Goal: Task Accomplishment & Management: Complete application form

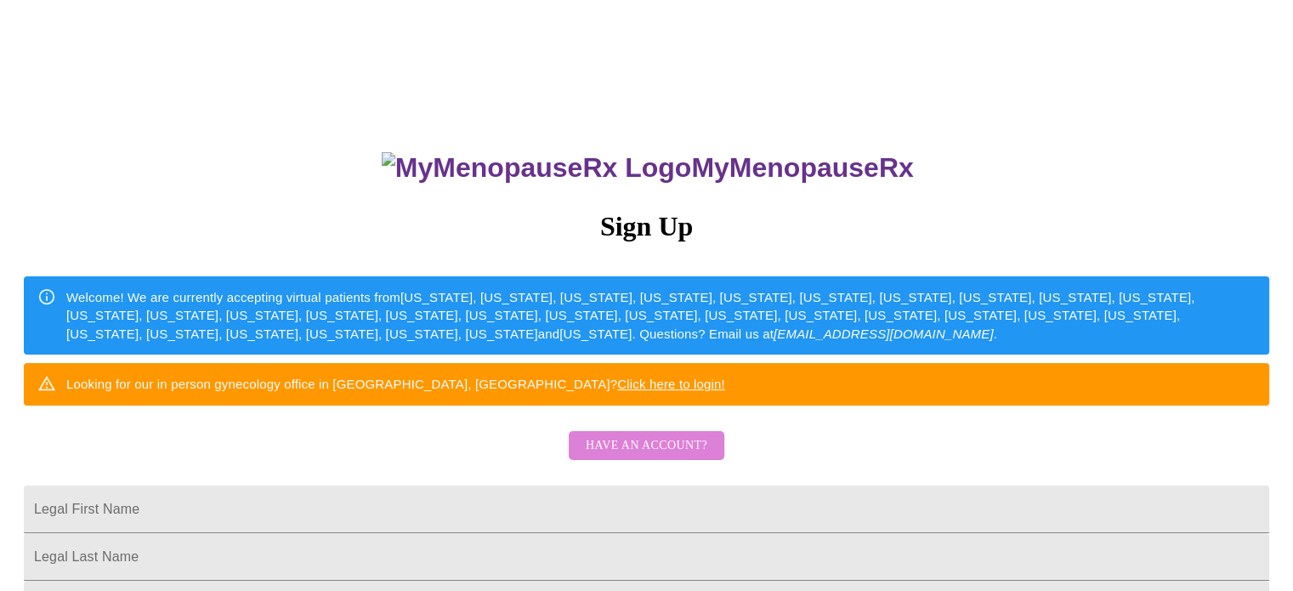
click at [656, 456] on span "Have an account?" at bounding box center [647, 445] width 122 height 21
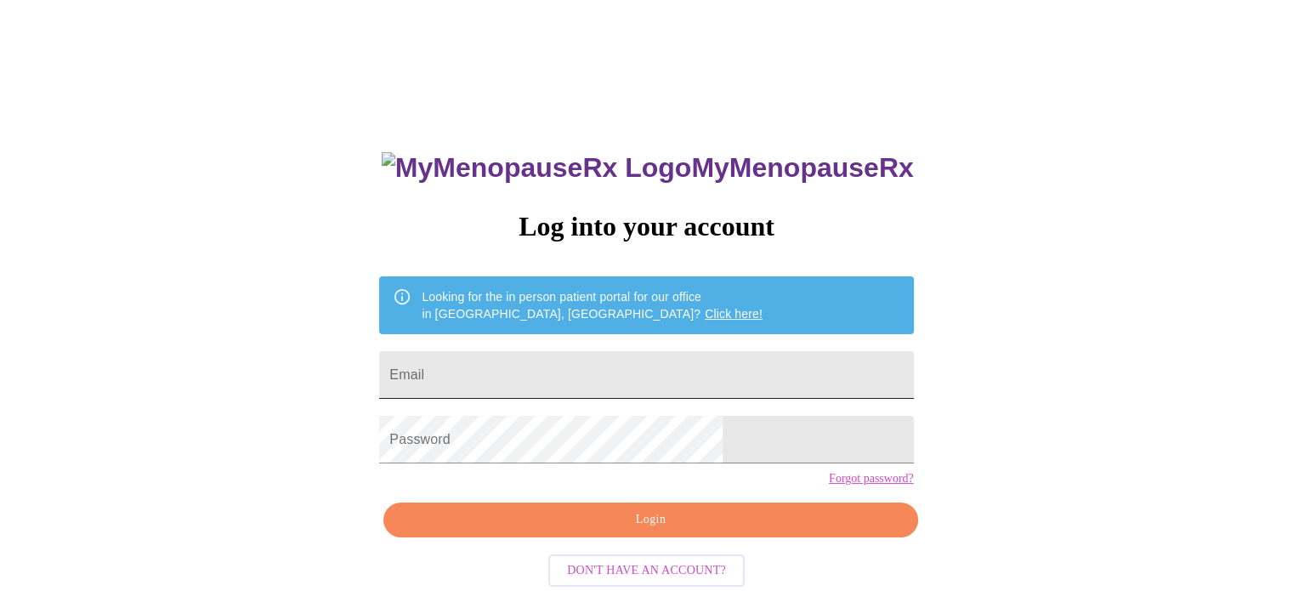
click at [615, 377] on input "Email" at bounding box center [646, 375] width 534 height 48
type input "[EMAIL_ADDRESS][DOMAIN_NAME]"
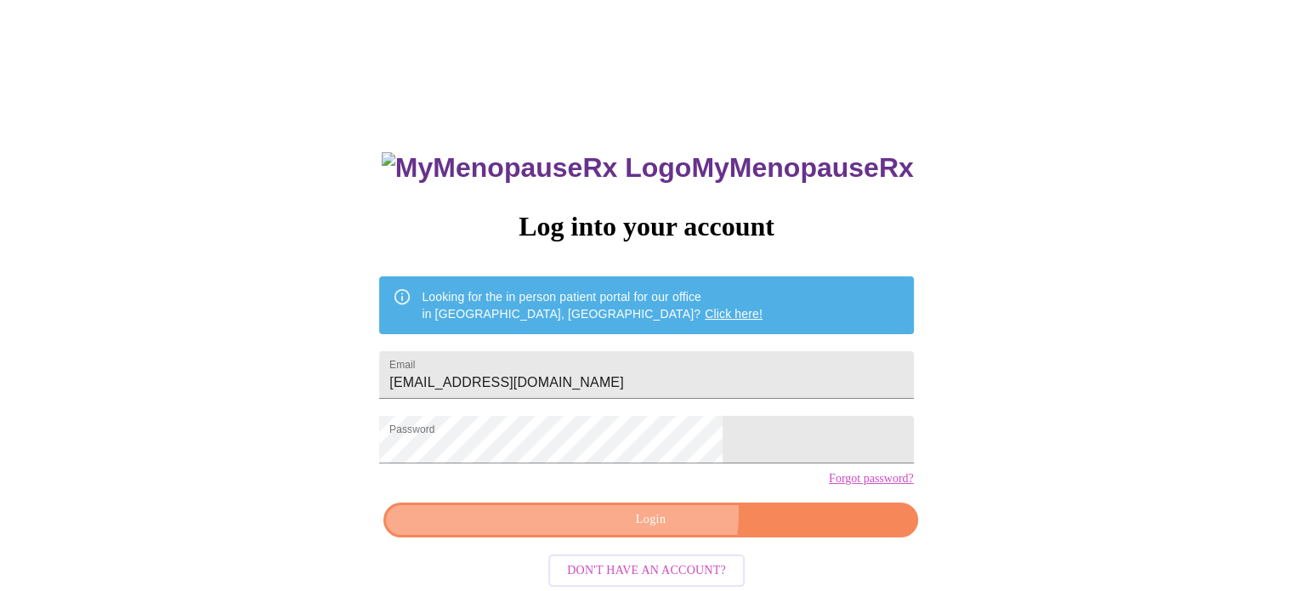
click at [656, 530] on span "Login" at bounding box center [650, 519] width 495 height 21
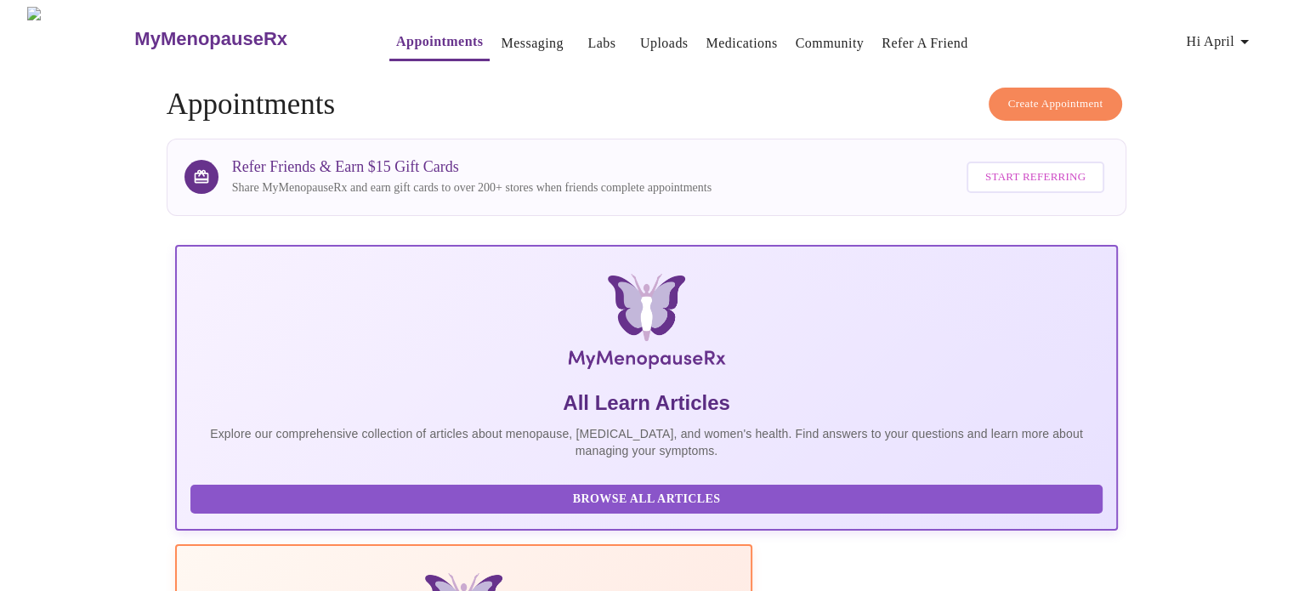
click at [1227, 37] on span "Hi April" at bounding box center [1219, 42] width 69 height 24
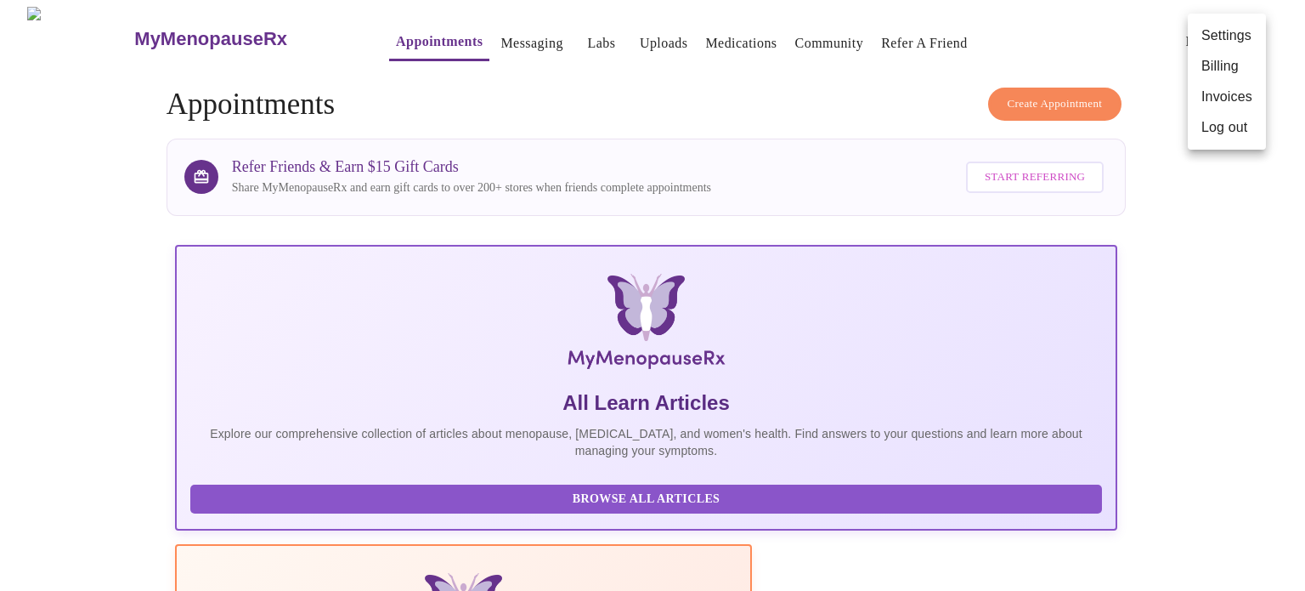
click at [1123, 37] on div at bounding box center [652, 295] width 1305 height 591
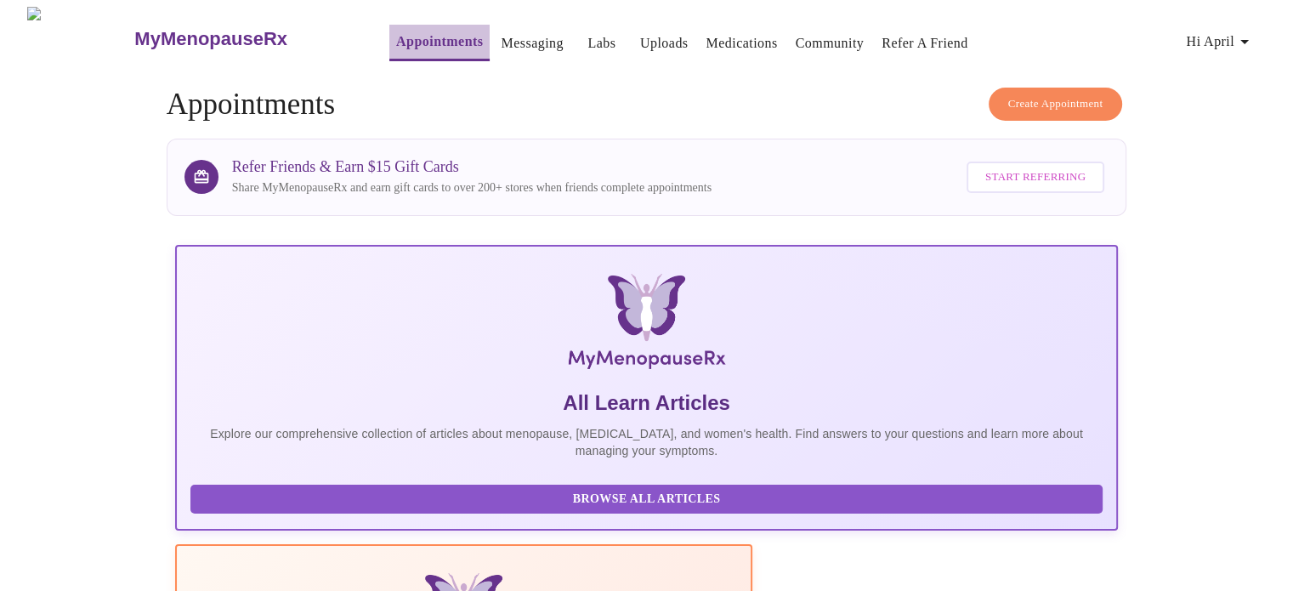
click at [401, 36] on link "Appointments" at bounding box center [439, 42] width 87 height 24
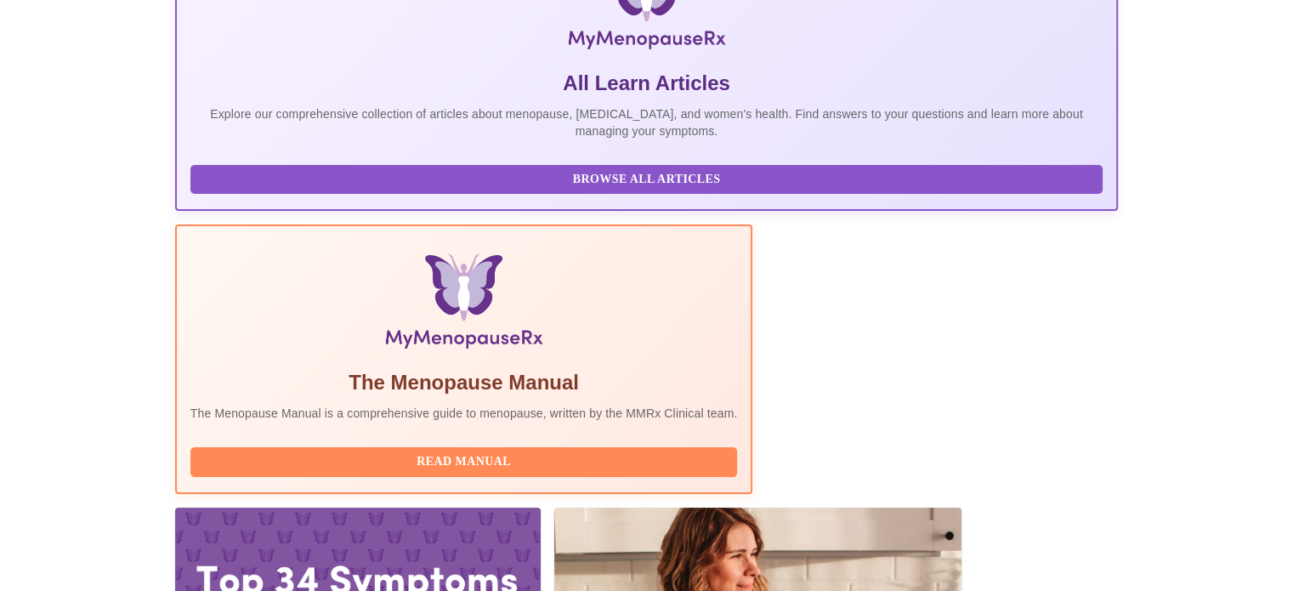
scroll to position [337, 0]
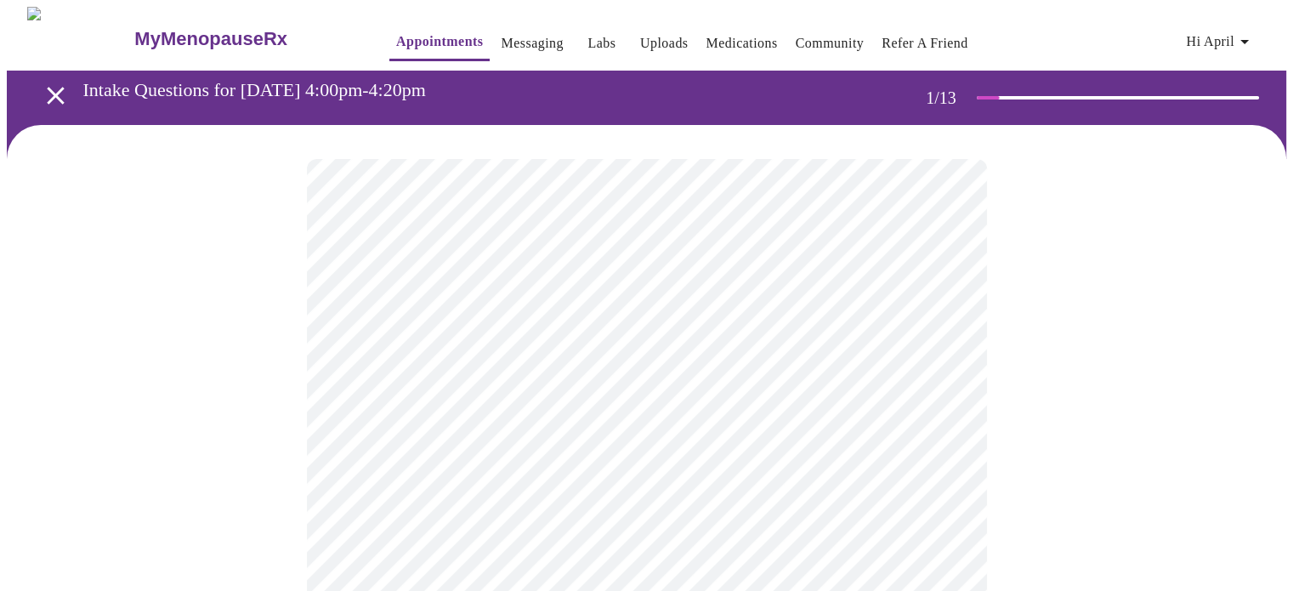
scroll to position [57, 0]
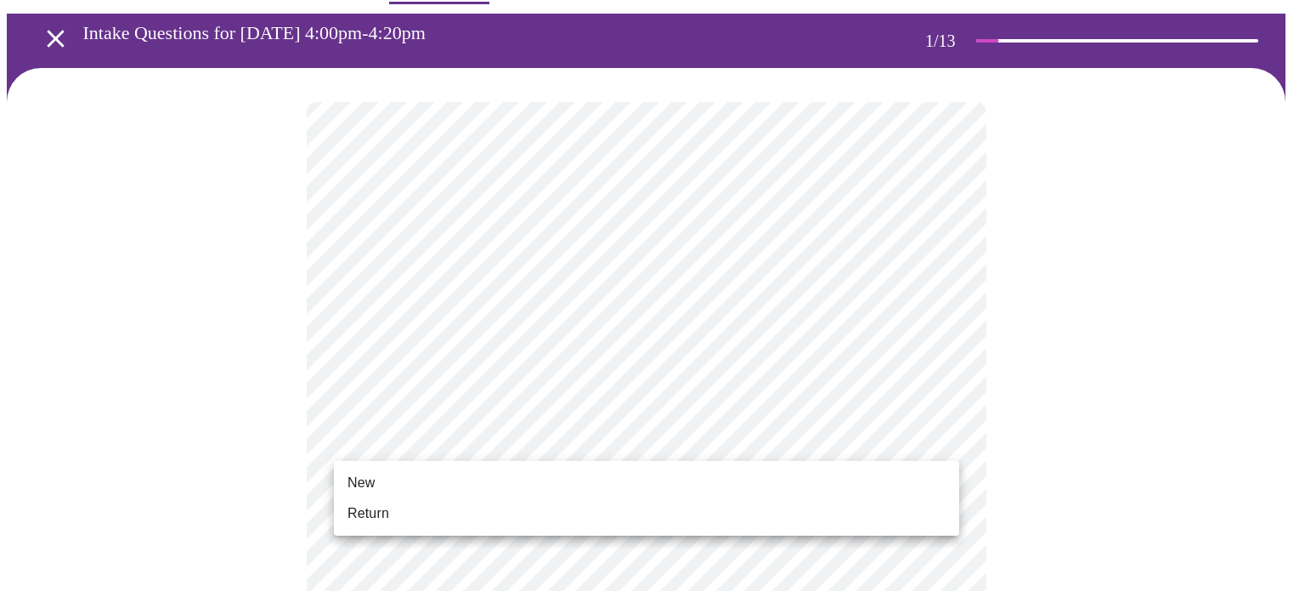
click at [435, 481] on li "New" at bounding box center [646, 482] width 625 height 31
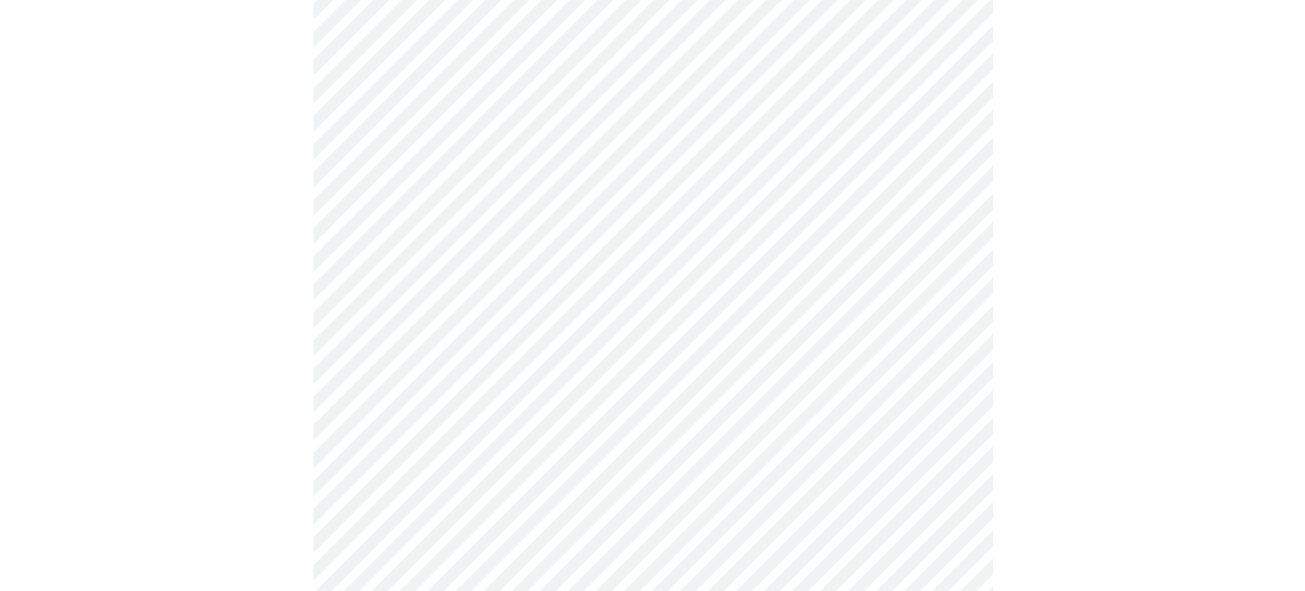
scroll to position [936, 0]
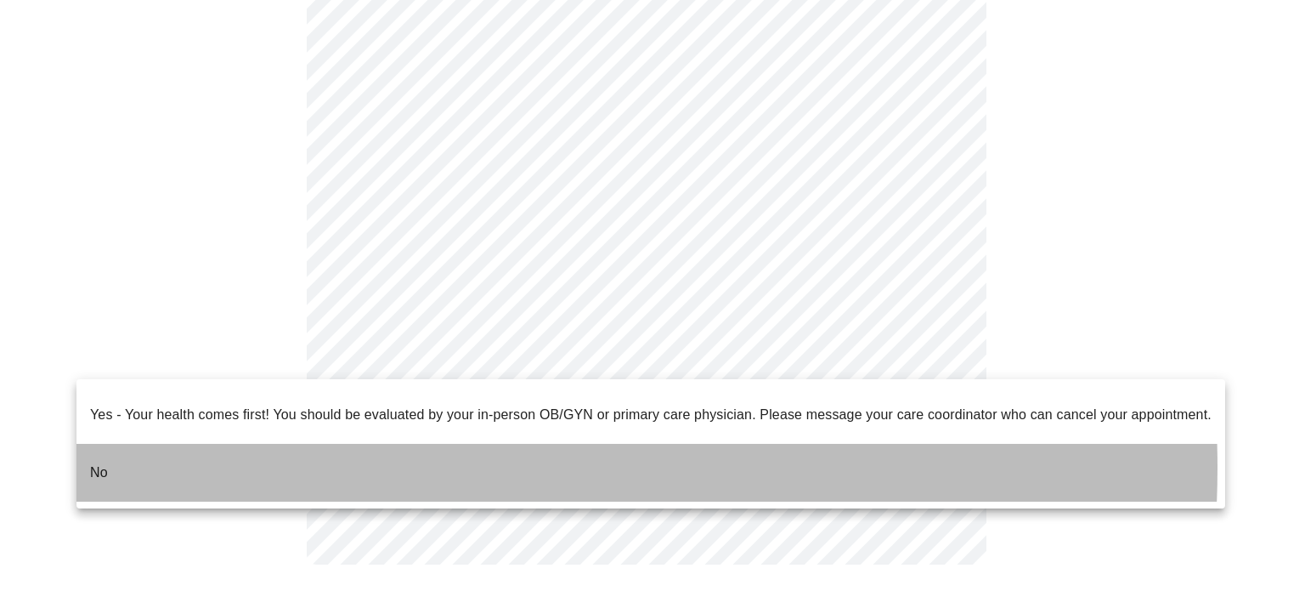
click at [353, 454] on li "No" at bounding box center [650, 473] width 1149 height 58
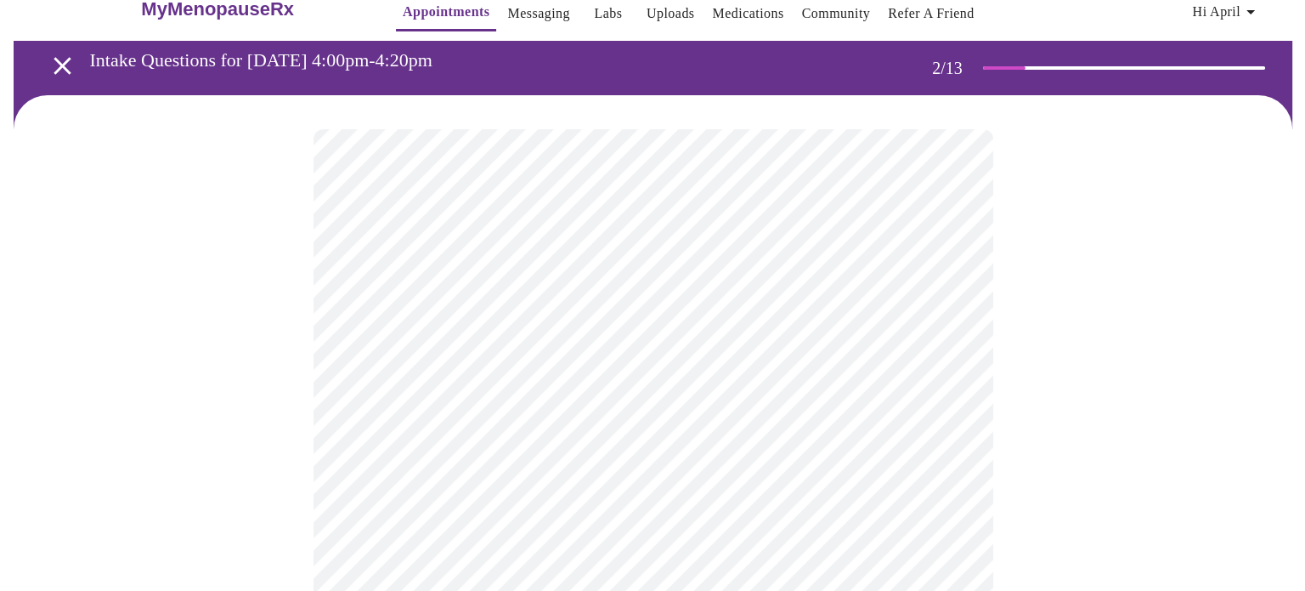
scroll to position [31, 0]
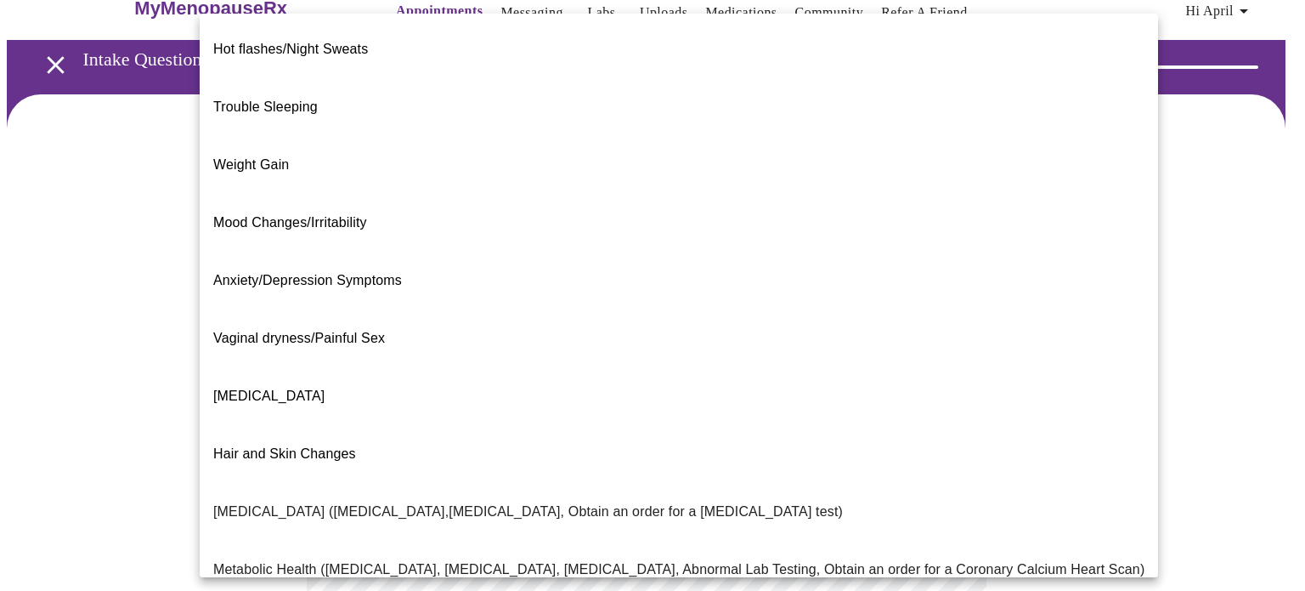
click at [664, 318] on body "MyMenopauseRx Appointments Messaging Labs Uploads Medications Community Refer a…" at bounding box center [653, 486] width 1292 height 1021
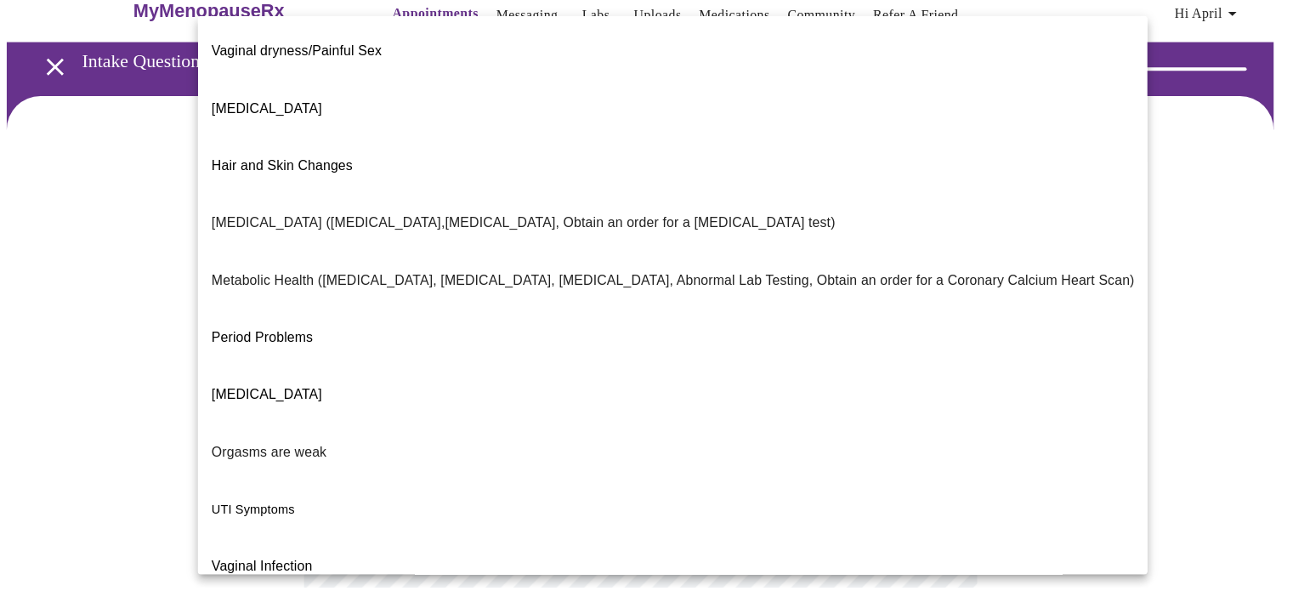
scroll to position [0, 0]
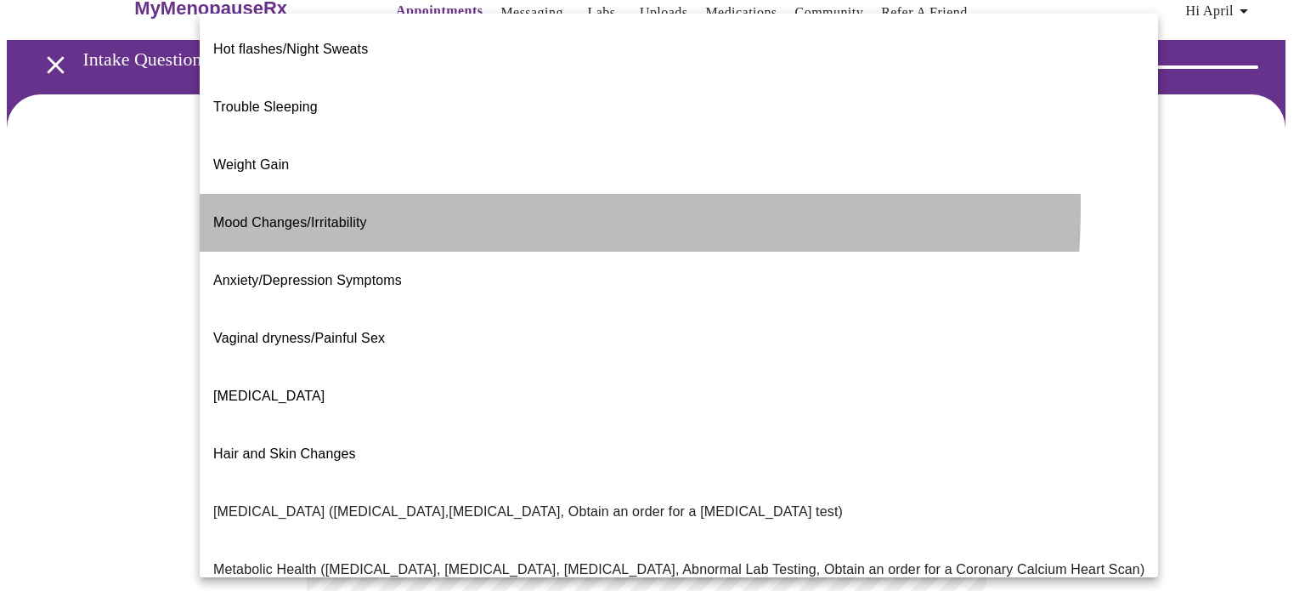
click at [360, 215] on span "Mood Changes/Irritability" at bounding box center [290, 222] width 154 height 14
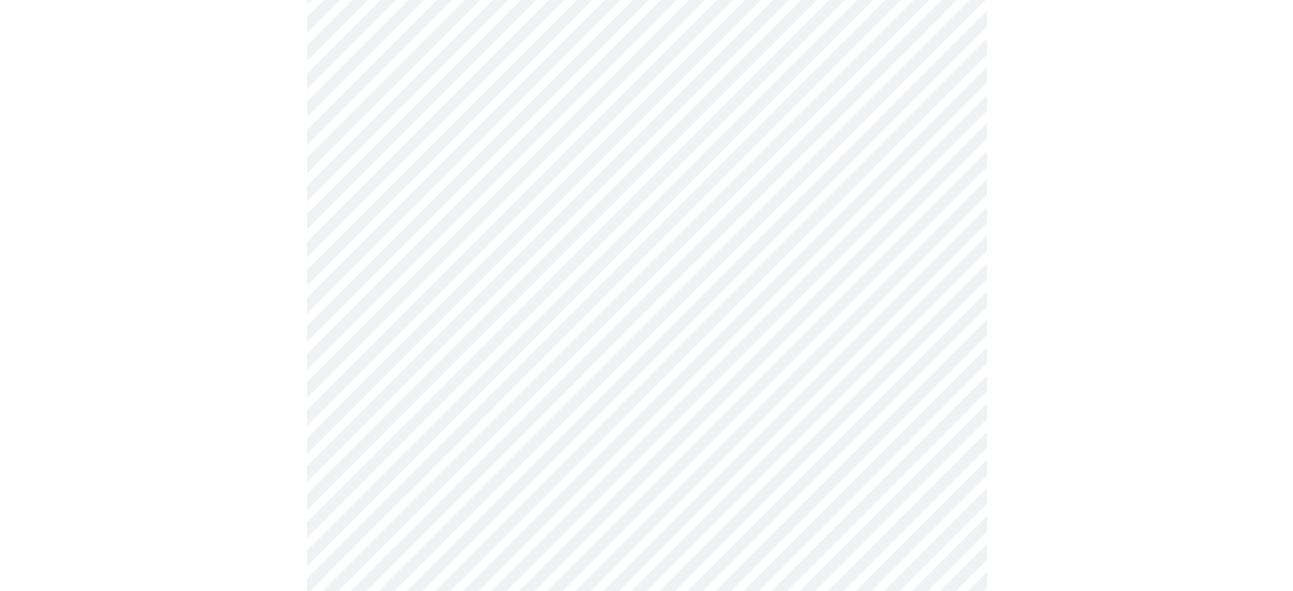
scroll to position [255, 0]
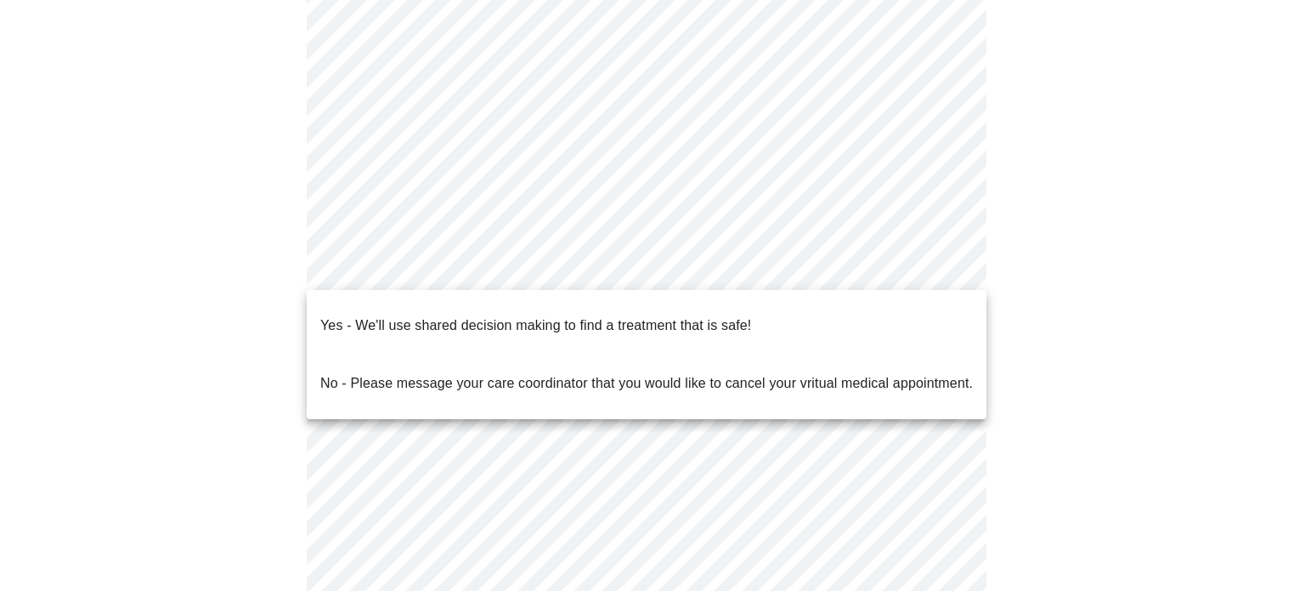
click at [423, 268] on body "MyMenopauseRx Appointments Messaging Labs Uploads Medications Community Refer a…" at bounding box center [653, 257] width 1292 height 1010
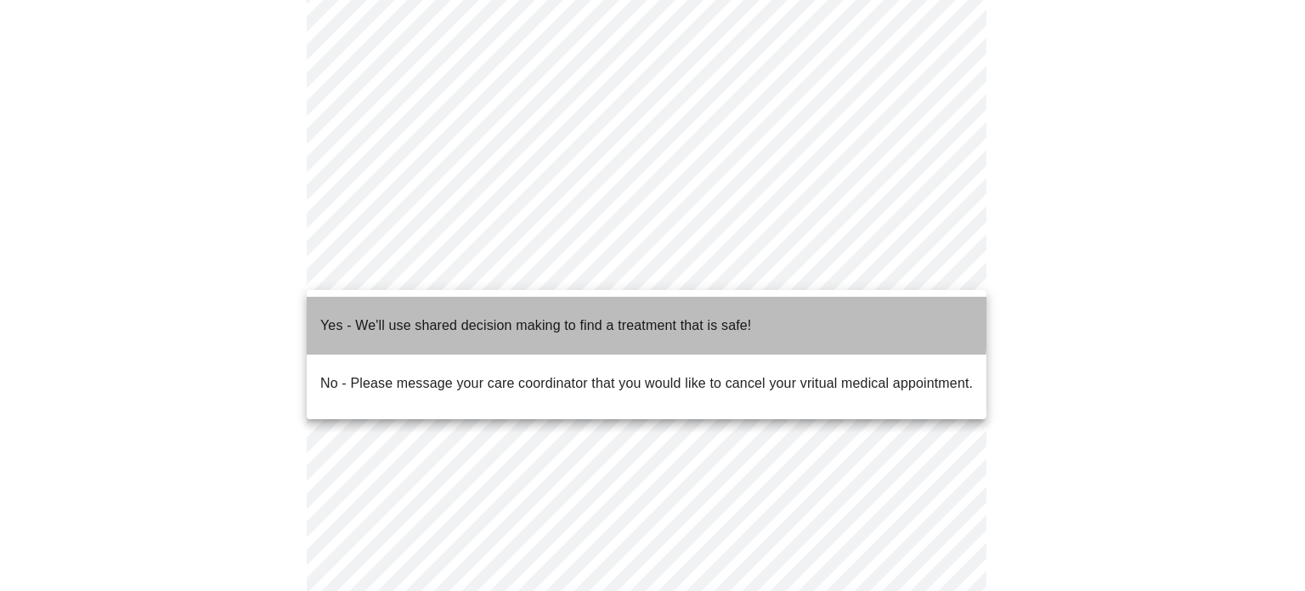
click at [425, 317] on p "Yes - We'll use shared decision making to find a treatment that is safe!" at bounding box center [535, 325] width 431 height 20
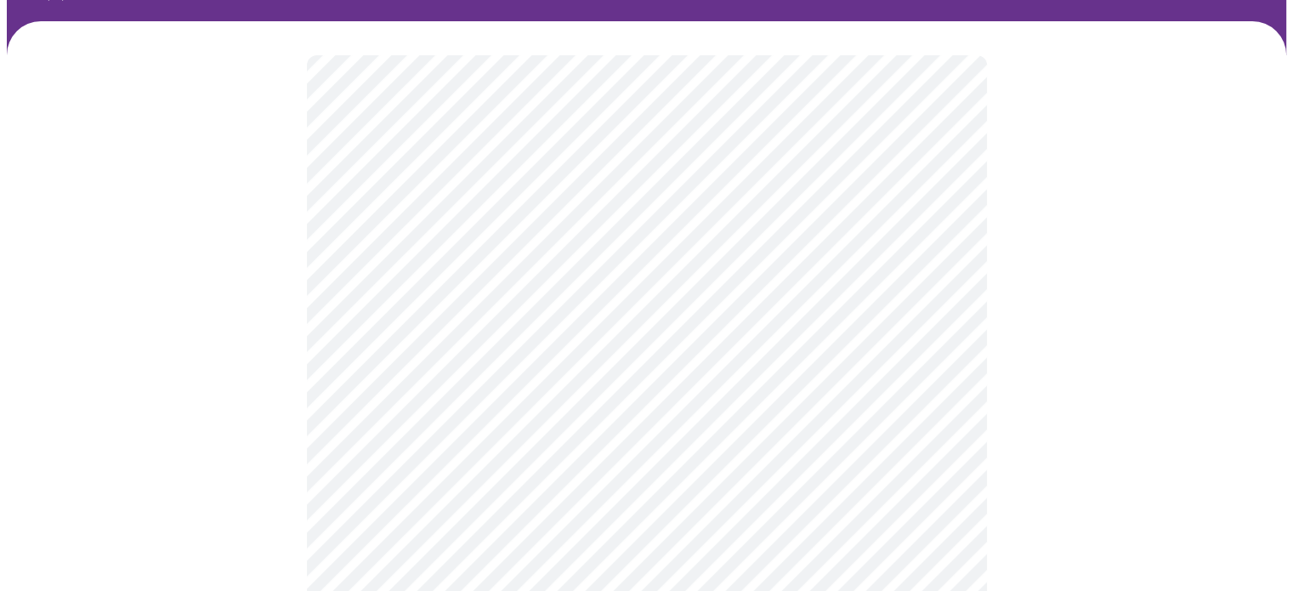
scroll to position [105, 0]
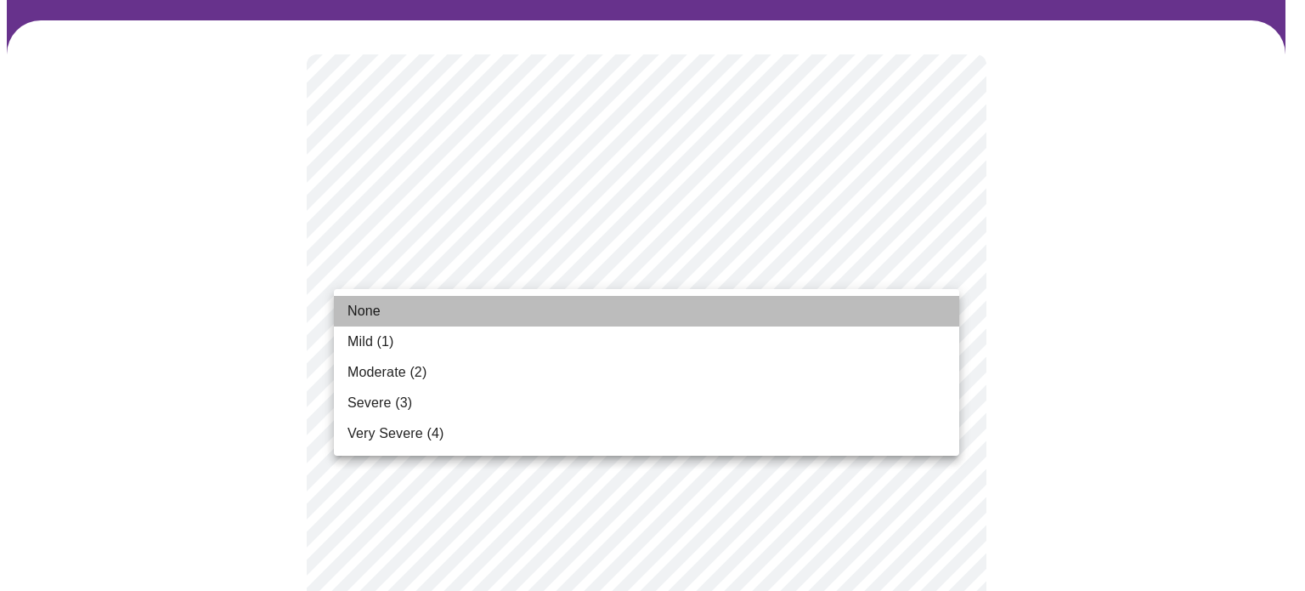
click at [410, 311] on li "None" at bounding box center [646, 311] width 625 height 31
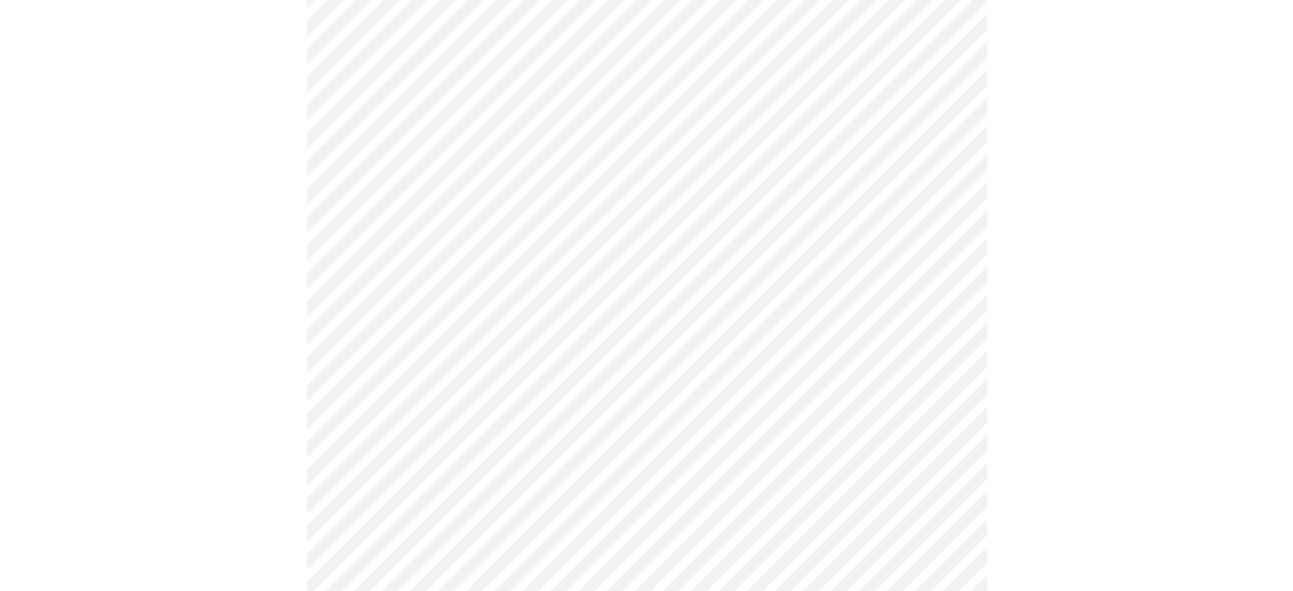
scroll to position [280, 0]
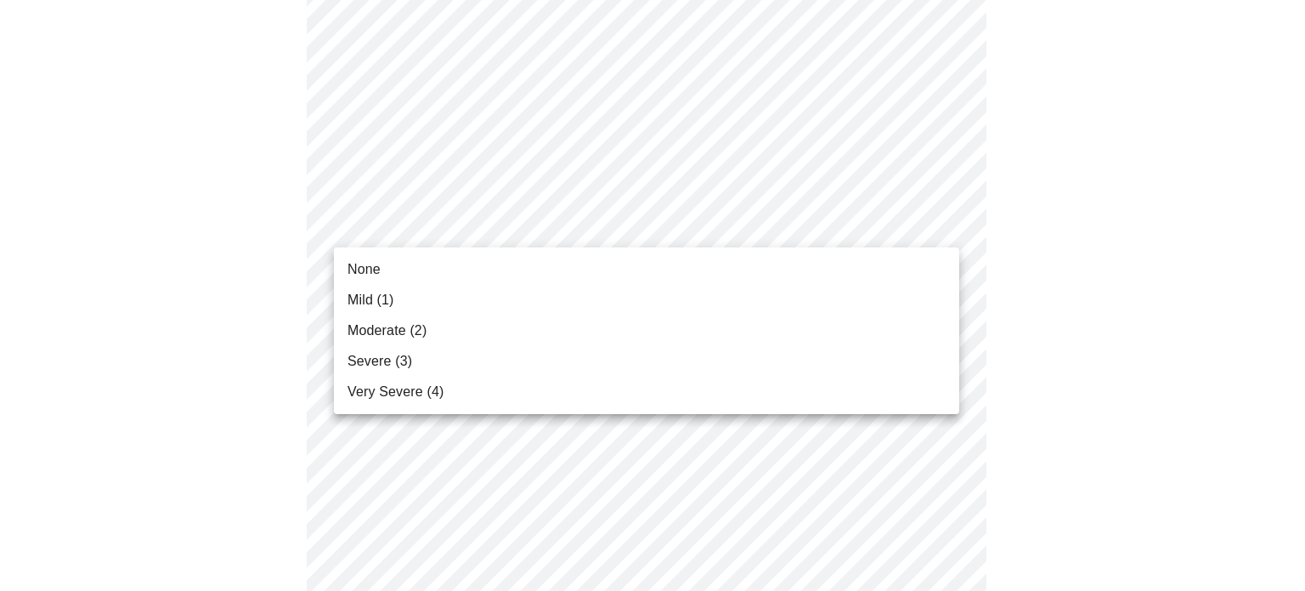
click at [501, 296] on li "Mild (1)" at bounding box center [646, 300] width 625 height 31
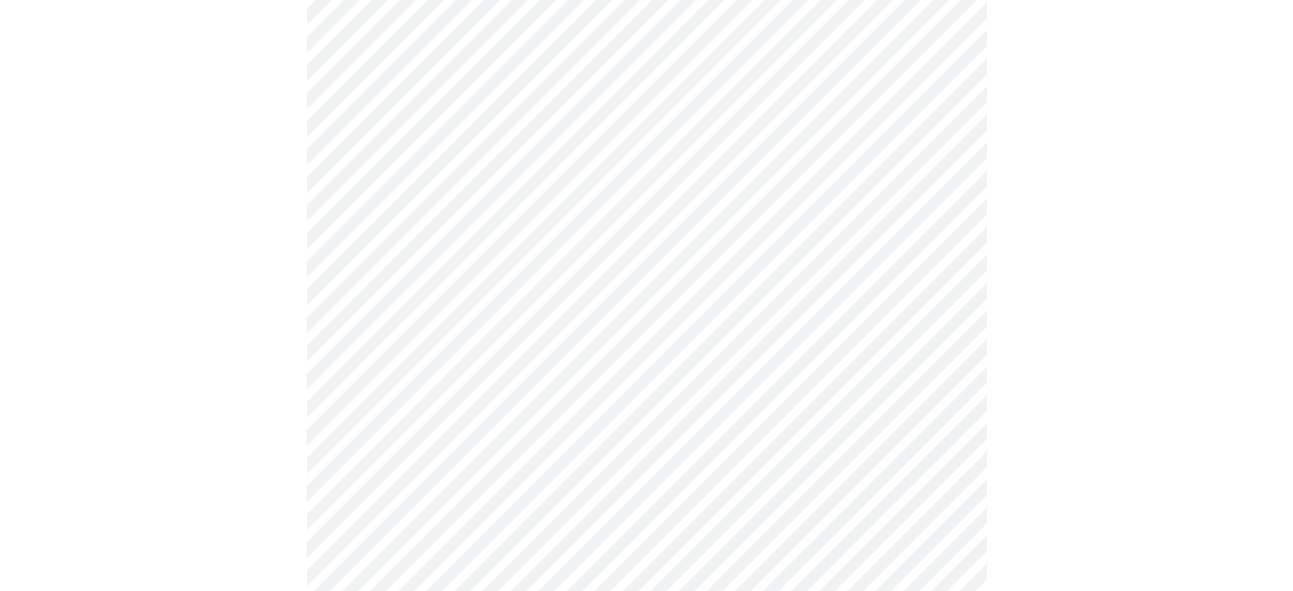
scroll to position [348, 0]
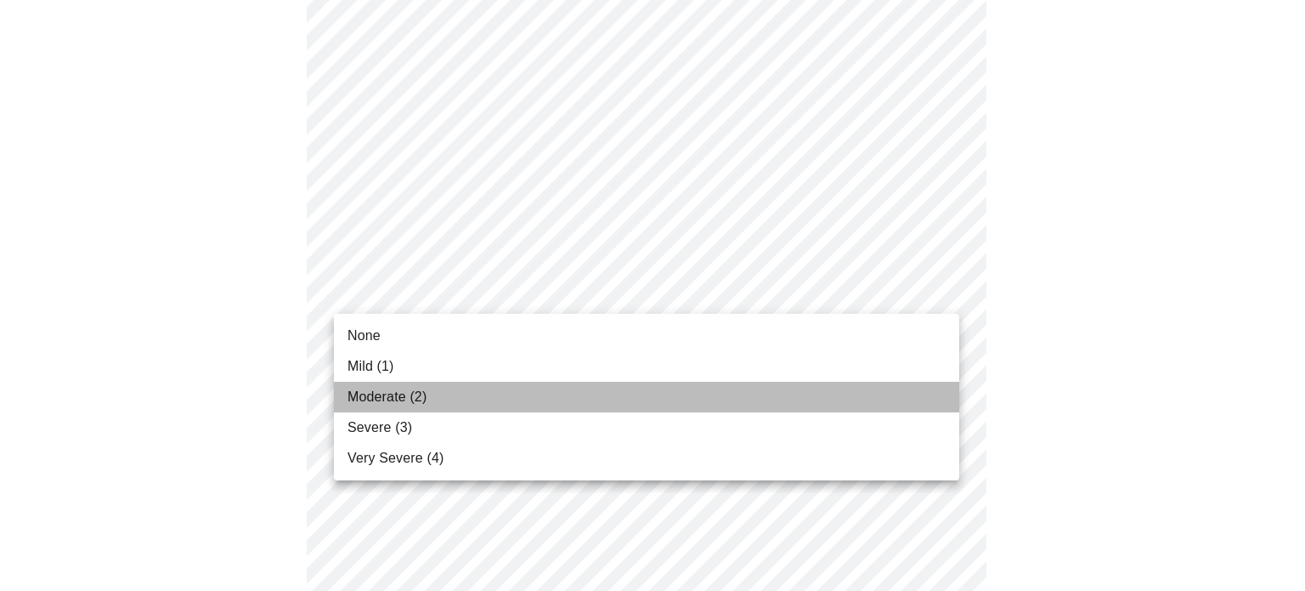
click at [488, 393] on li "Moderate (2)" at bounding box center [646, 397] width 625 height 31
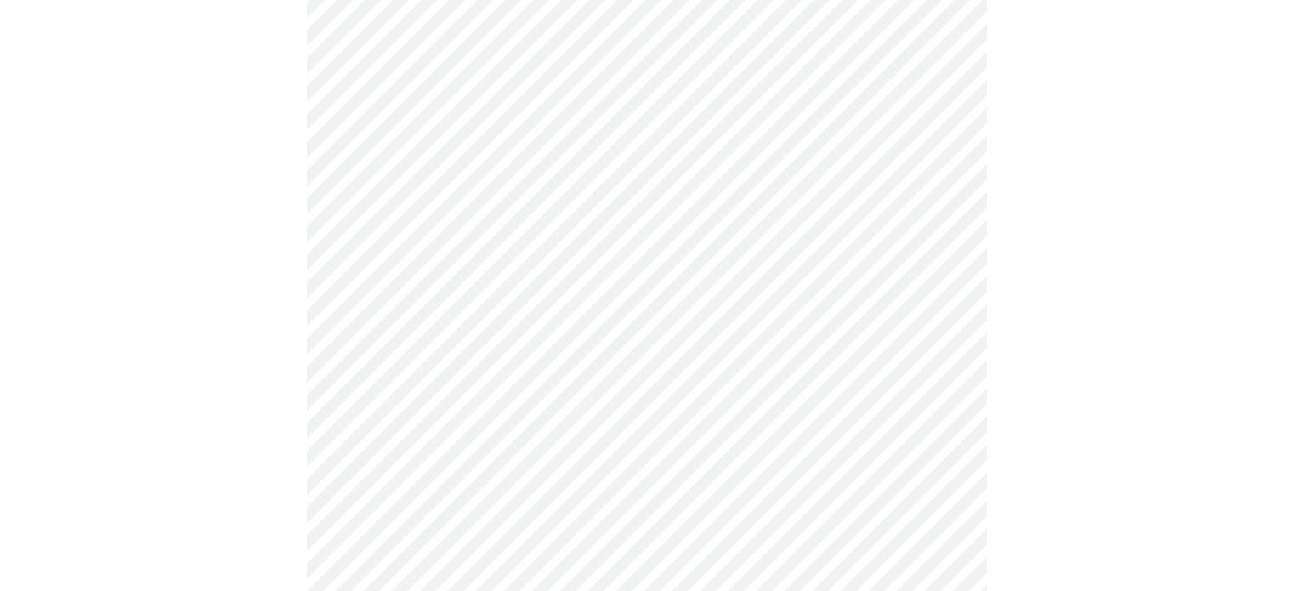
scroll to position [527, 0]
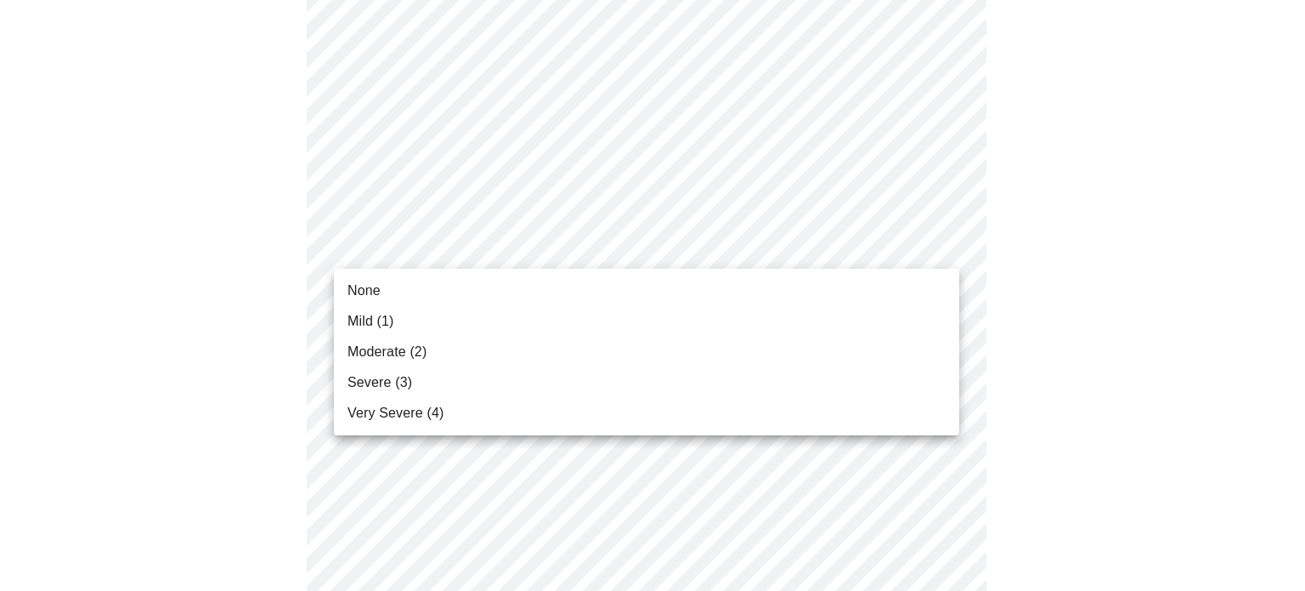
click at [547, 245] on body "MyMenopauseRx Appointments Messaging Labs Uploads Medications Community Refer a…" at bounding box center [653, 574] width 1292 height 2188
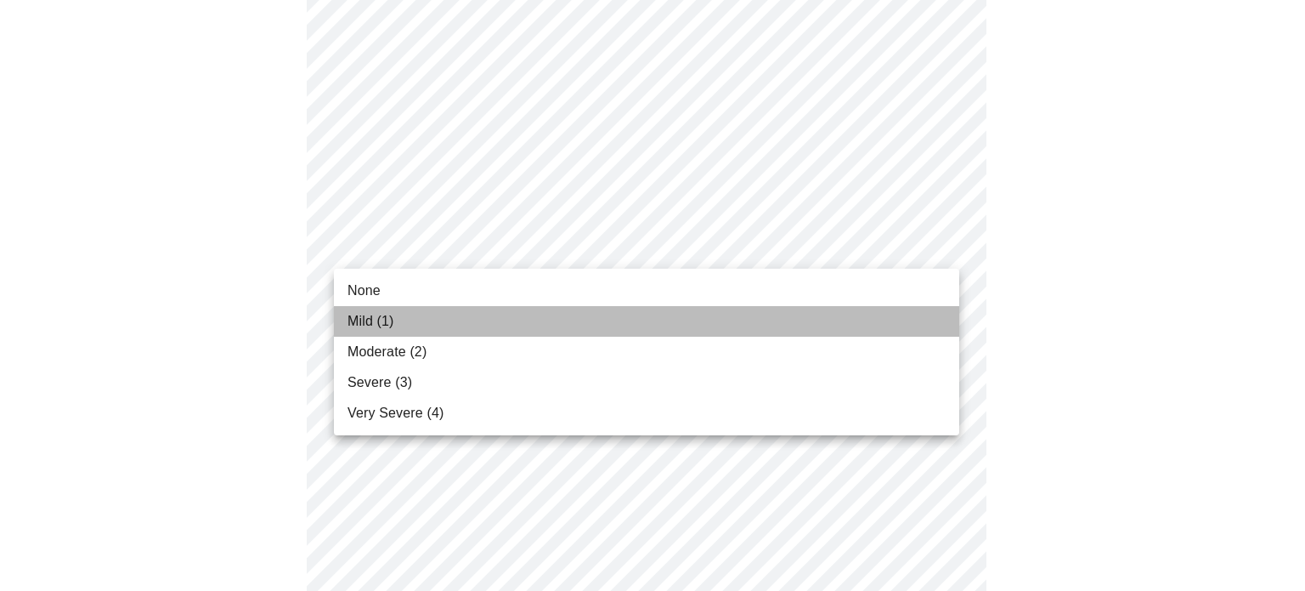
click at [503, 304] on ul "None Mild (1) Moderate (2) Severe (3) Very Severe (4)" at bounding box center [646, 352] width 625 height 167
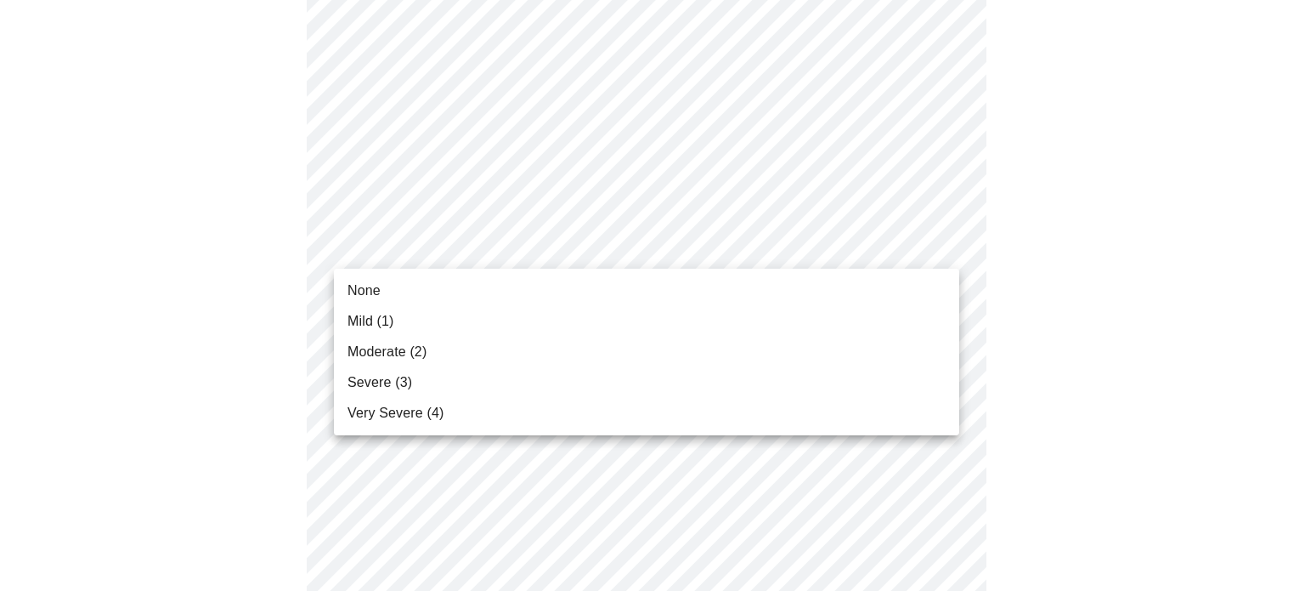
click at [488, 244] on div at bounding box center [652, 295] width 1305 height 591
click at [480, 238] on body "MyMenopauseRx Appointments Messaging Labs Uploads Medications Community Refer a…" at bounding box center [653, 574] width 1292 height 2188
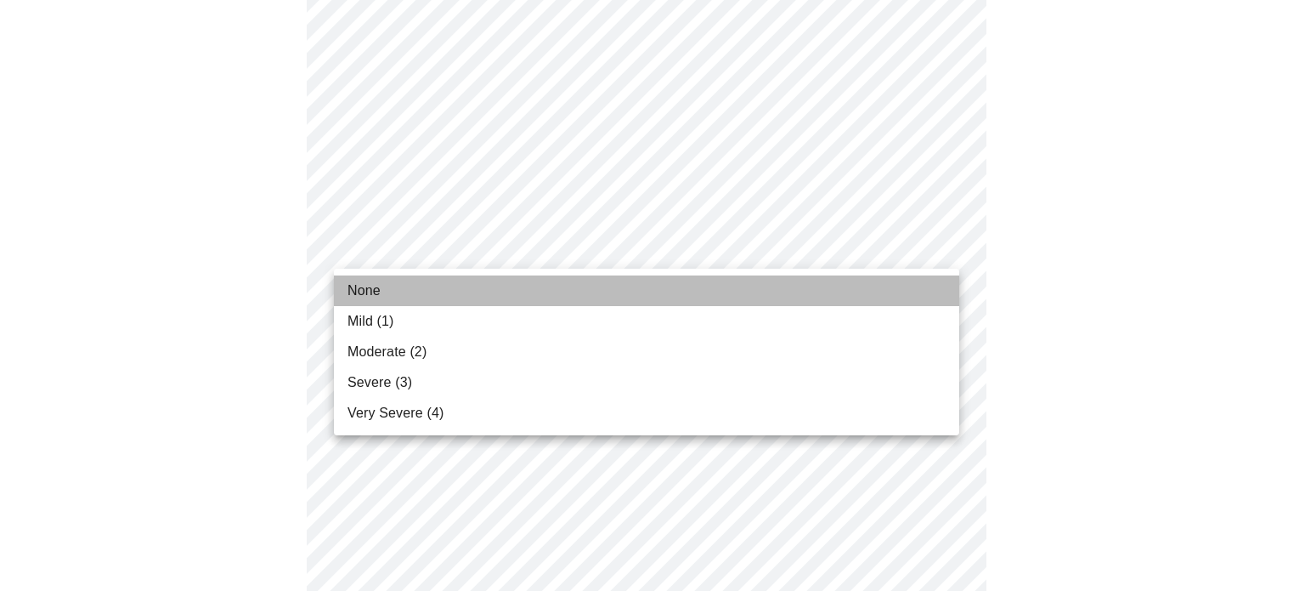
click at [448, 288] on li "None" at bounding box center [646, 290] width 625 height 31
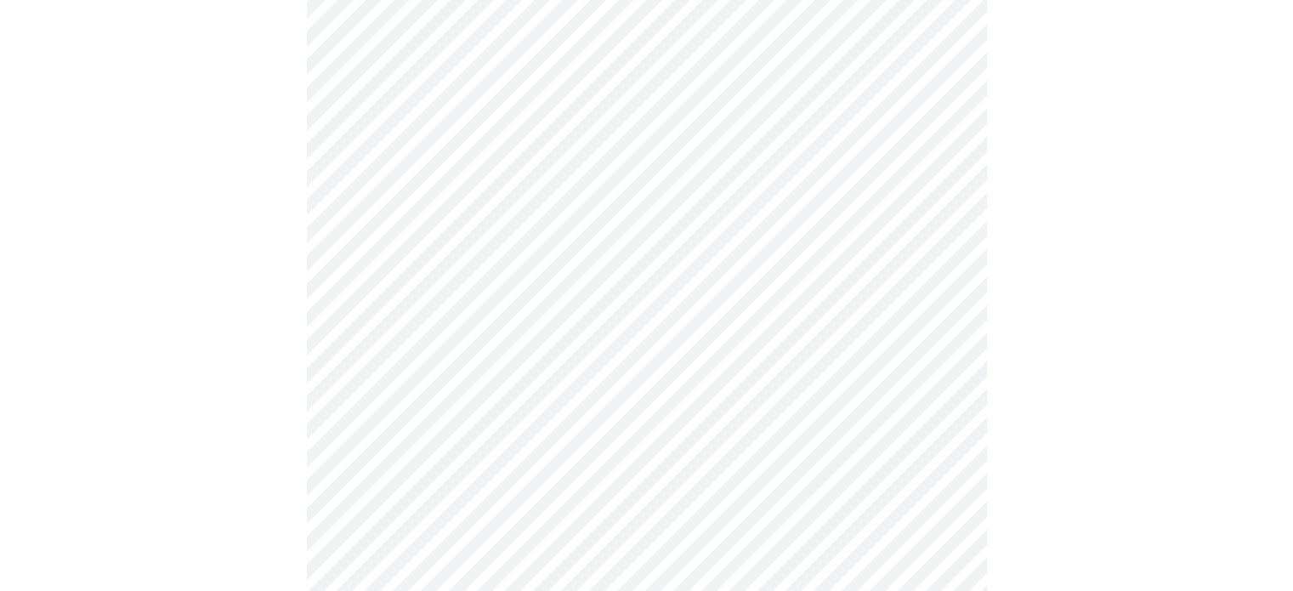
scroll to position [612, 0]
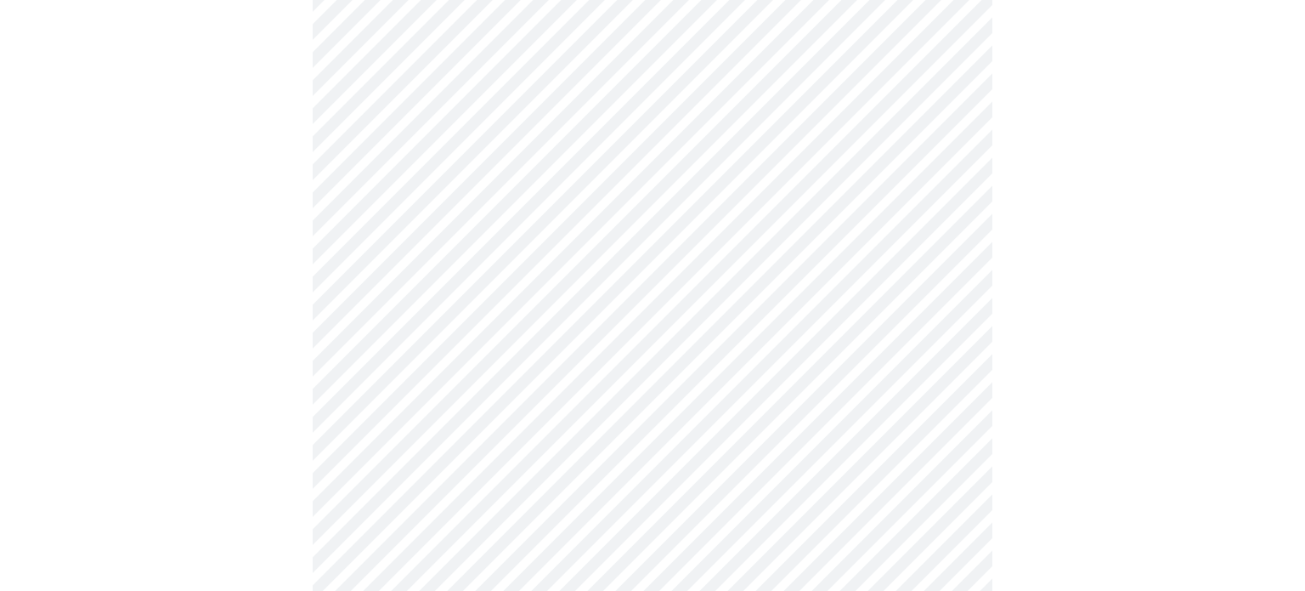
click at [504, 274] on body "MyMenopauseRx Appointments Messaging Labs Uploads Medications Community Refer a…" at bounding box center [653, 477] width 1292 height 2164
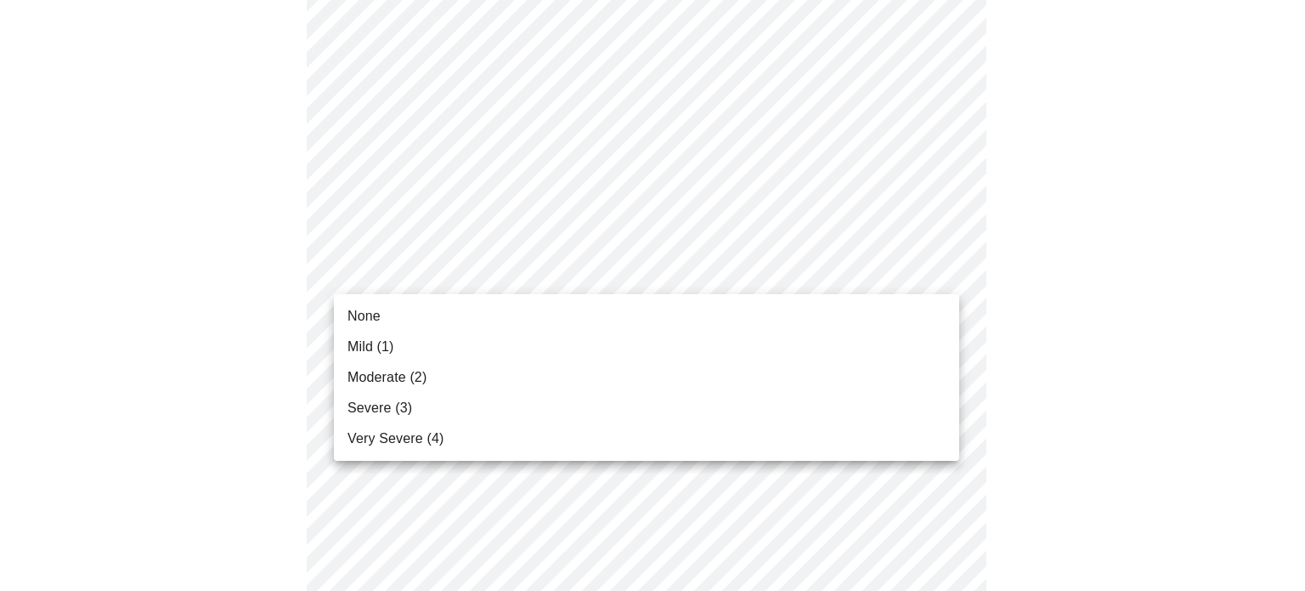
click at [481, 403] on li "Severe (3)" at bounding box center [646, 408] width 625 height 31
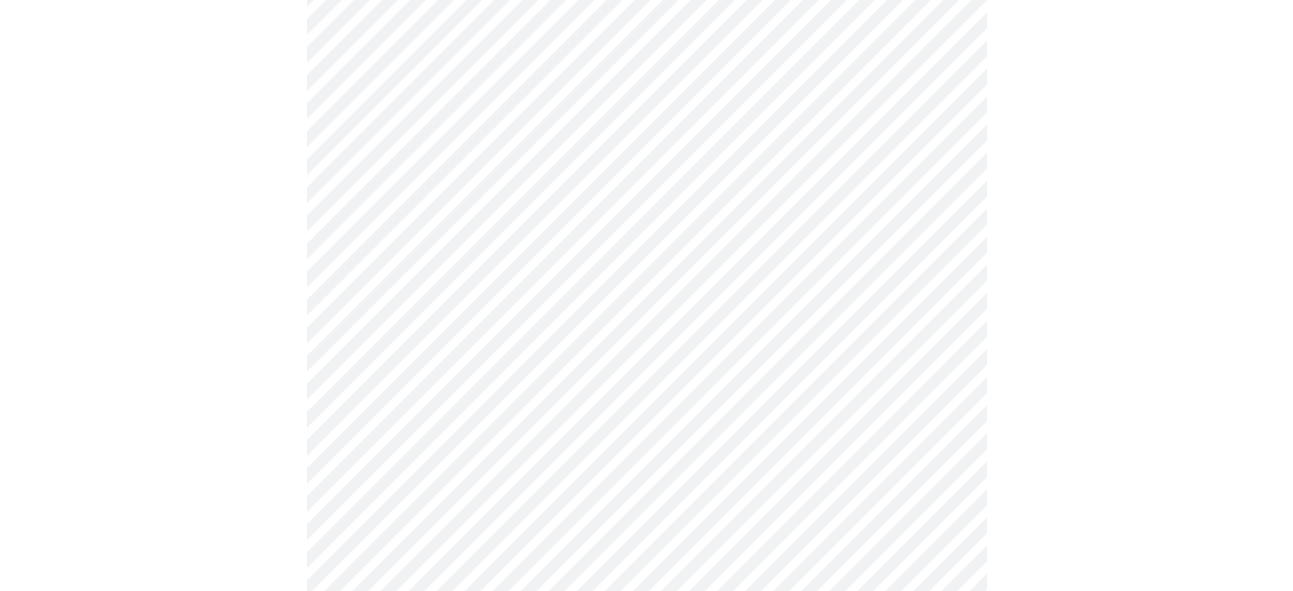
scroll to position [731, 0]
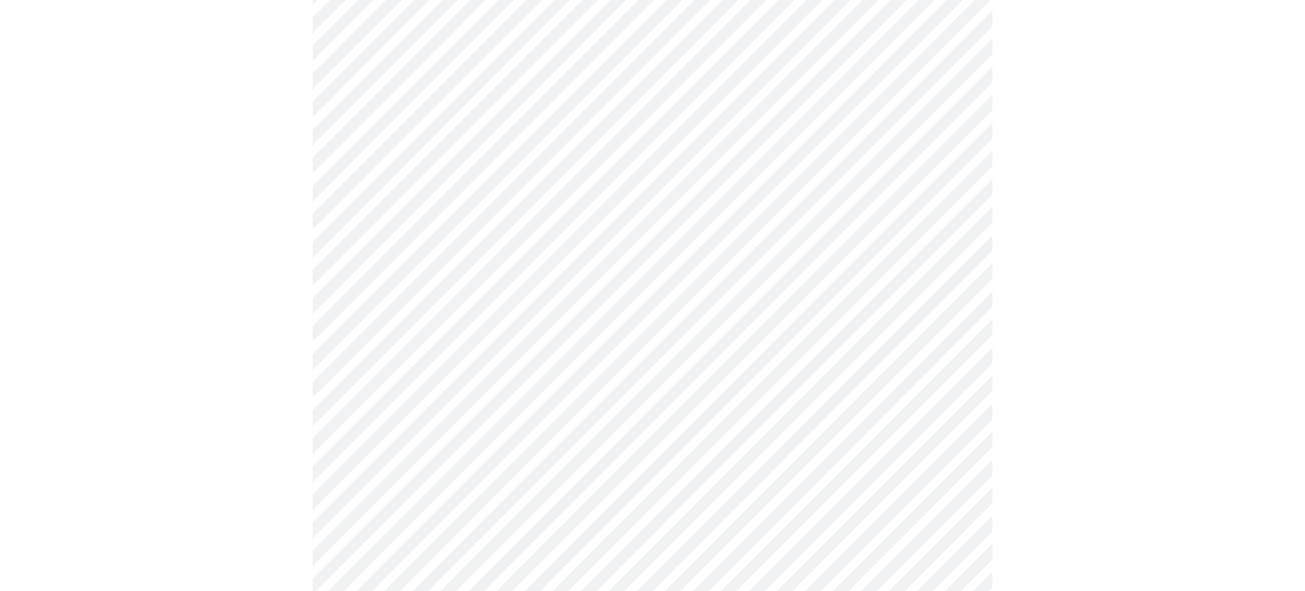
click at [544, 262] on body "MyMenopauseRx Appointments Messaging Labs Uploads Medications Community Refer a…" at bounding box center [653, 346] width 1292 height 2141
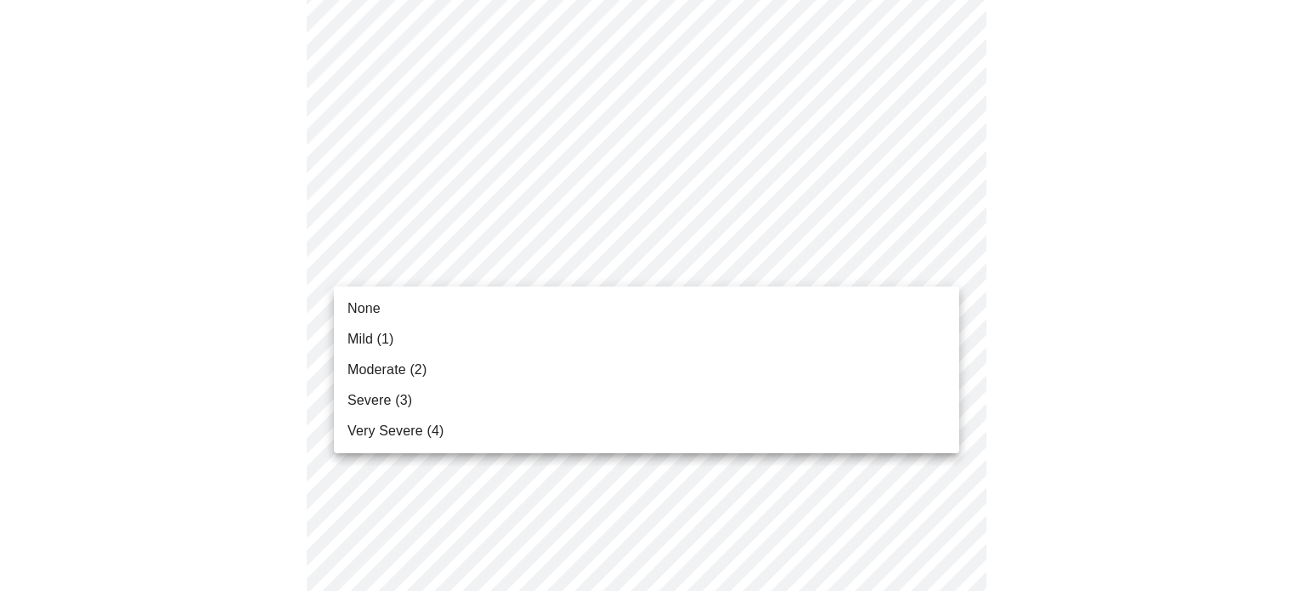
click at [474, 401] on li "Severe (3)" at bounding box center [646, 400] width 625 height 31
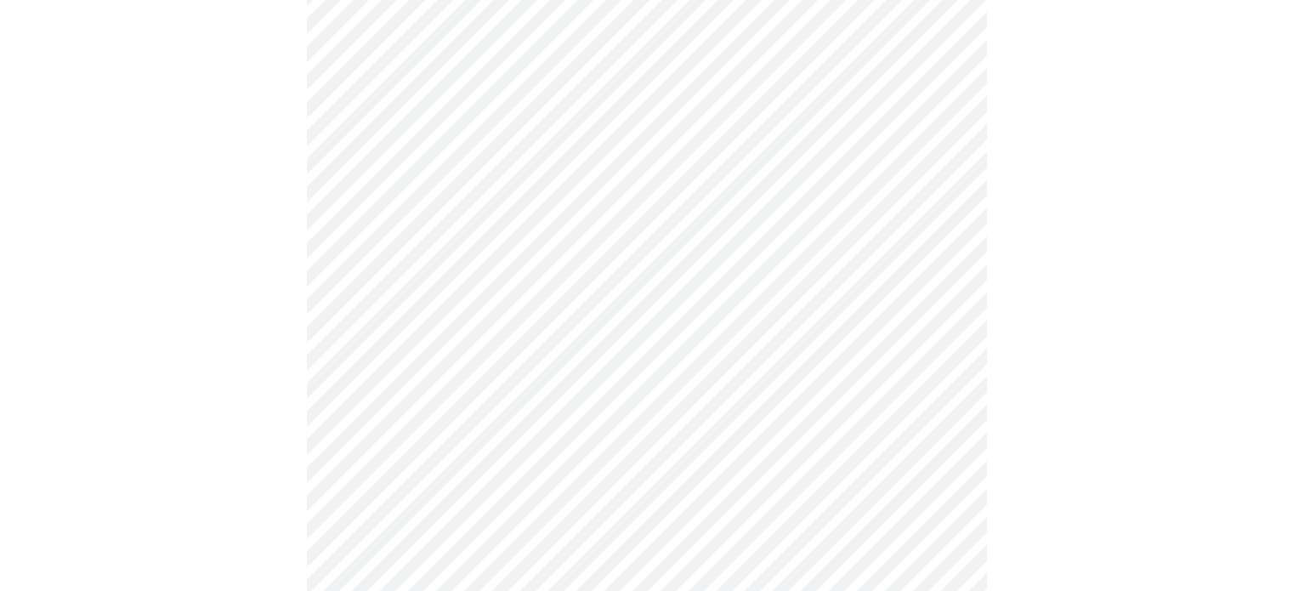
scroll to position [872, 0]
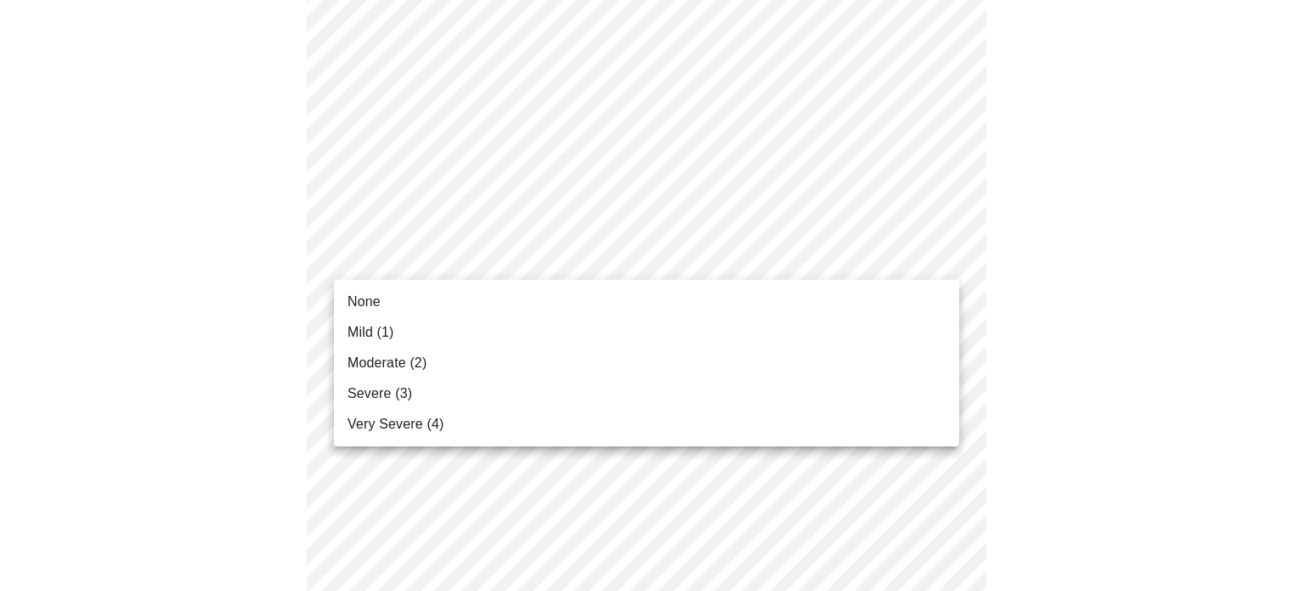
click at [531, 267] on body "MyMenopauseRx Appointments Messaging Labs Uploads Medications Community Refer a…" at bounding box center [653, 193] width 1292 height 2117
click at [489, 331] on li "Mild (1)" at bounding box center [646, 332] width 625 height 31
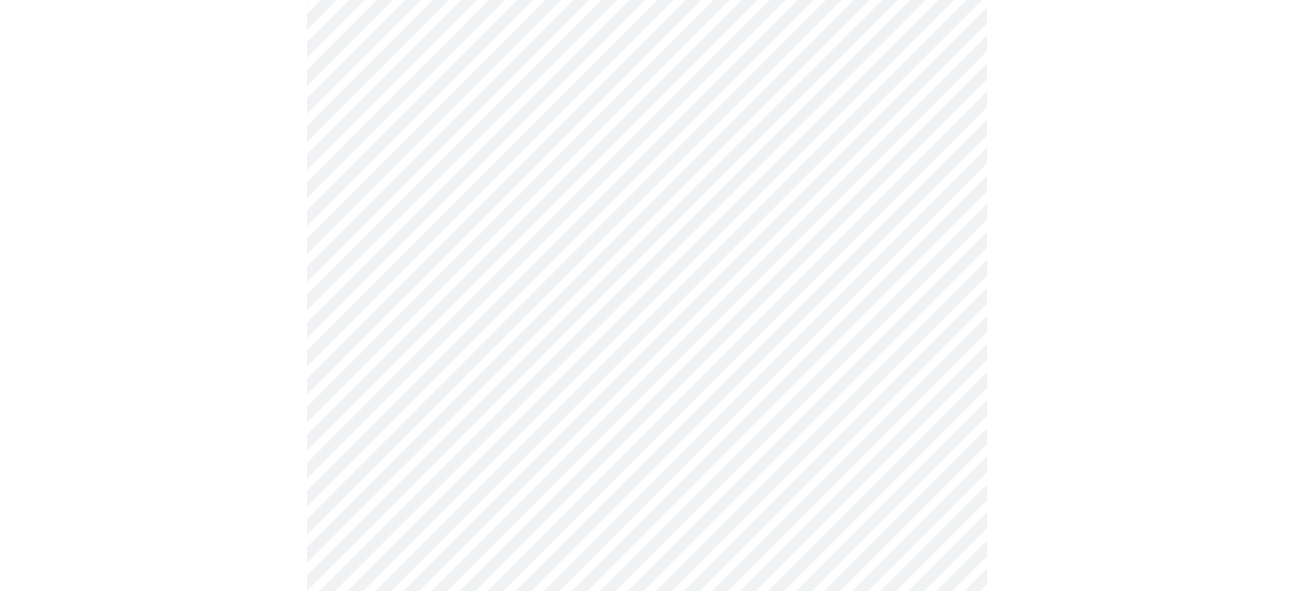
scroll to position [1072, 0]
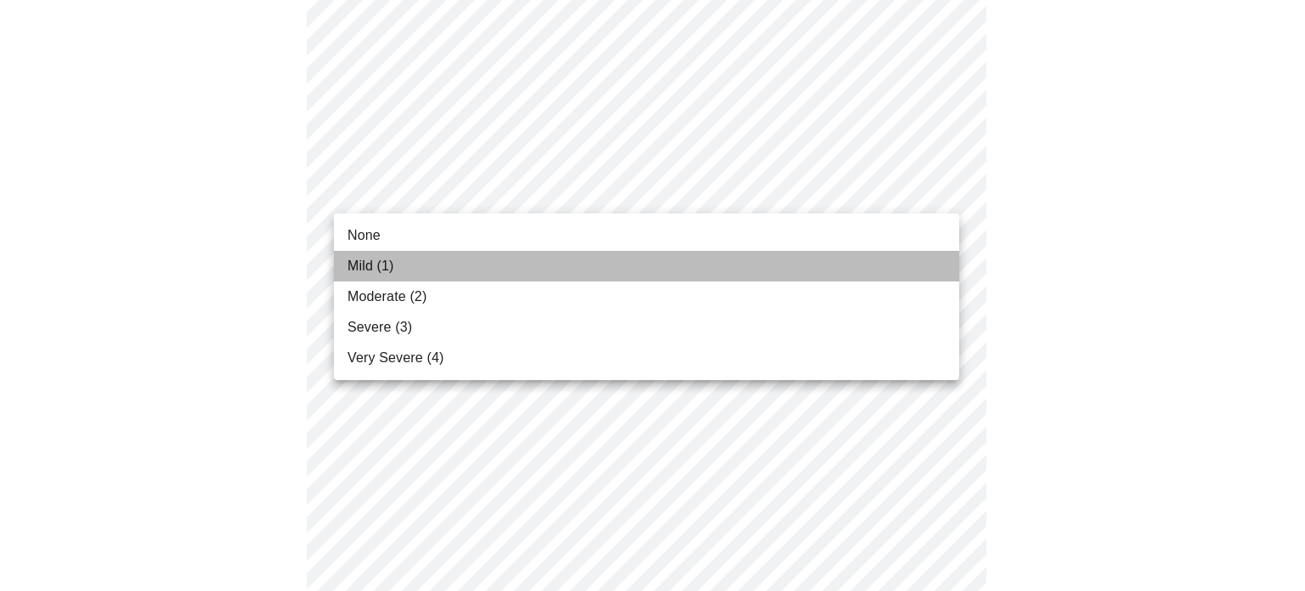
click at [527, 264] on li "Mild (1)" at bounding box center [646, 266] width 625 height 31
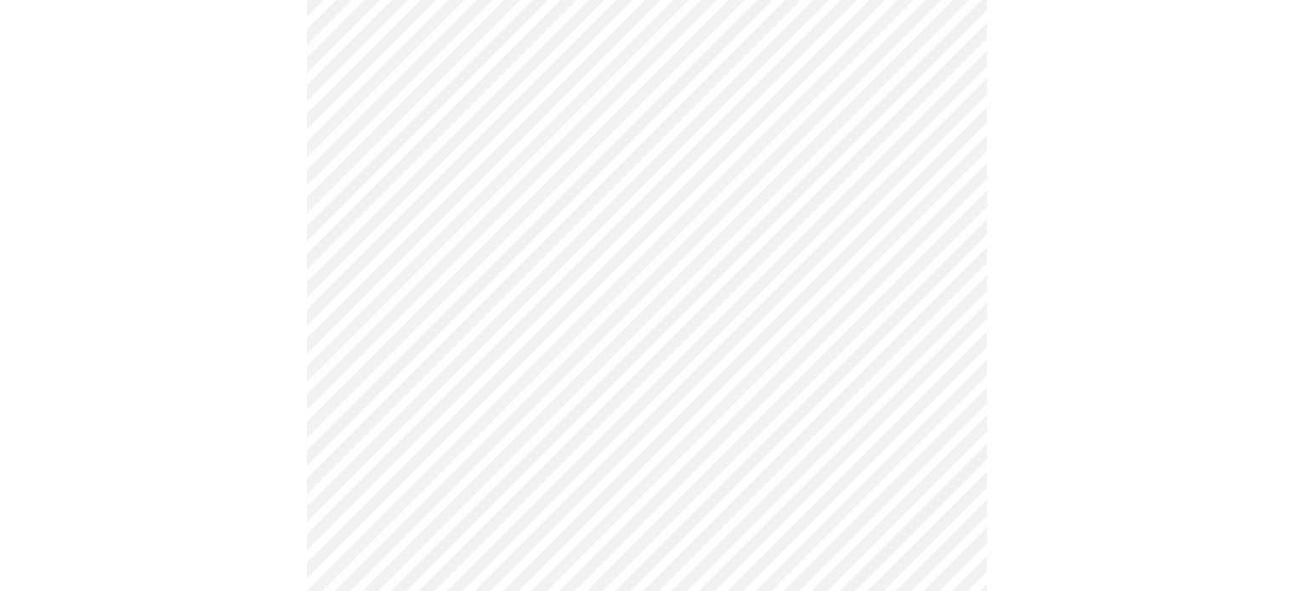
scroll to position [1174, 0]
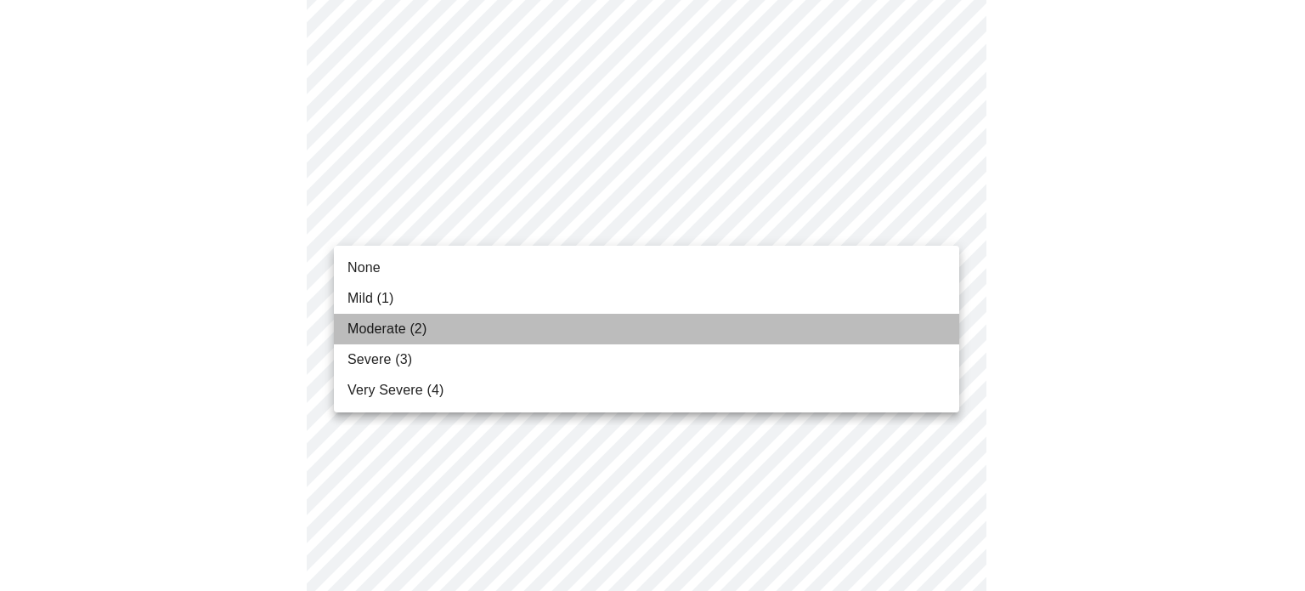
click at [496, 325] on li "Moderate (2)" at bounding box center [646, 329] width 625 height 31
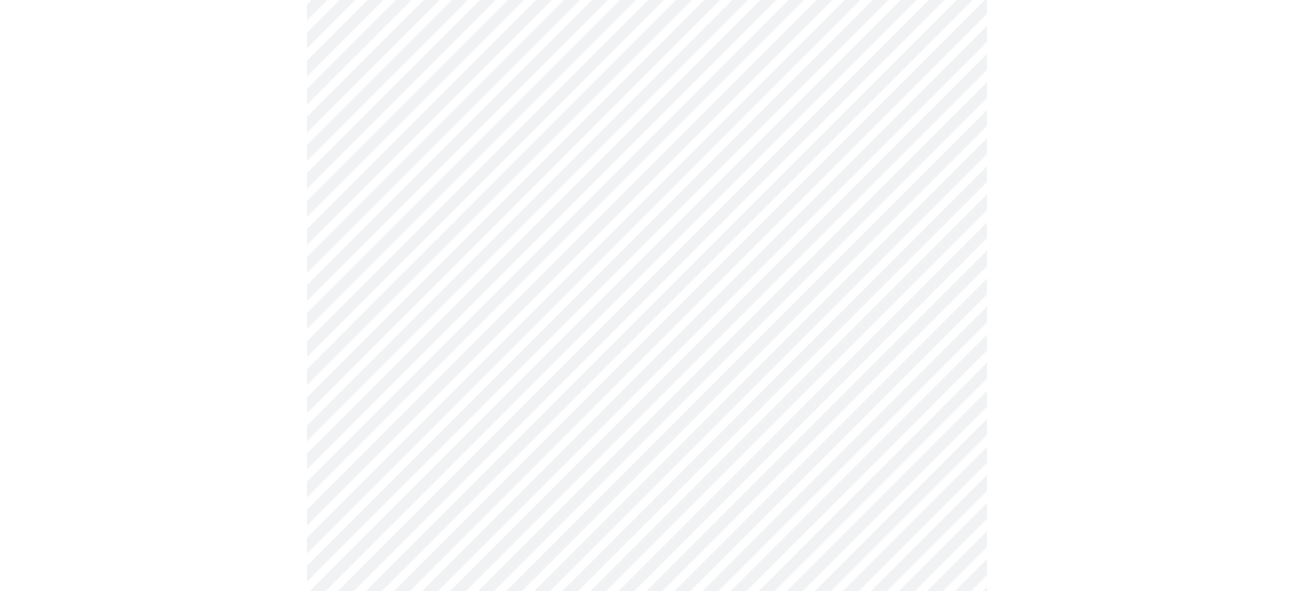
scroll to position [1335, 0]
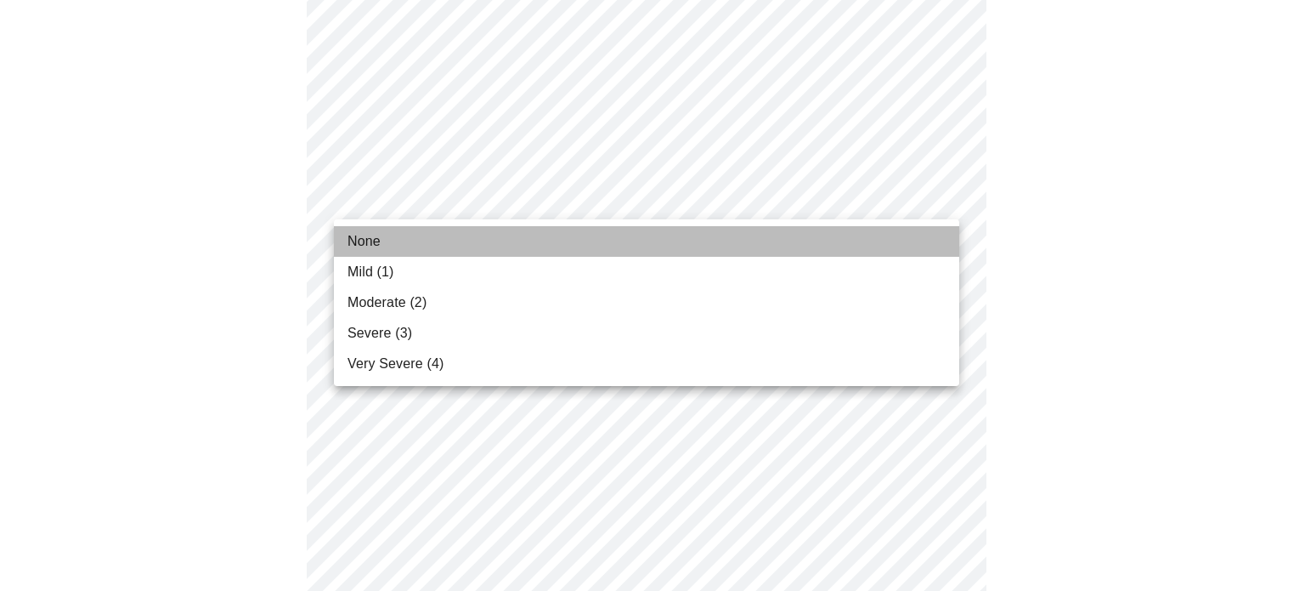
click at [523, 231] on li "None" at bounding box center [646, 241] width 625 height 31
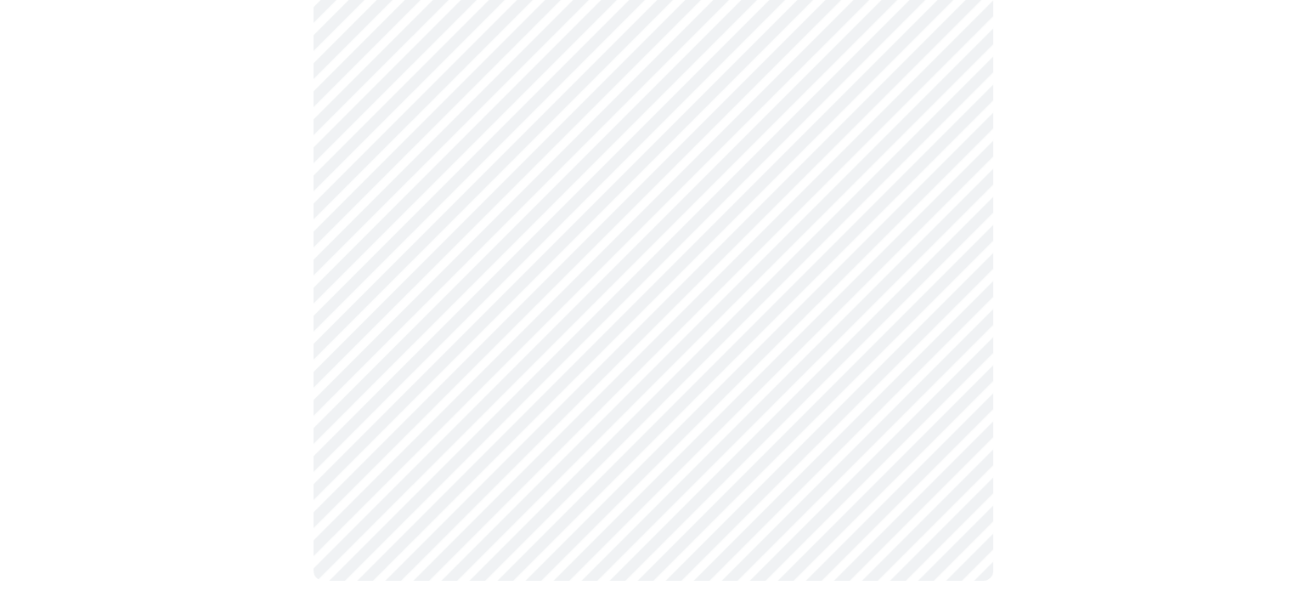
scroll to position [1417, 0]
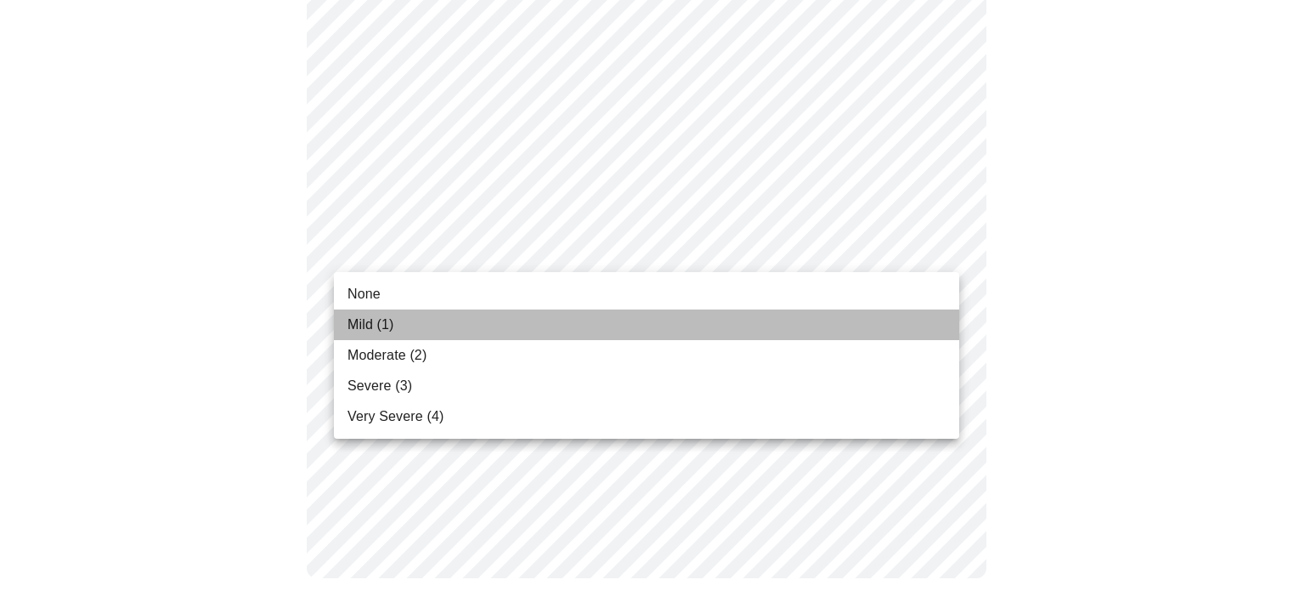
click at [551, 314] on li "Mild (1)" at bounding box center [646, 324] width 625 height 31
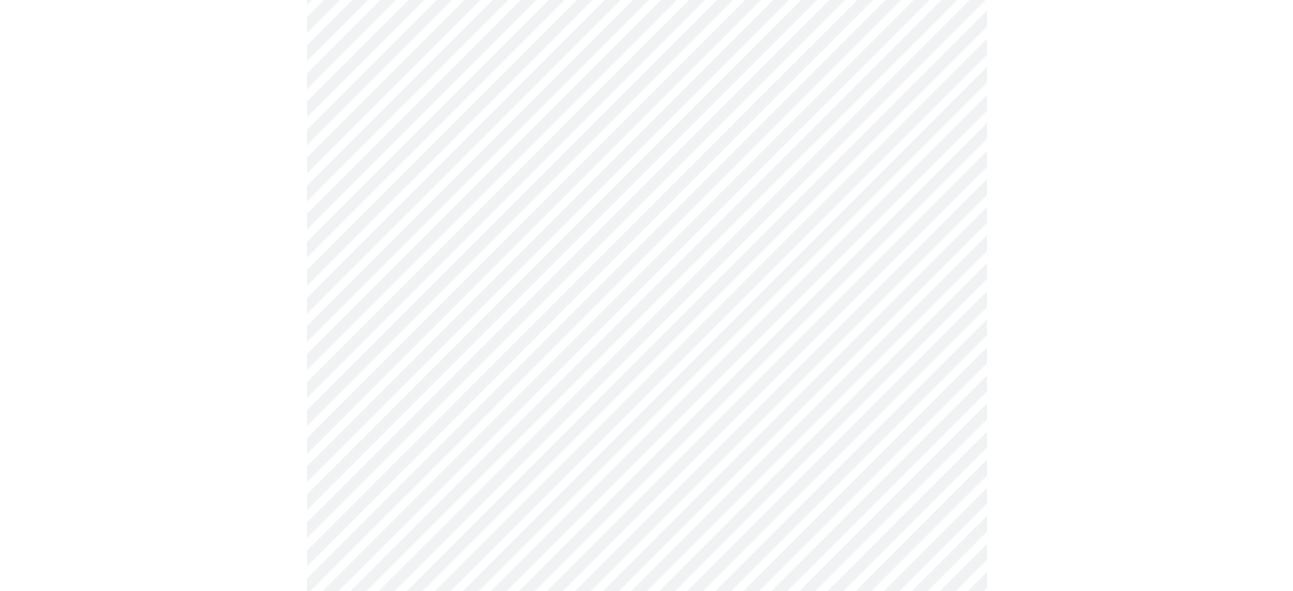
scroll to position [705, 0]
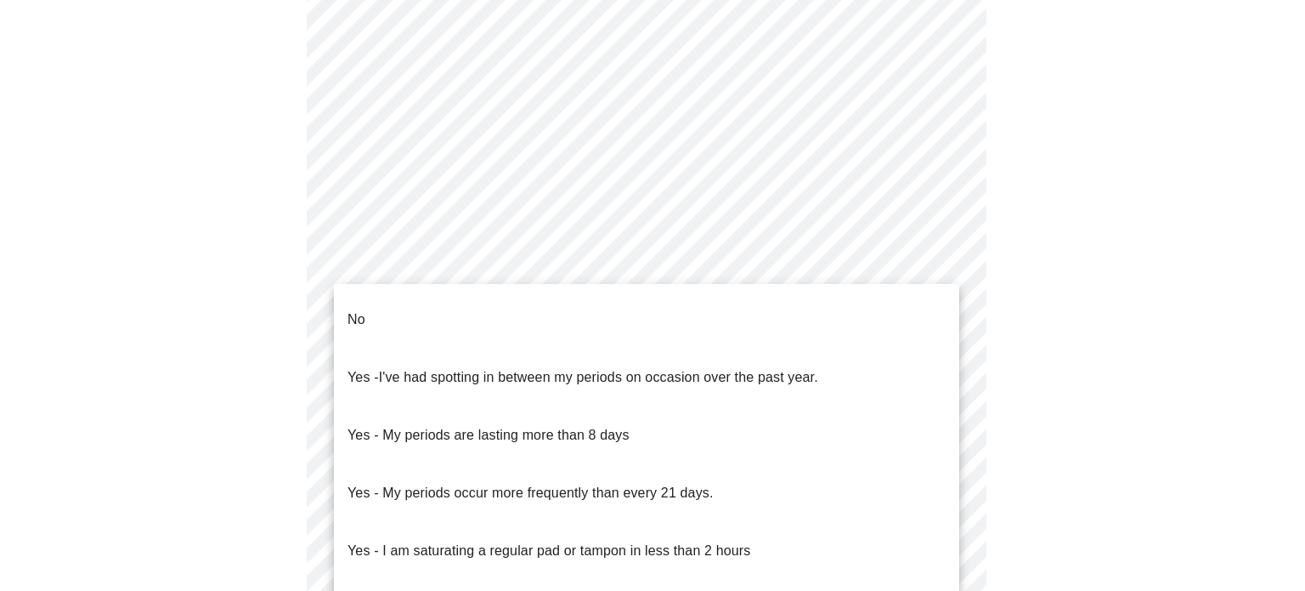
click at [653, 263] on body "MyMenopauseRx Appointments Messaging Labs Uploads Medications Community Refer a…" at bounding box center [653, 104] width 1292 height 1607
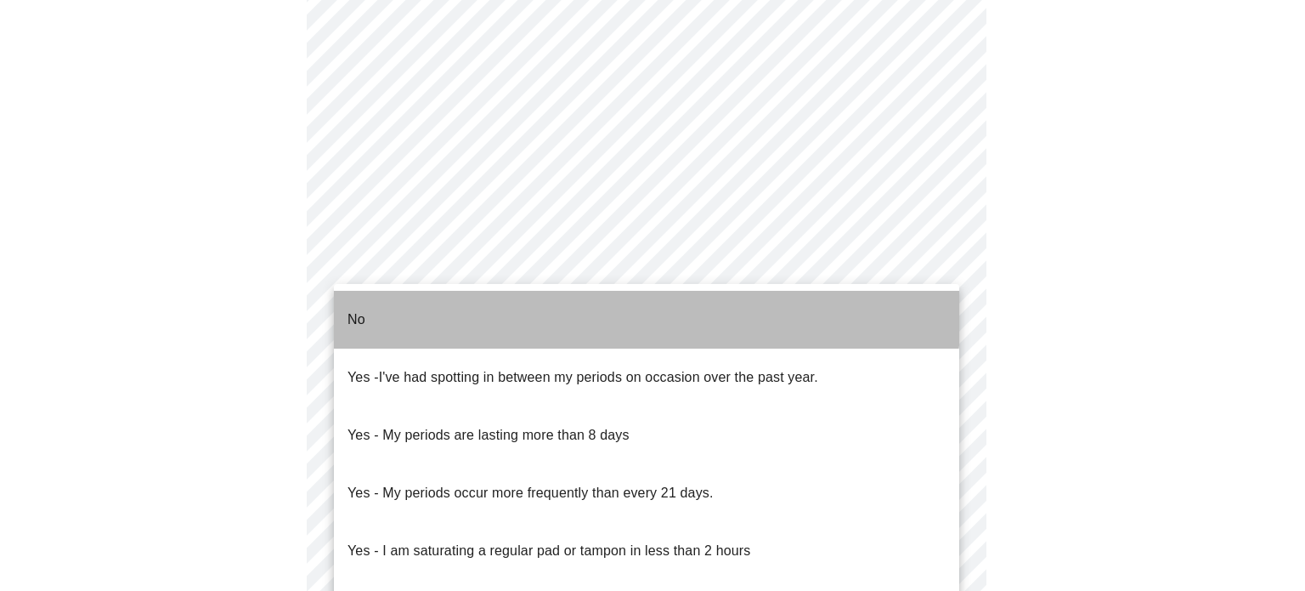
click at [542, 308] on li "No" at bounding box center [646, 320] width 625 height 58
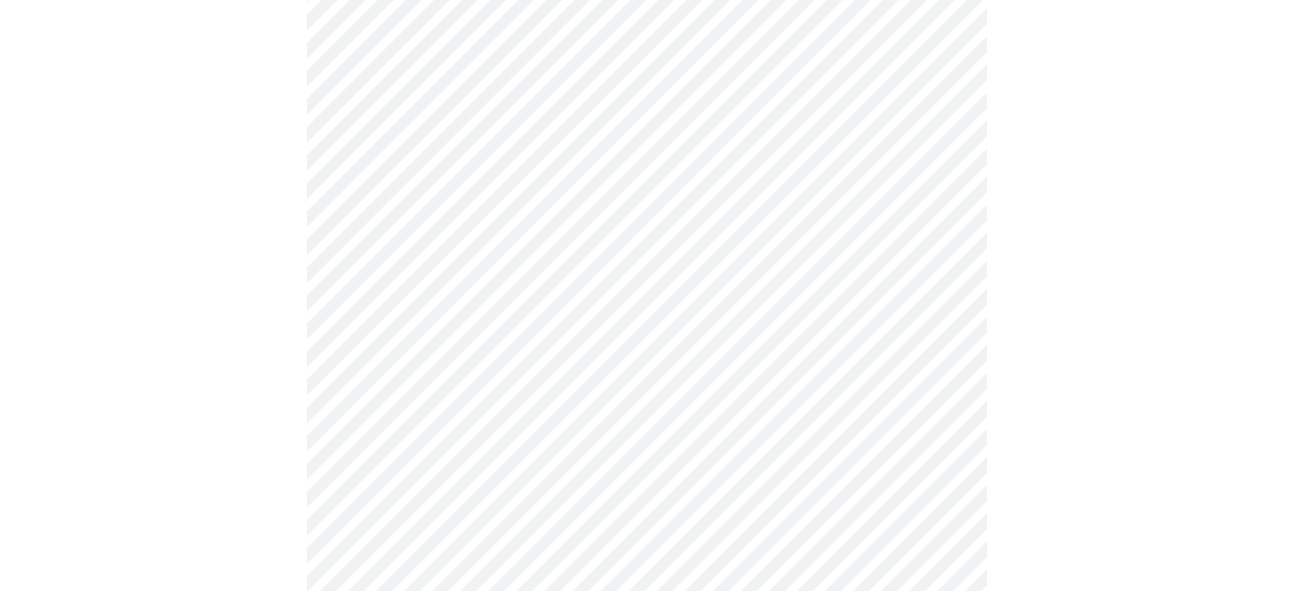
click at [535, 387] on body "MyMenopauseRx Appointments Messaging Labs Uploads Medications Community Refer a…" at bounding box center [646, 99] width 1279 height 1597
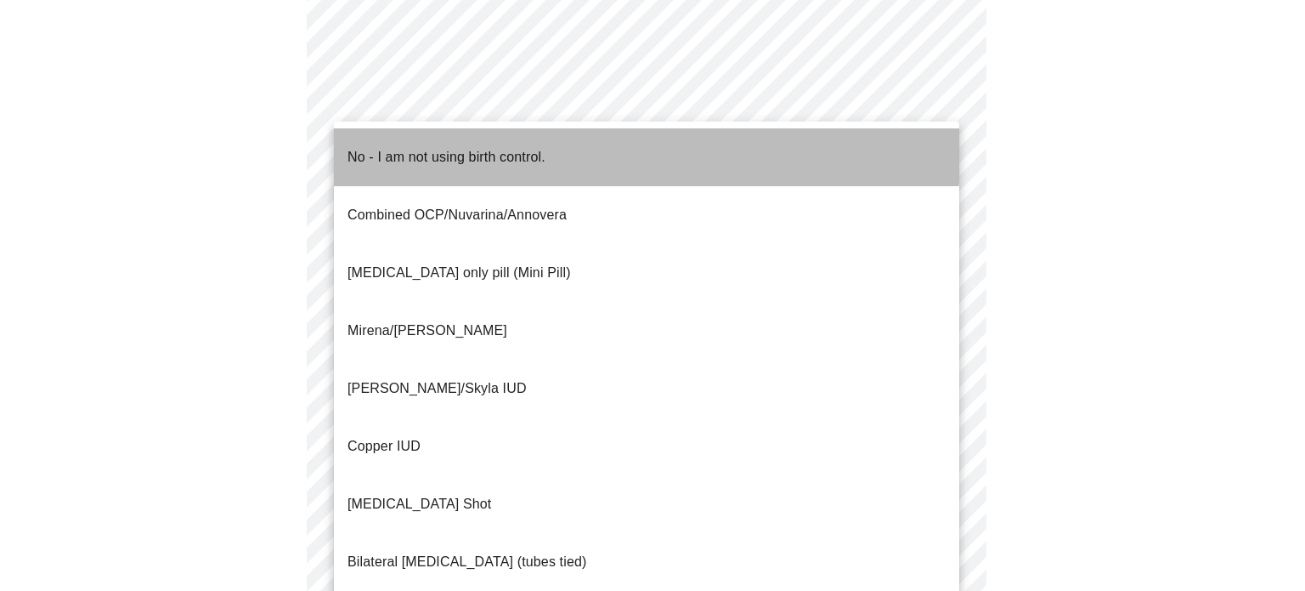
click at [530, 147] on p "No - I am not using birth control." at bounding box center [447, 157] width 198 height 20
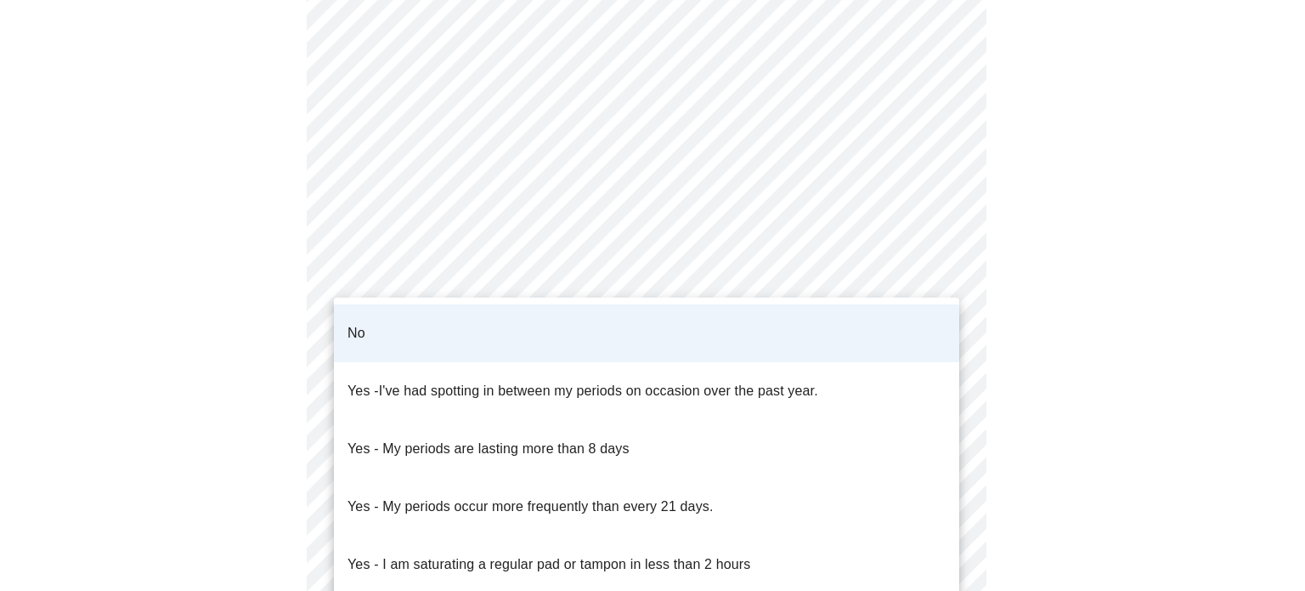
click at [503, 285] on body "MyMenopauseRx Appointments Messaging Labs Uploads Medications Community Refer a…" at bounding box center [653, 94] width 1292 height 1587
click at [503, 285] on div at bounding box center [652, 295] width 1305 height 591
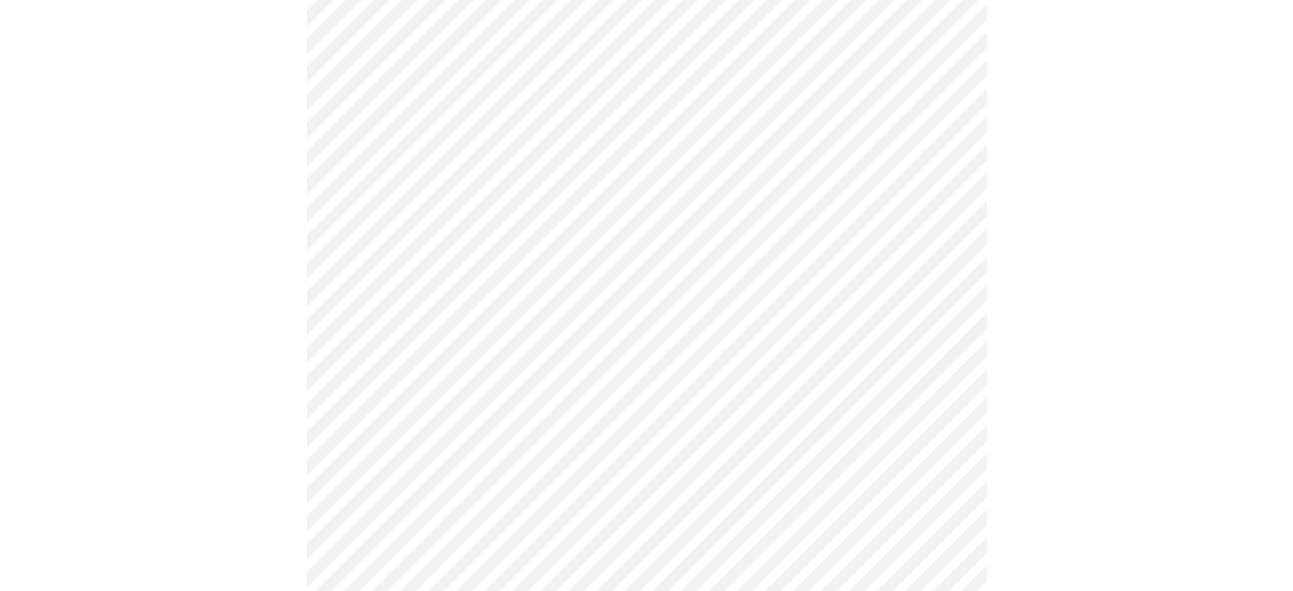
scroll to position [936, 0]
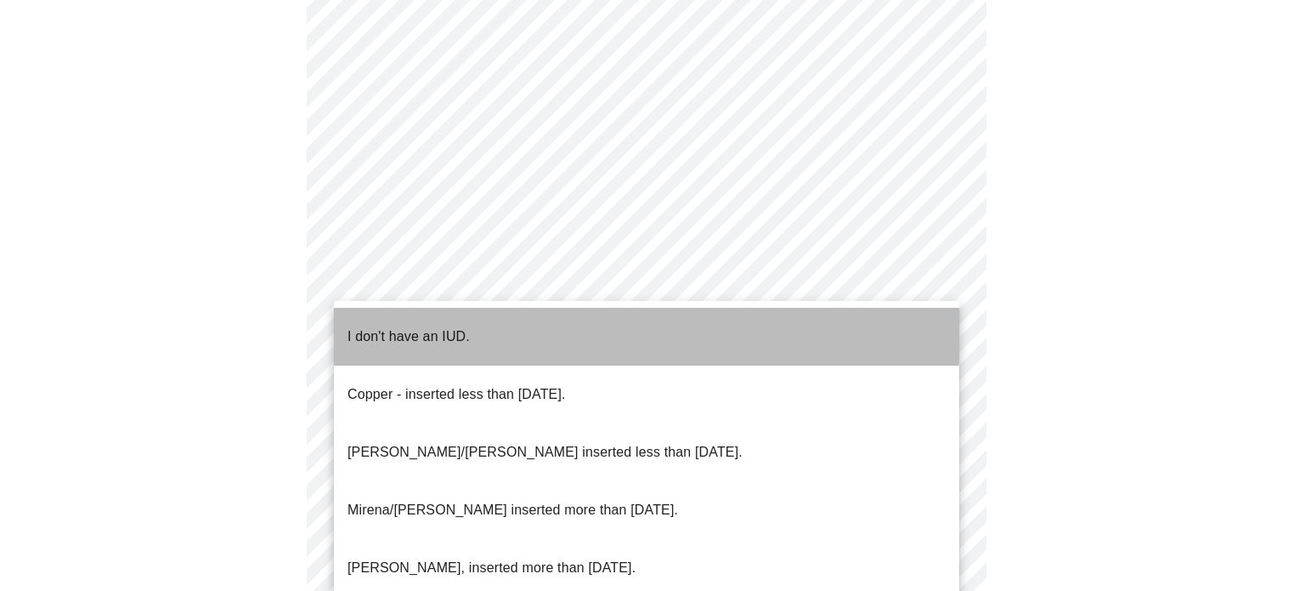
click at [495, 322] on li "I don't have an IUD." at bounding box center [646, 337] width 625 height 58
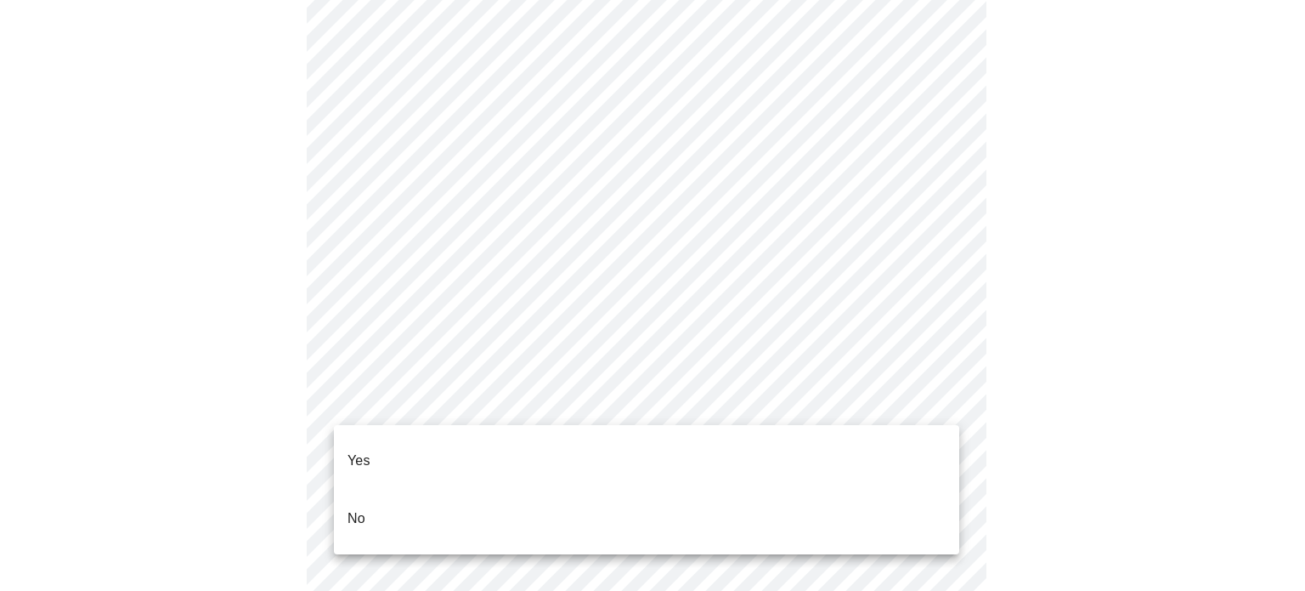
click at [479, 438] on li "Yes" at bounding box center [646, 461] width 625 height 58
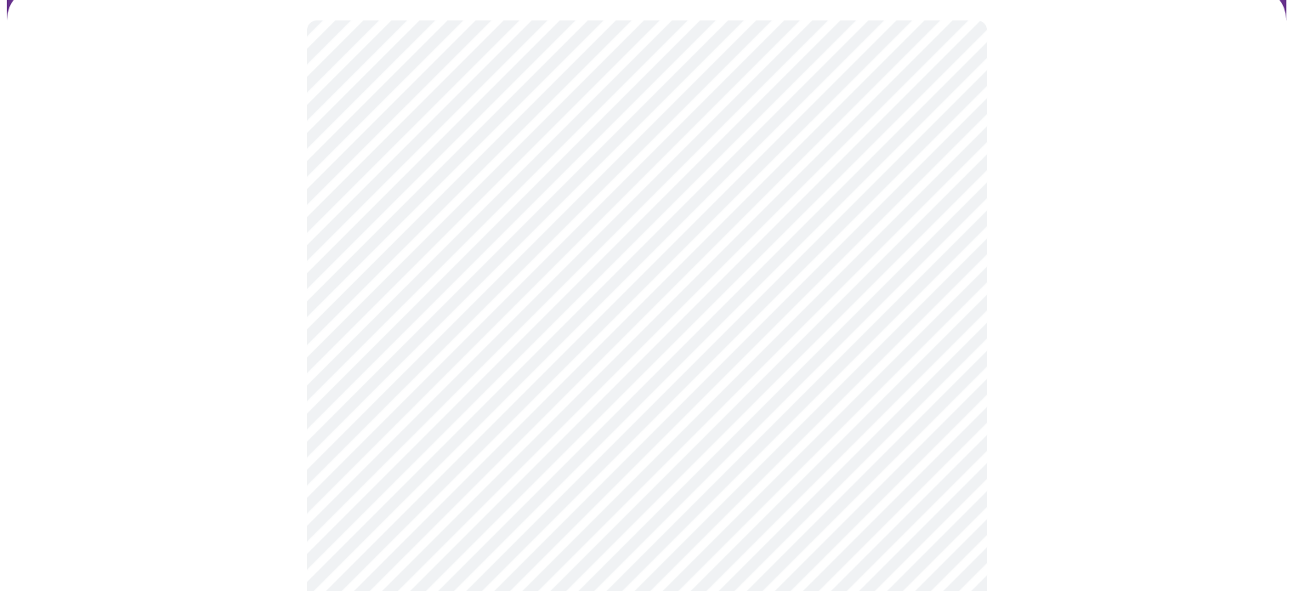
scroll to position [143, 0]
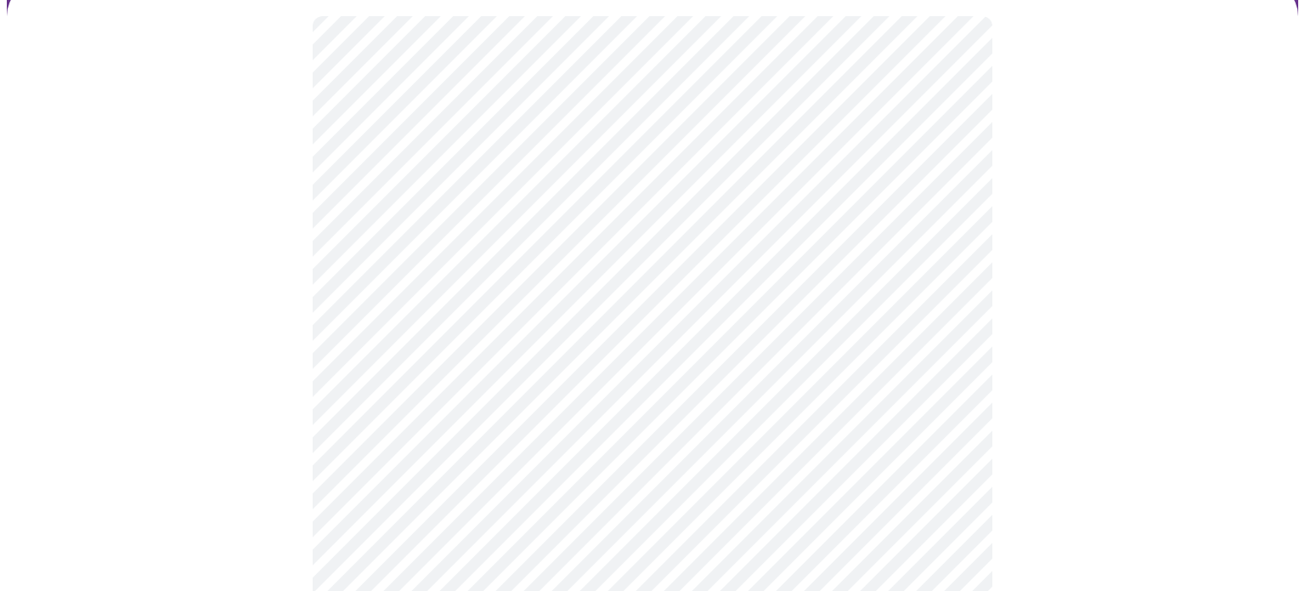
click at [520, 306] on body "MyMenopauseRx Appointments Messaging Labs Uploads Medications Community Refer a…" at bounding box center [653, 473] width 1292 height 1218
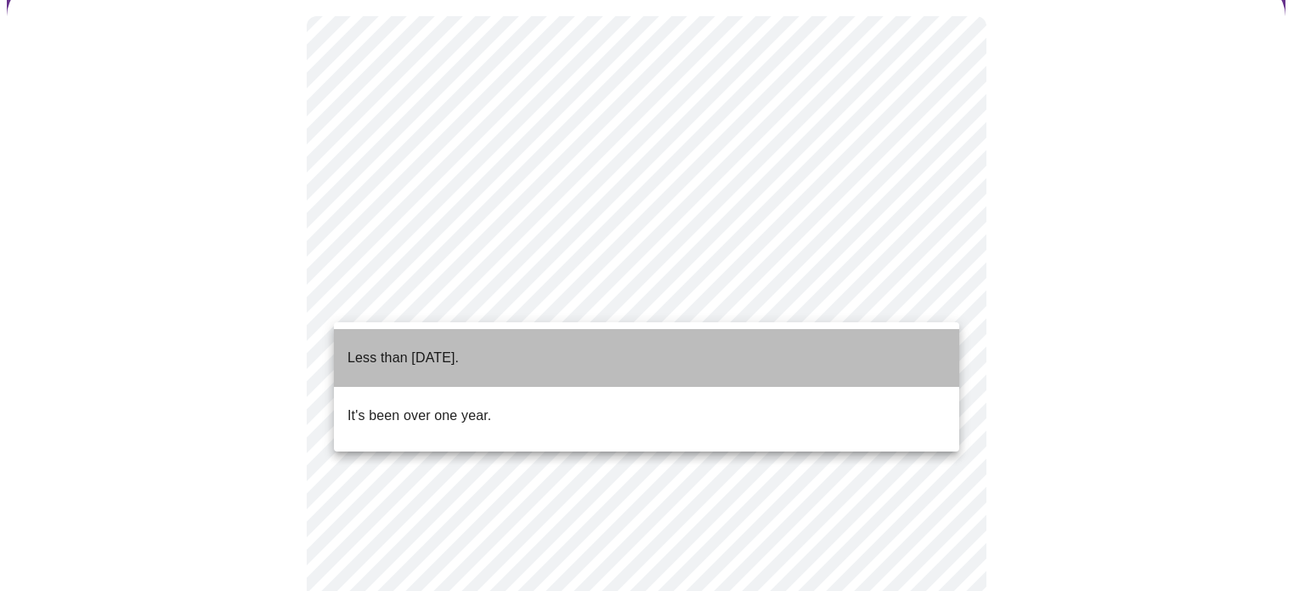
click at [459, 348] on p "Less than [DATE]." at bounding box center [403, 358] width 111 height 20
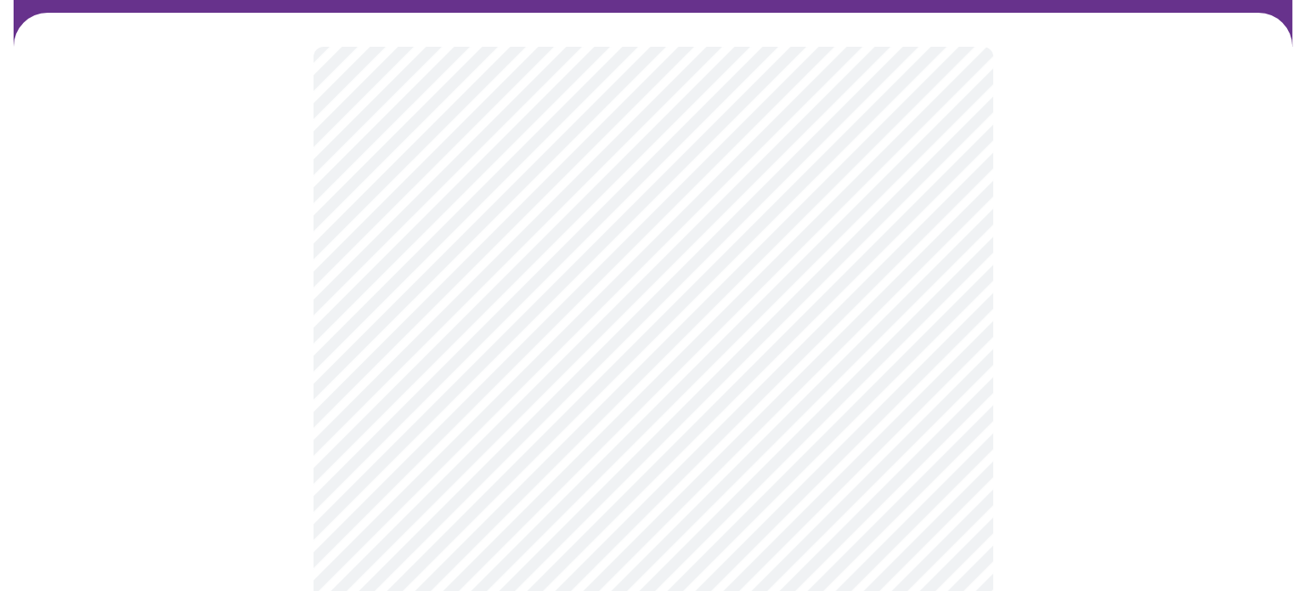
scroll to position [112, 0]
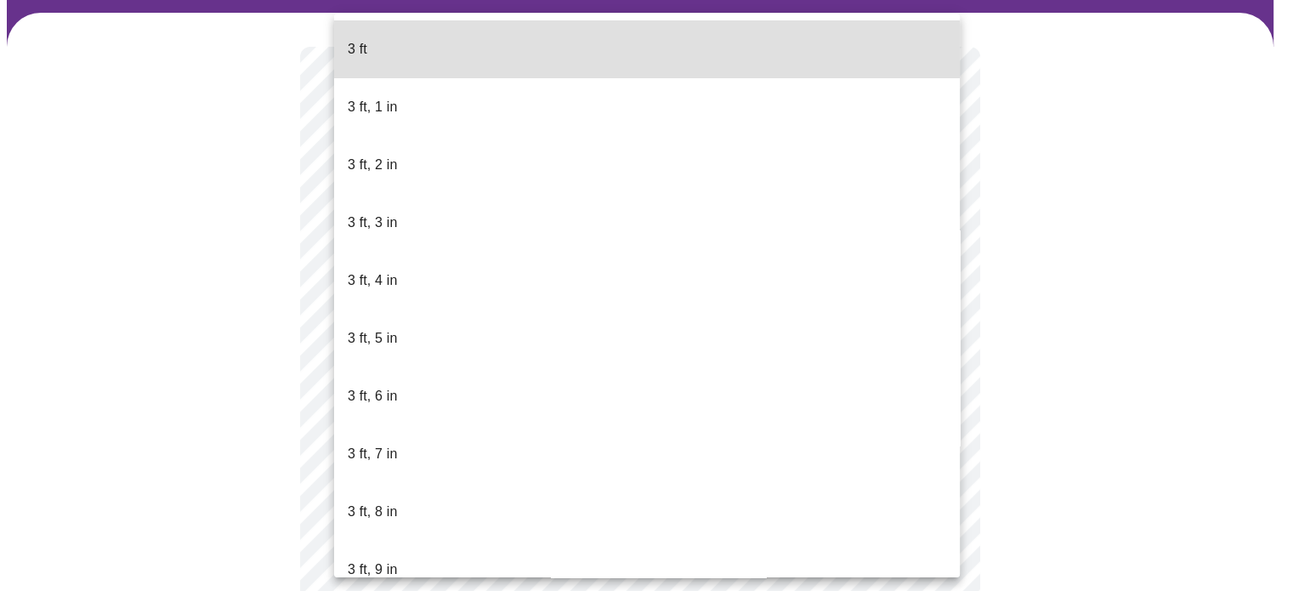
click at [479, 361] on body "MyMenopauseRx Appointments Messaging Labs Uploads Medications Community Refer a…" at bounding box center [646, 348] width 1279 height 907
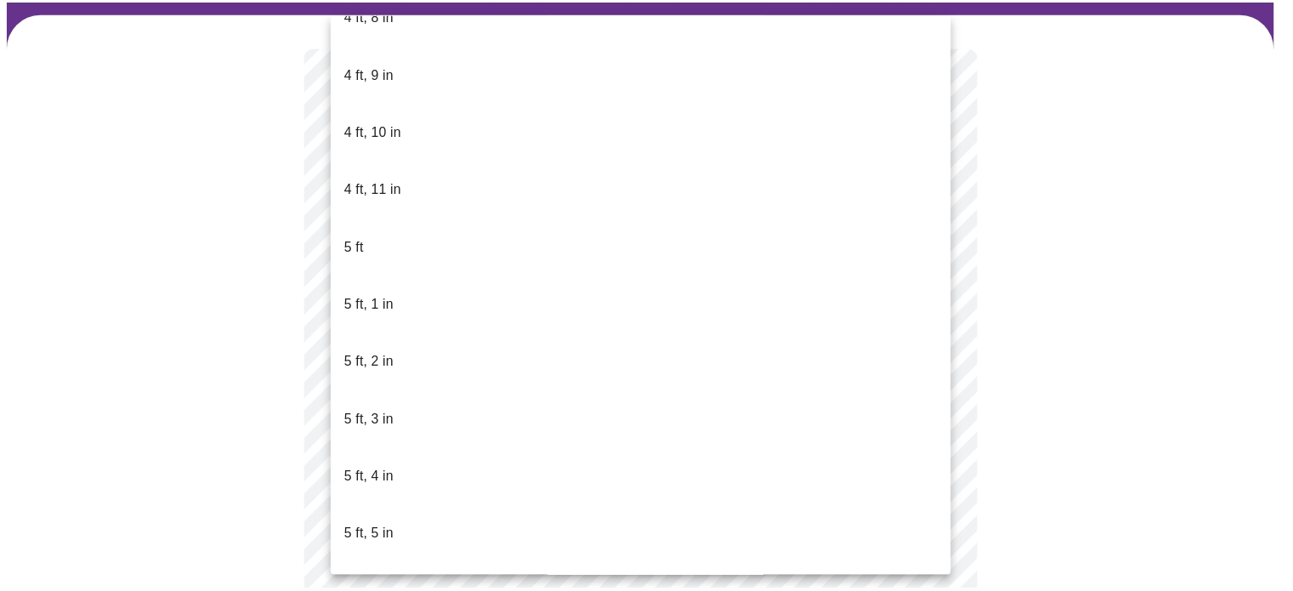
scroll to position [1191, 0]
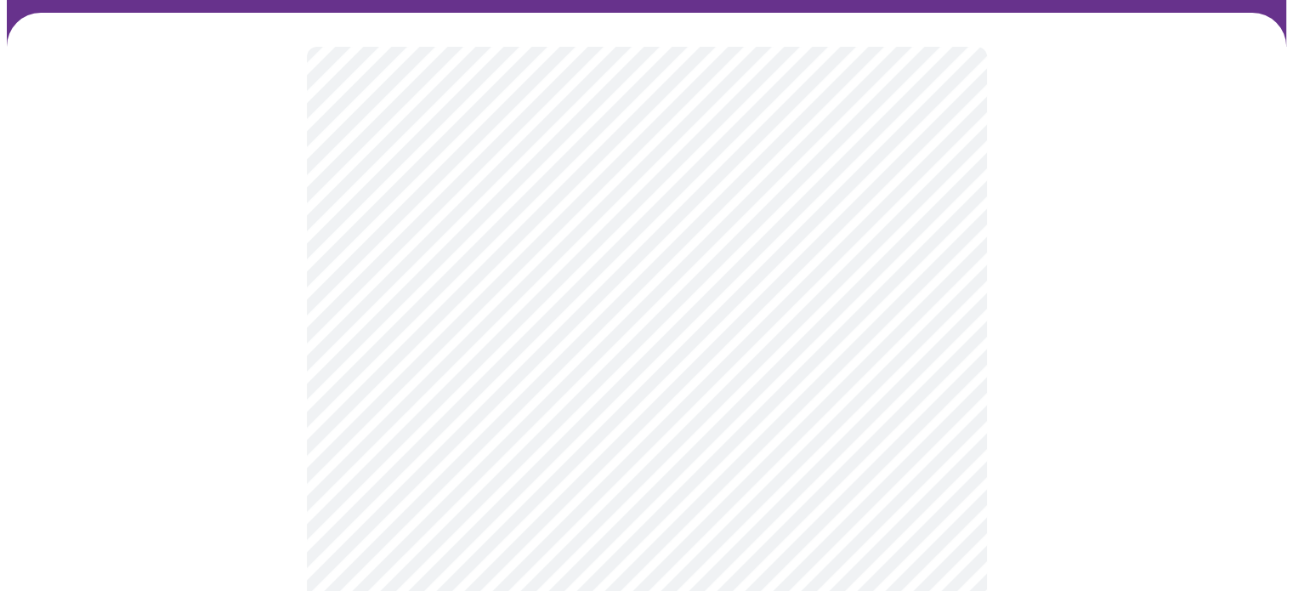
click at [1106, 406] on div at bounding box center [646, 402] width 1279 height 778
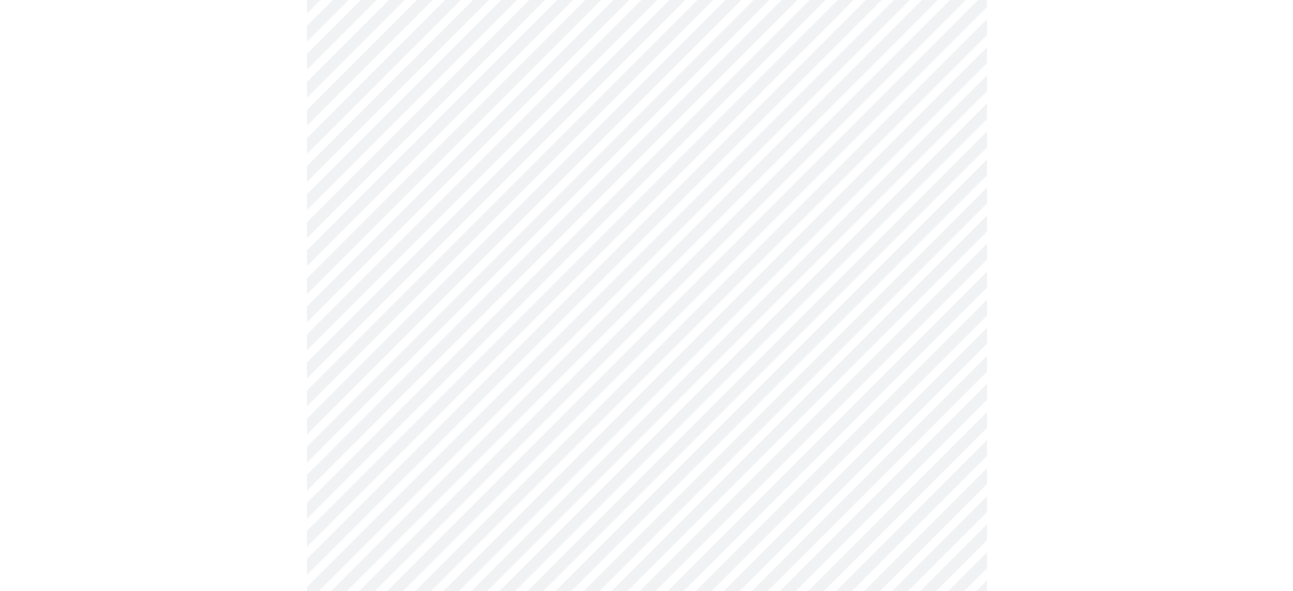
scroll to position [4392, 0]
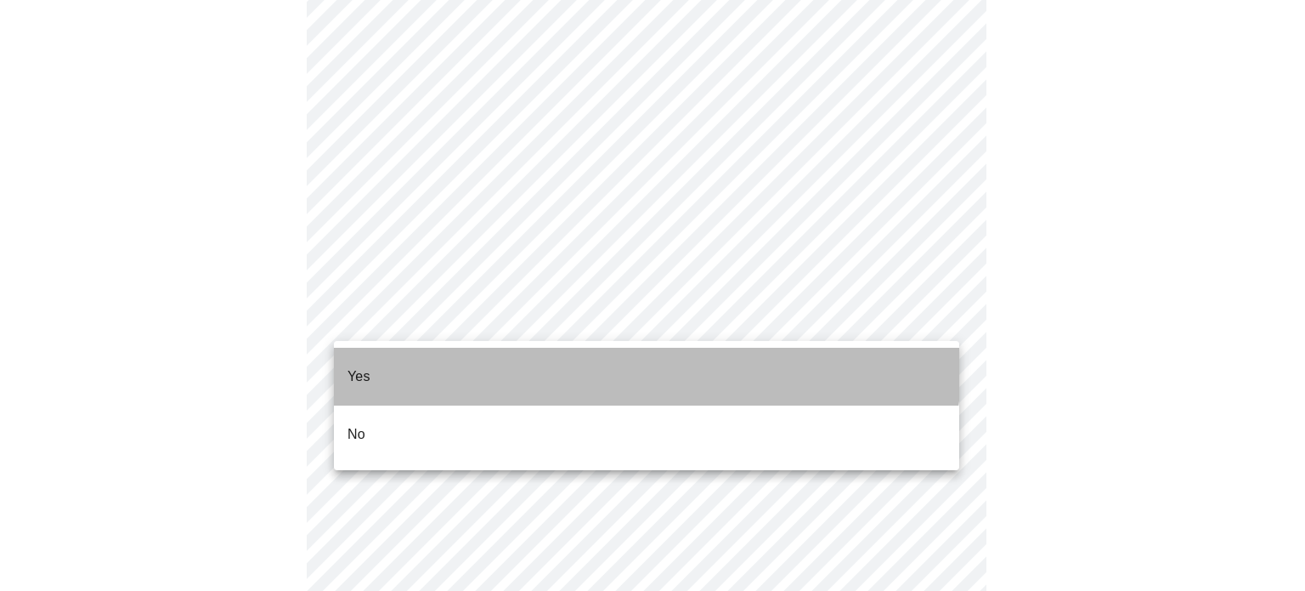
click at [529, 354] on li "Yes" at bounding box center [646, 377] width 625 height 58
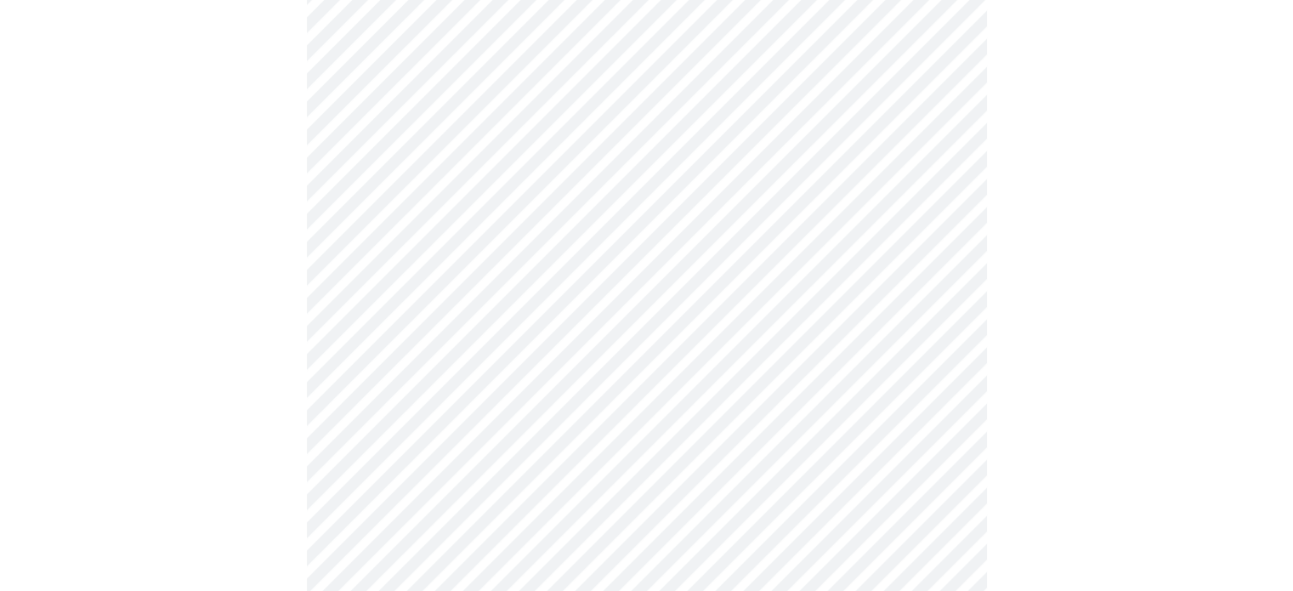
scroll to position [4494, 0]
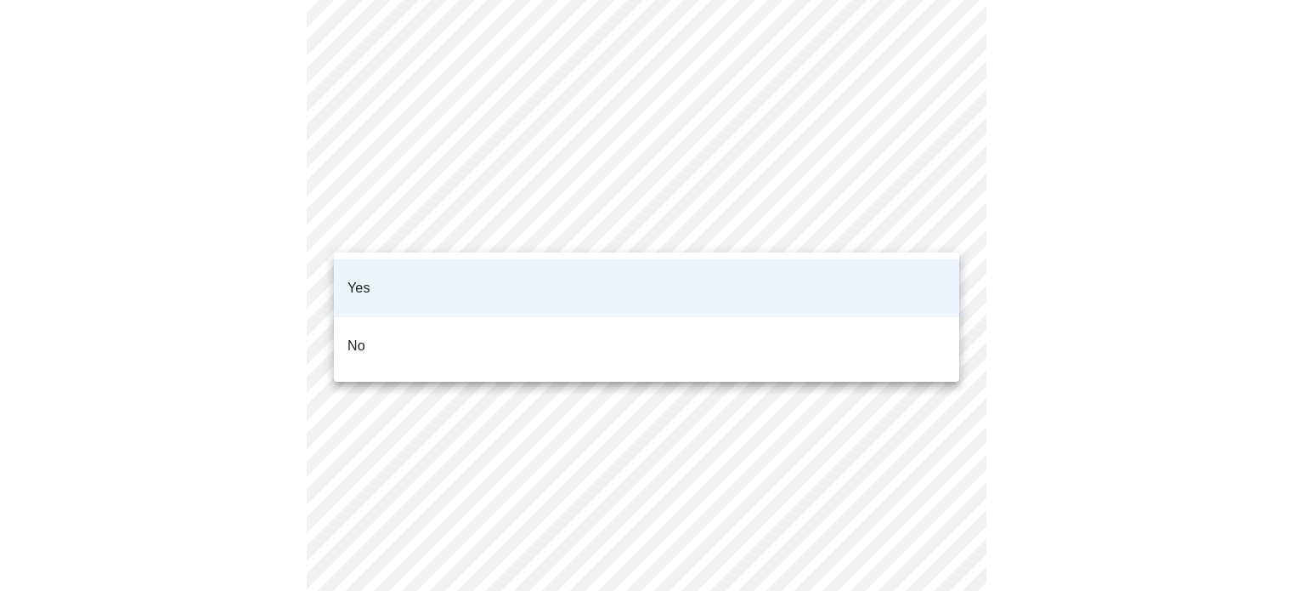
click at [467, 331] on li "No" at bounding box center [646, 346] width 625 height 58
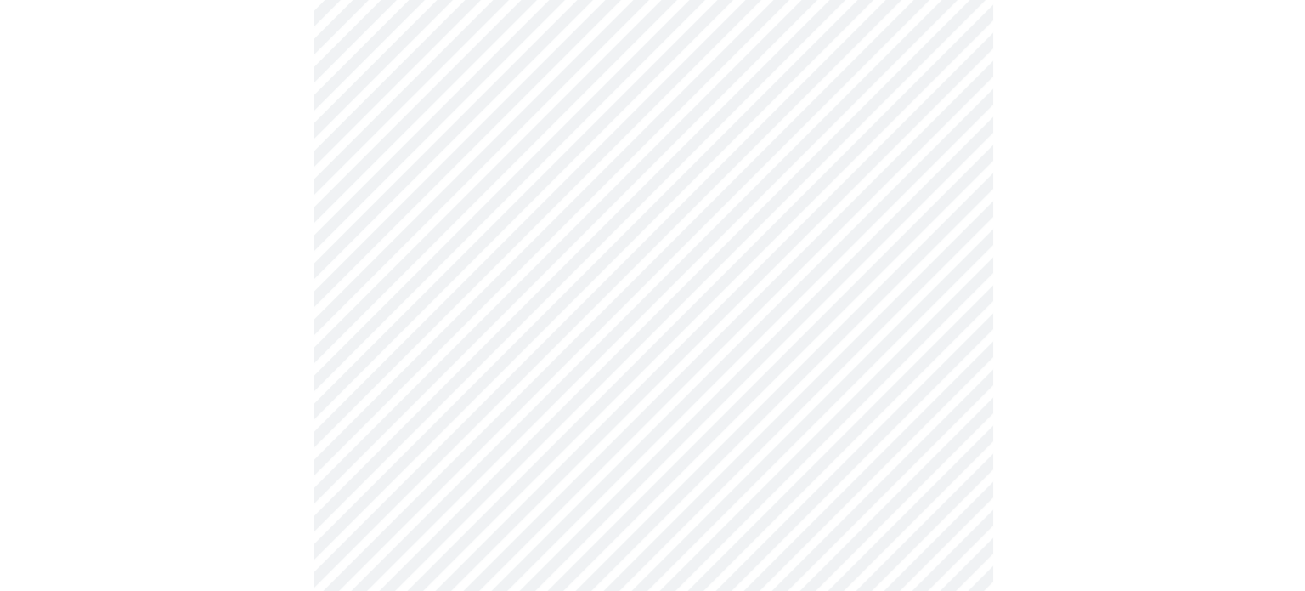
scroll to position [1065, 0]
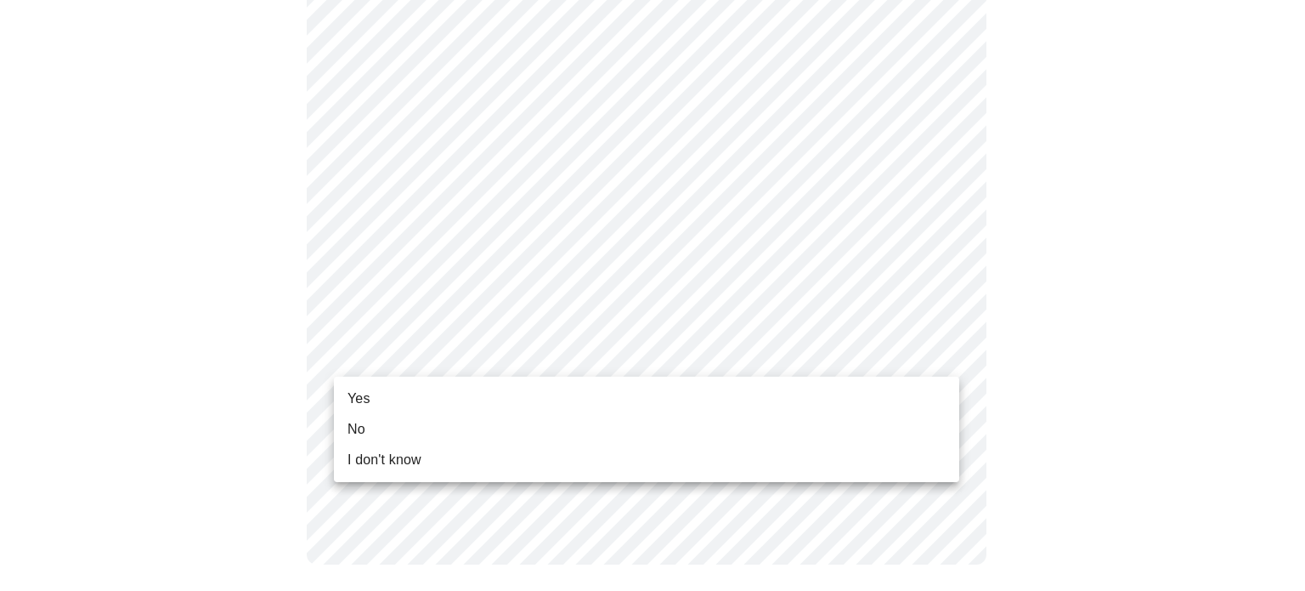
click at [449, 399] on li "Yes" at bounding box center [646, 398] width 625 height 31
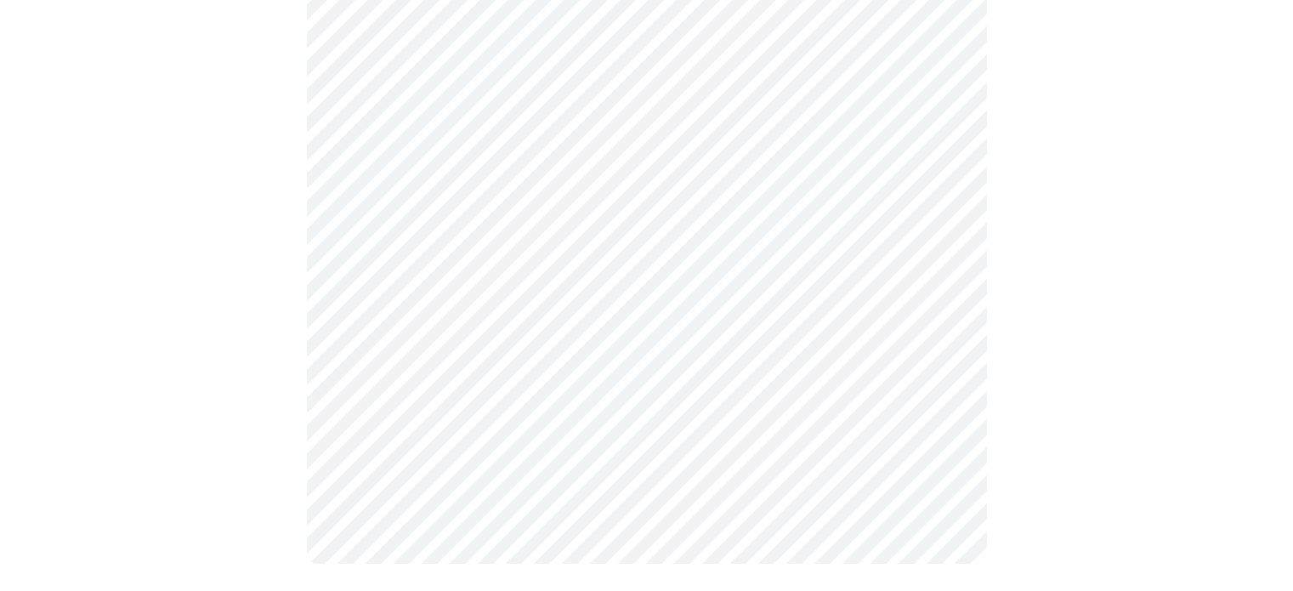
scroll to position [0, 0]
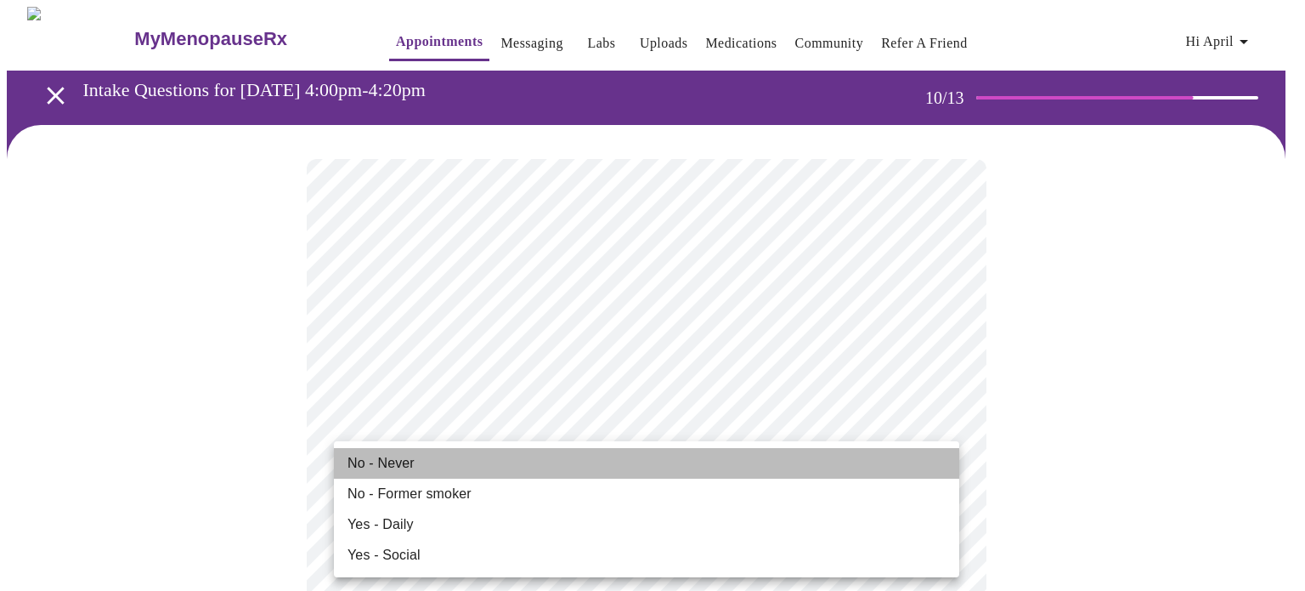
click at [534, 461] on li "No - Never" at bounding box center [646, 463] width 625 height 31
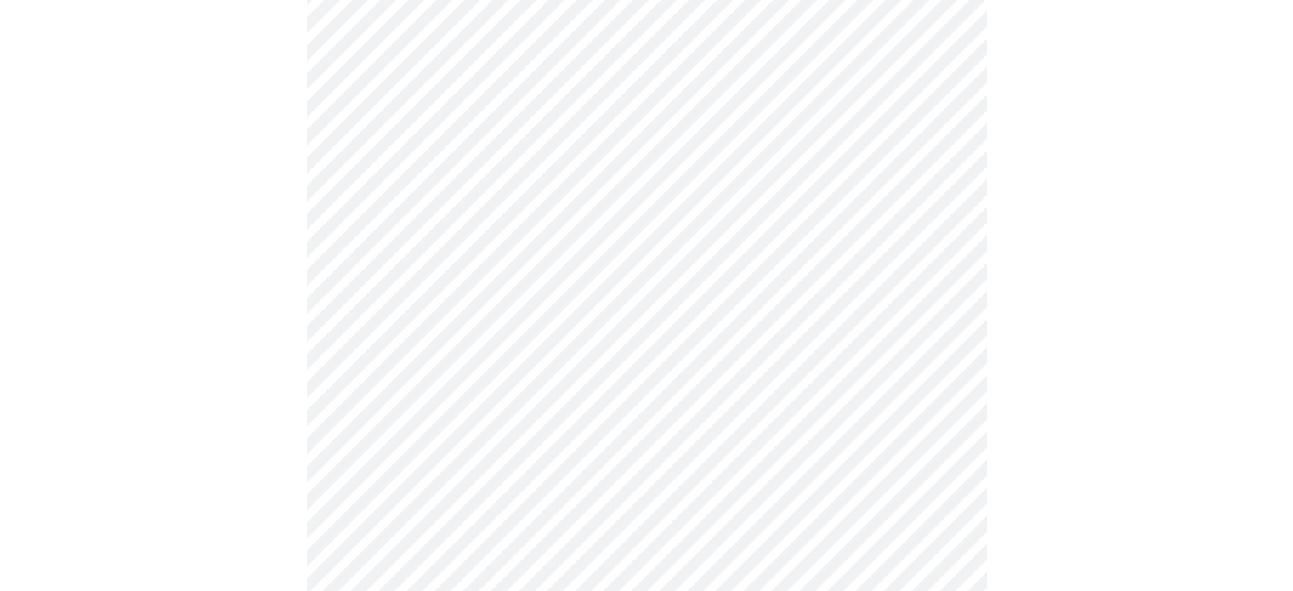
scroll to position [1489, 0]
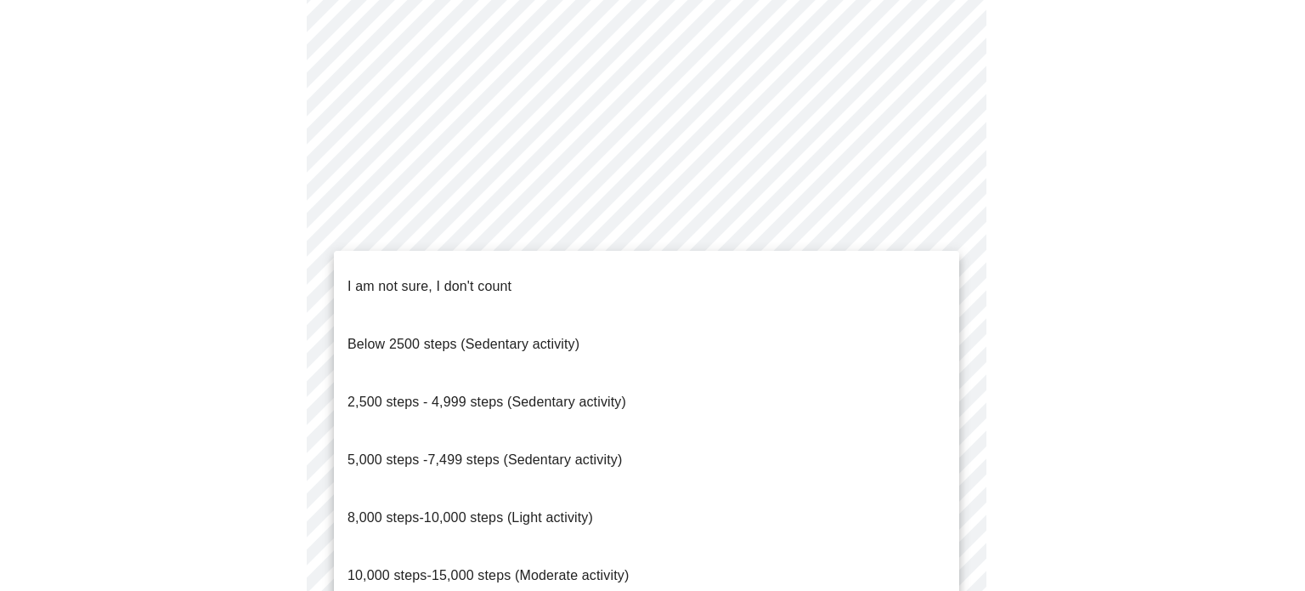
click at [471, 279] on span "I am not sure, I don't count" at bounding box center [430, 286] width 164 height 14
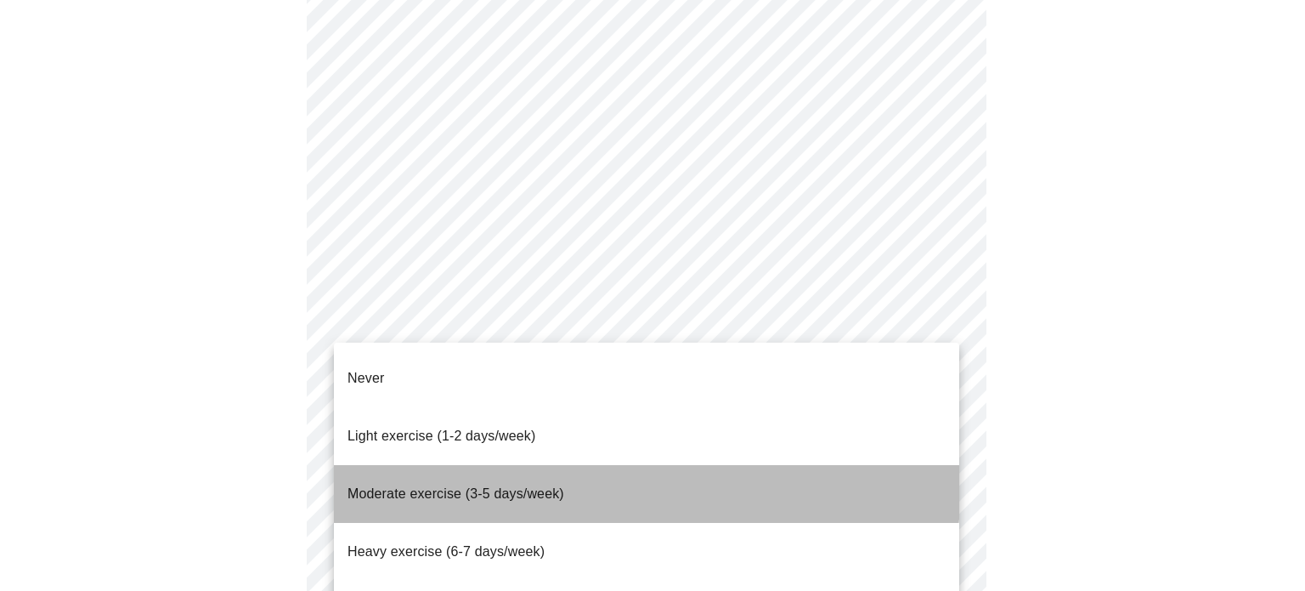
click at [486, 486] on span "Moderate exercise (3-5 days/week)" at bounding box center [456, 493] width 217 height 14
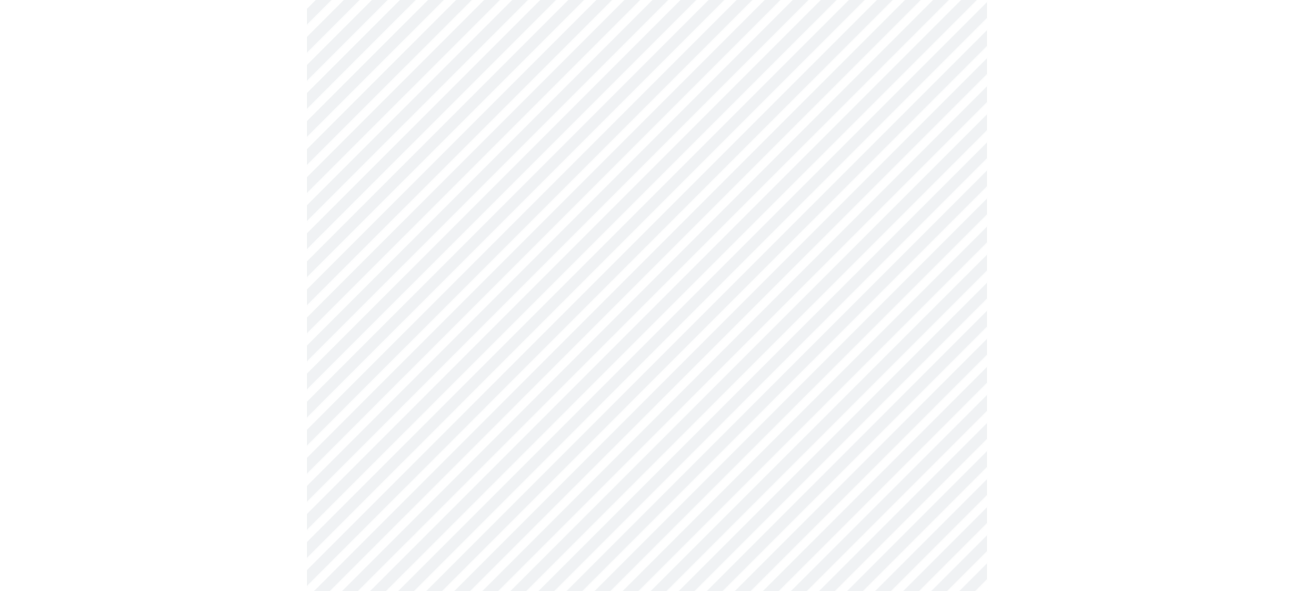
scroll to position [1553, 0]
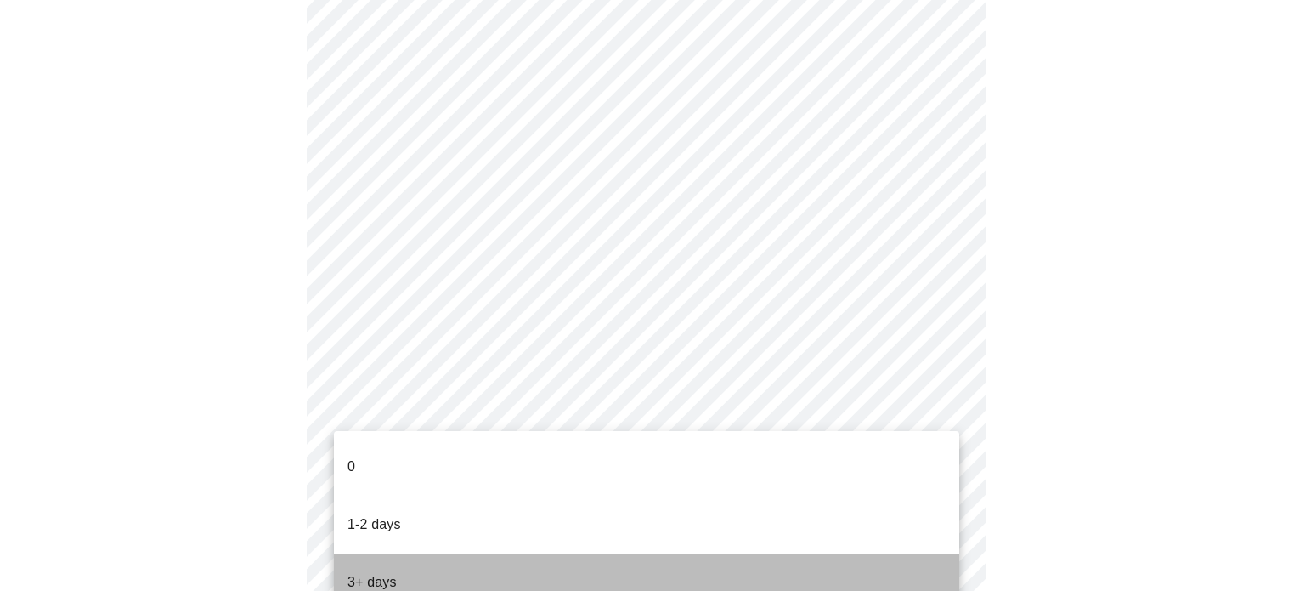
click at [483, 553] on li "3+ days" at bounding box center [646, 582] width 625 height 58
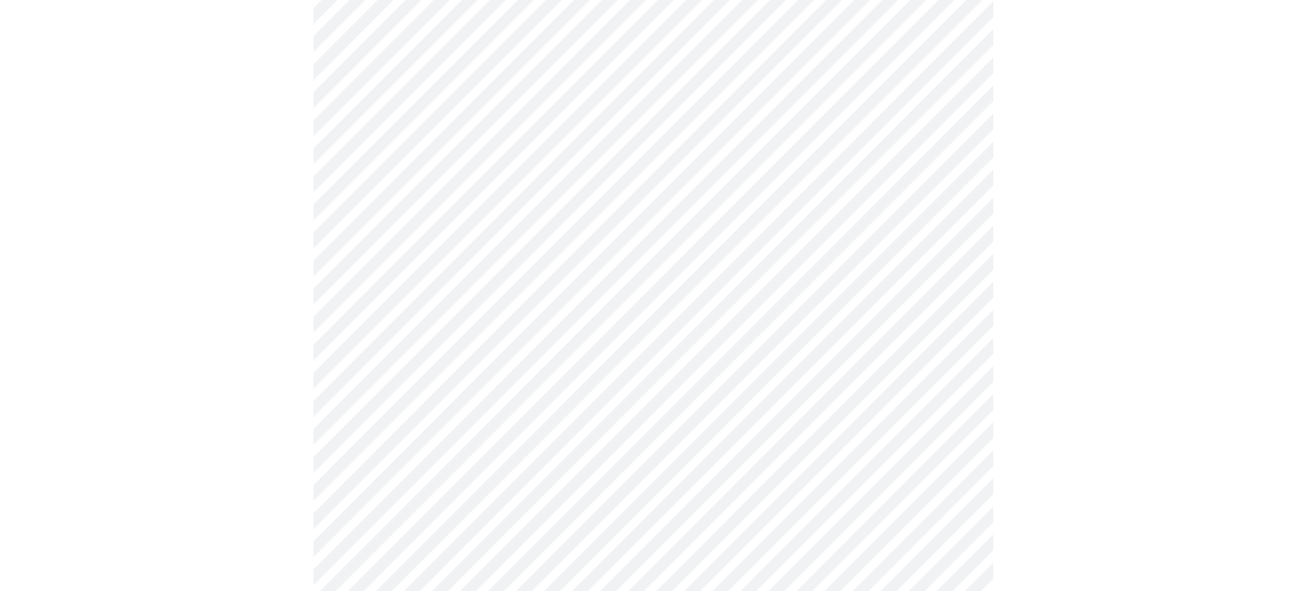
scroll to position [0, 0]
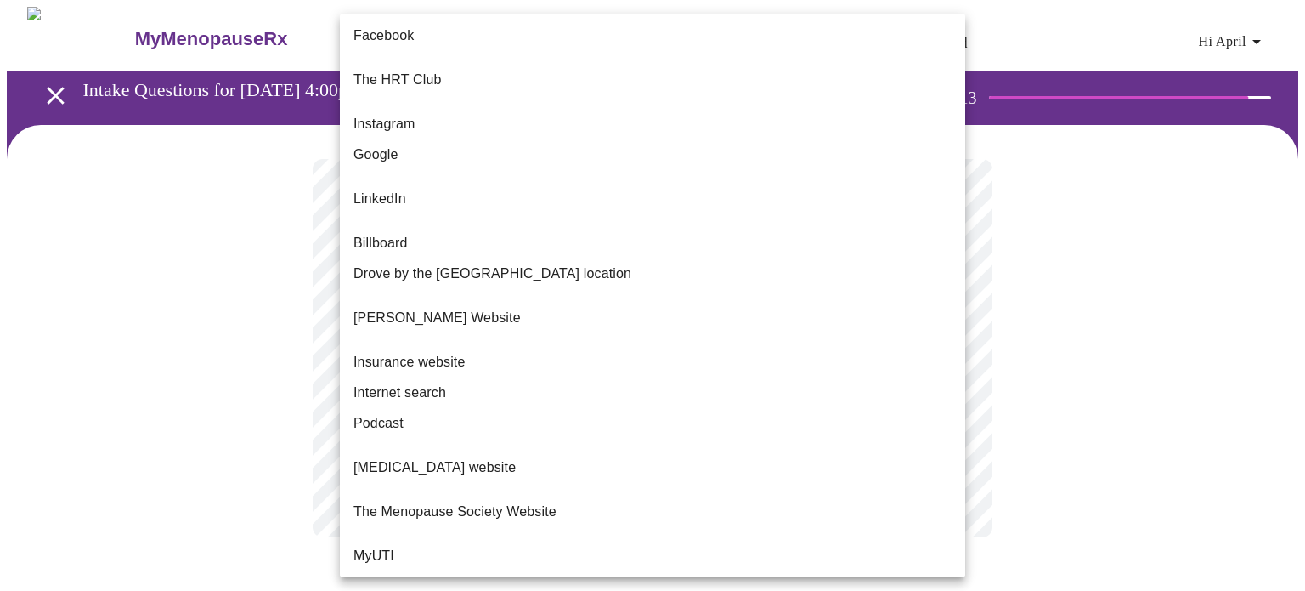
click at [537, 353] on body "MyMenopauseRx Appointments Messaging Labs Uploads Medications Community Refer a…" at bounding box center [653, 289] width 1292 height 564
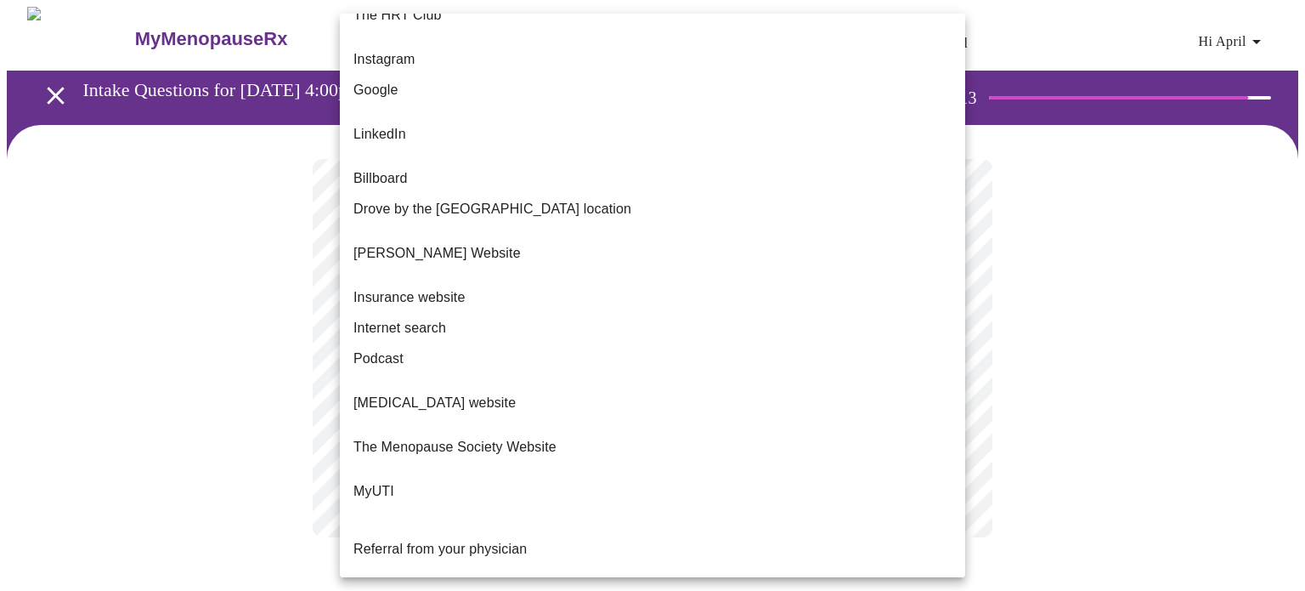
scroll to position [65, 0]
click at [523, 541] on span "Referral from your physician" at bounding box center [440, 548] width 173 height 14
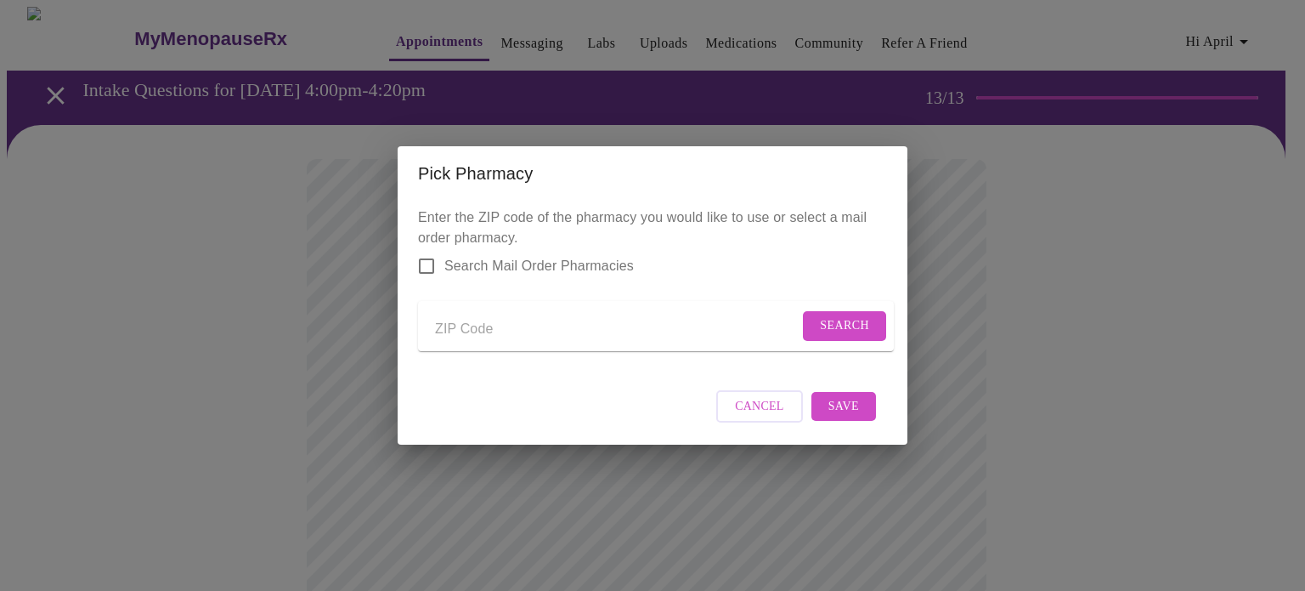
click at [467, 322] on input "Send a message to your care team" at bounding box center [617, 328] width 364 height 27
type input "60174"
click at [826, 322] on span "Search" at bounding box center [844, 325] width 49 height 21
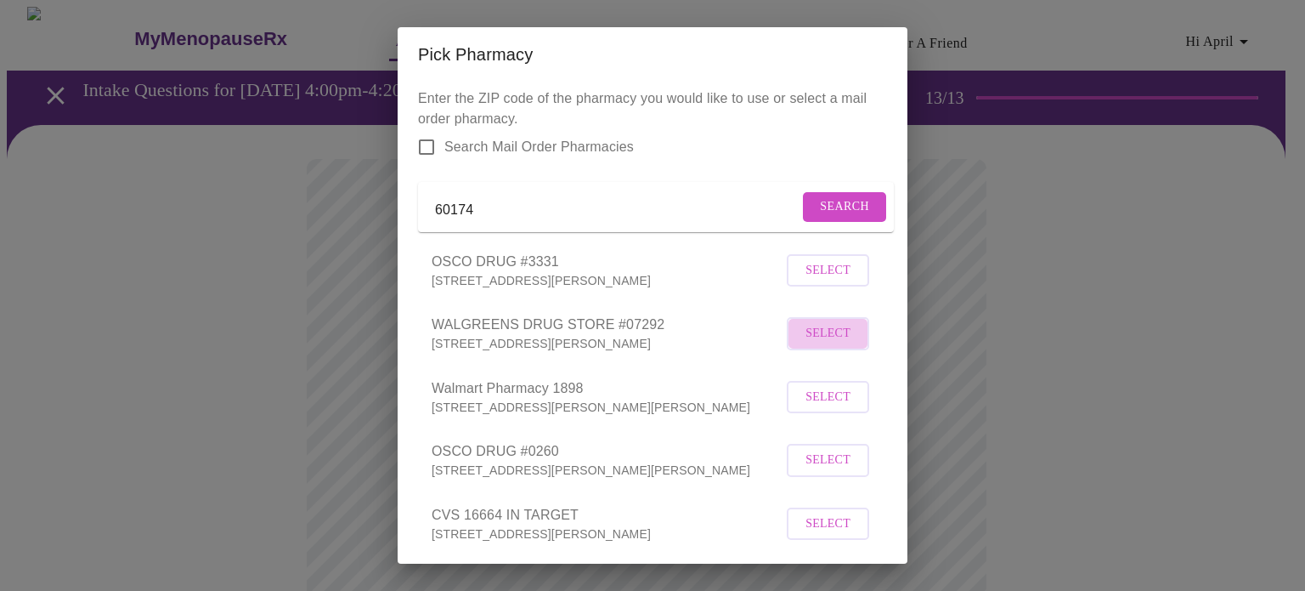
click at [816, 344] on span "Select" at bounding box center [828, 333] width 45 height 21
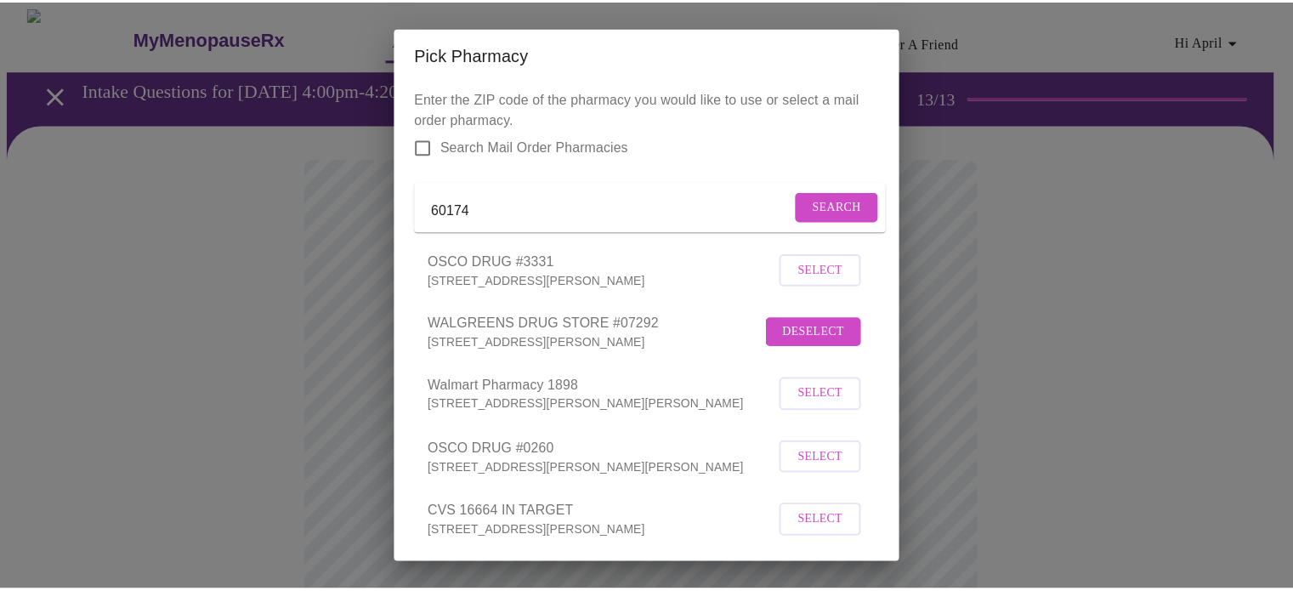
scroll to position [222, 0]
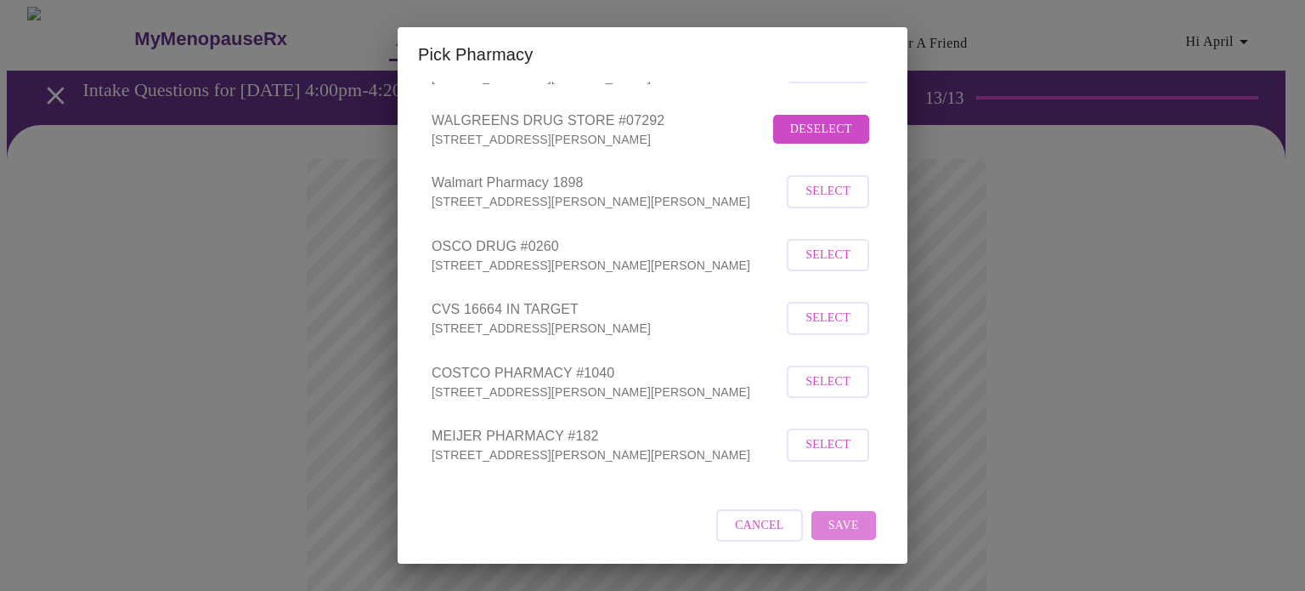
click at [840, 526] on span "Save" at bounding box center [844, 525] width 31 height 21
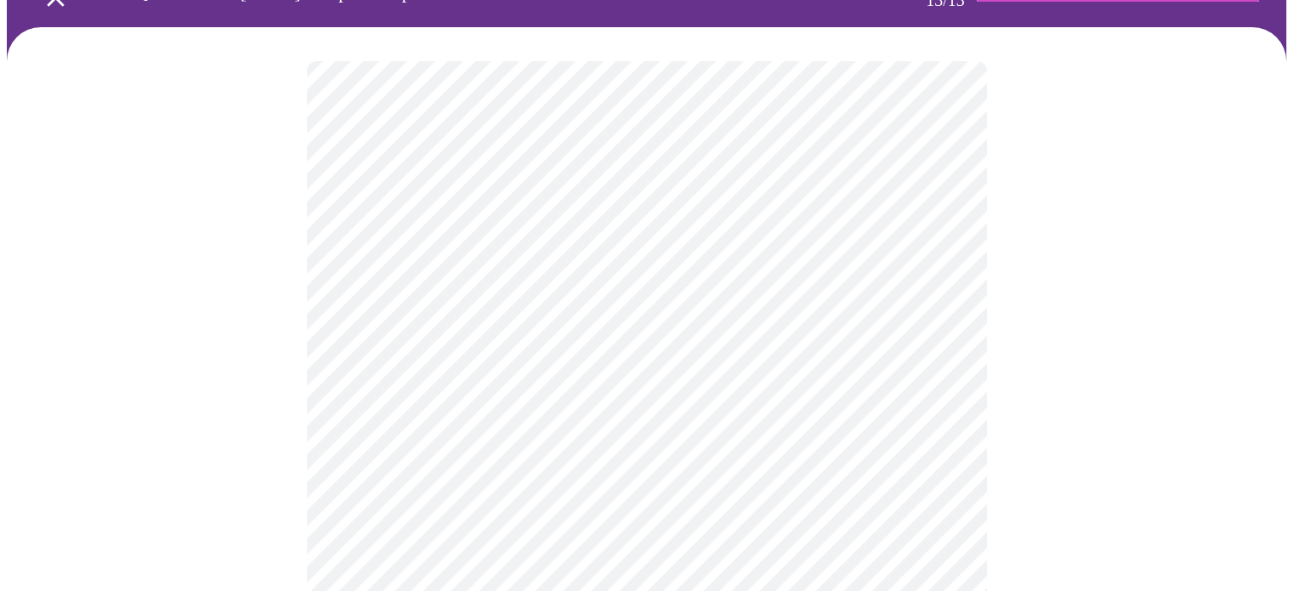
scroll to position [99, 0]
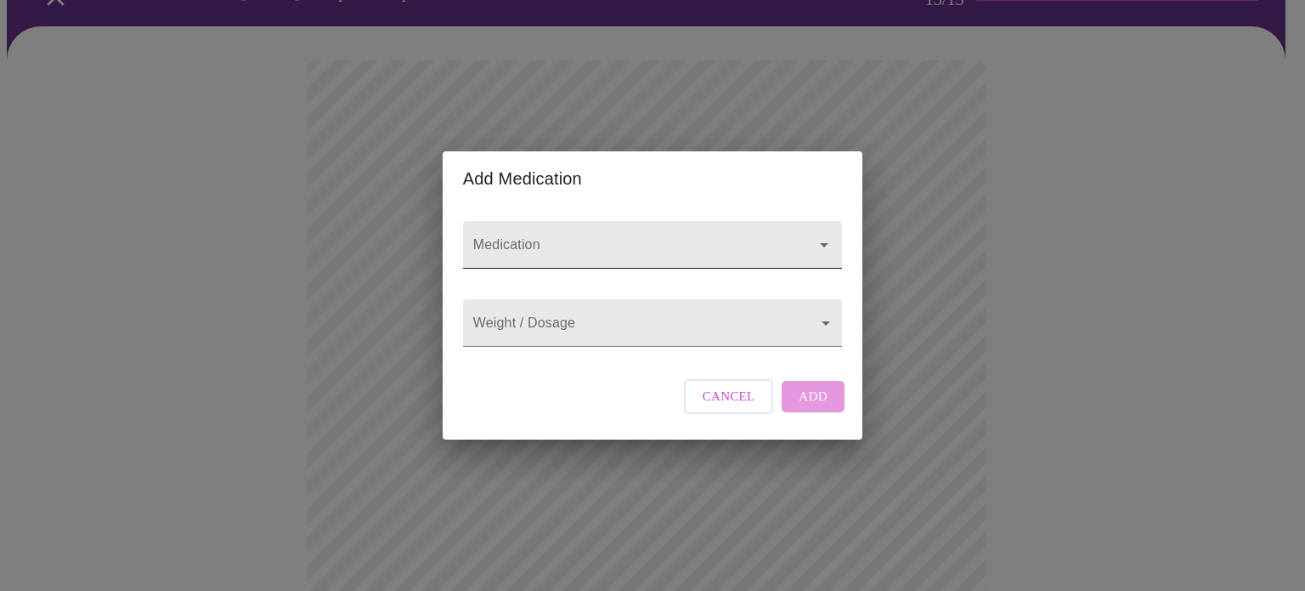
click at [546, 237] on input "Medication" at bounding box center [628, 252] width 317 height 31
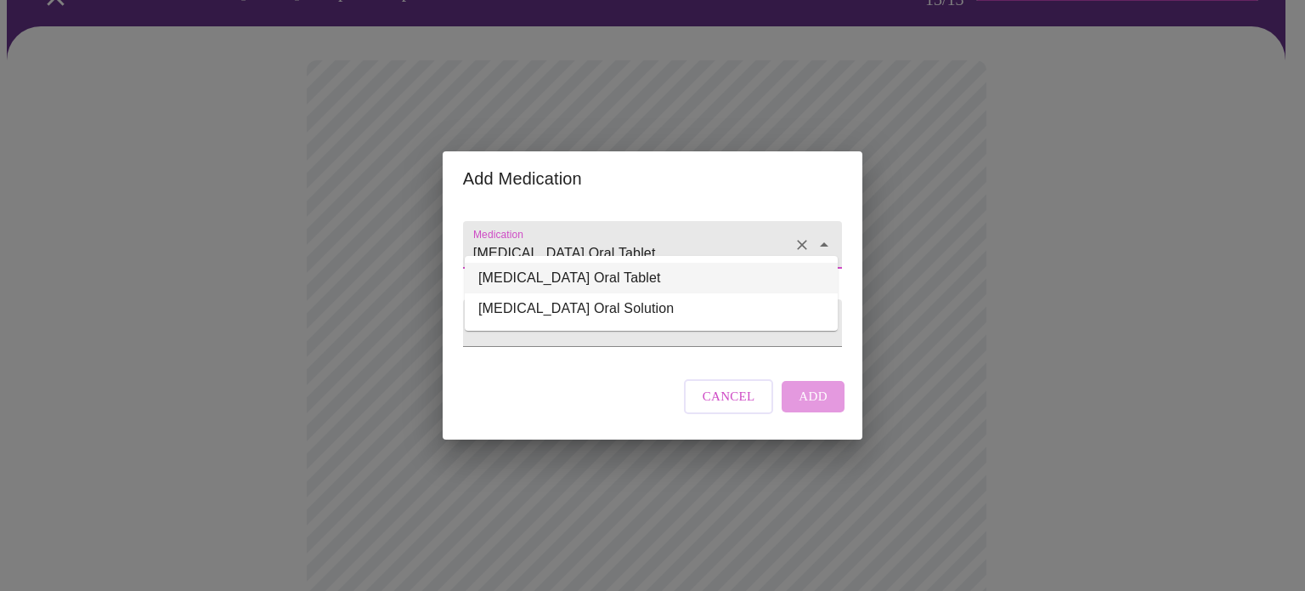
click at [628, 237] on input "[MEDICAL_DATA] Oral Tablet" at bounding box center [628, 252] width 317 height 31
click at [584, 283] on li "[MEDICAL_DATA] Oral Tablet" at bounding box center [651, 278] width 373 height 31
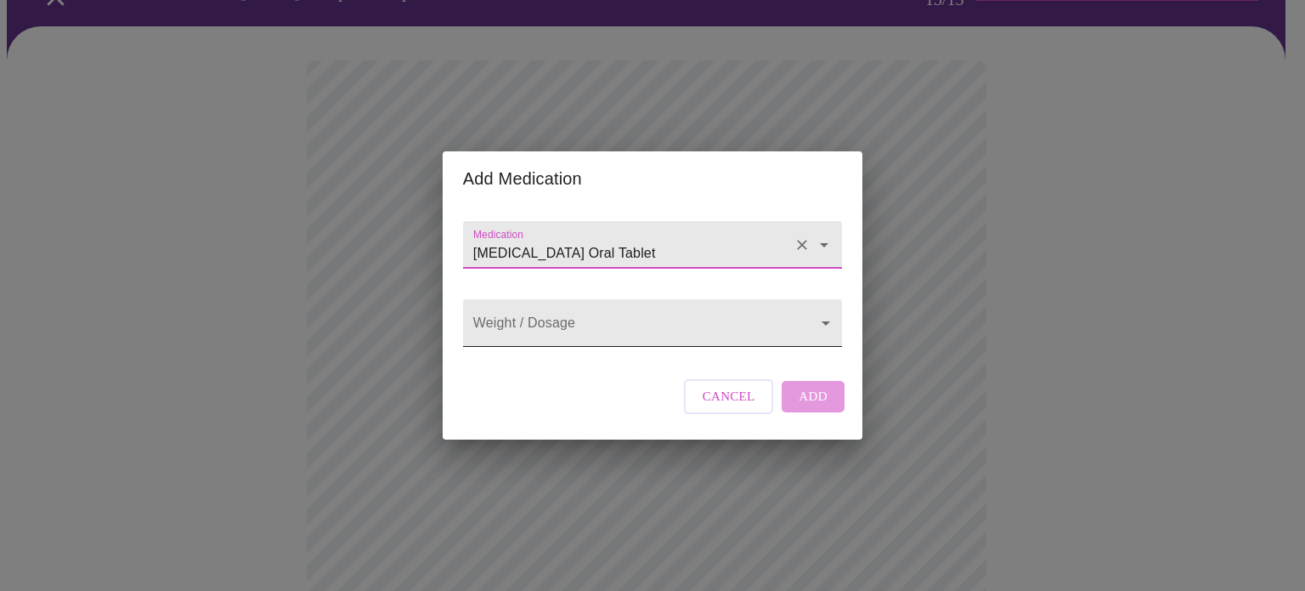
type input "[MEDICAL_DATA] Oral Tablet"
click at [591, 342] on body "MyMenopauseRx Appointments Messaging Labs Uploads Medications Community Refer a…" at bounding box center [653, 546] width 1292 height 1276
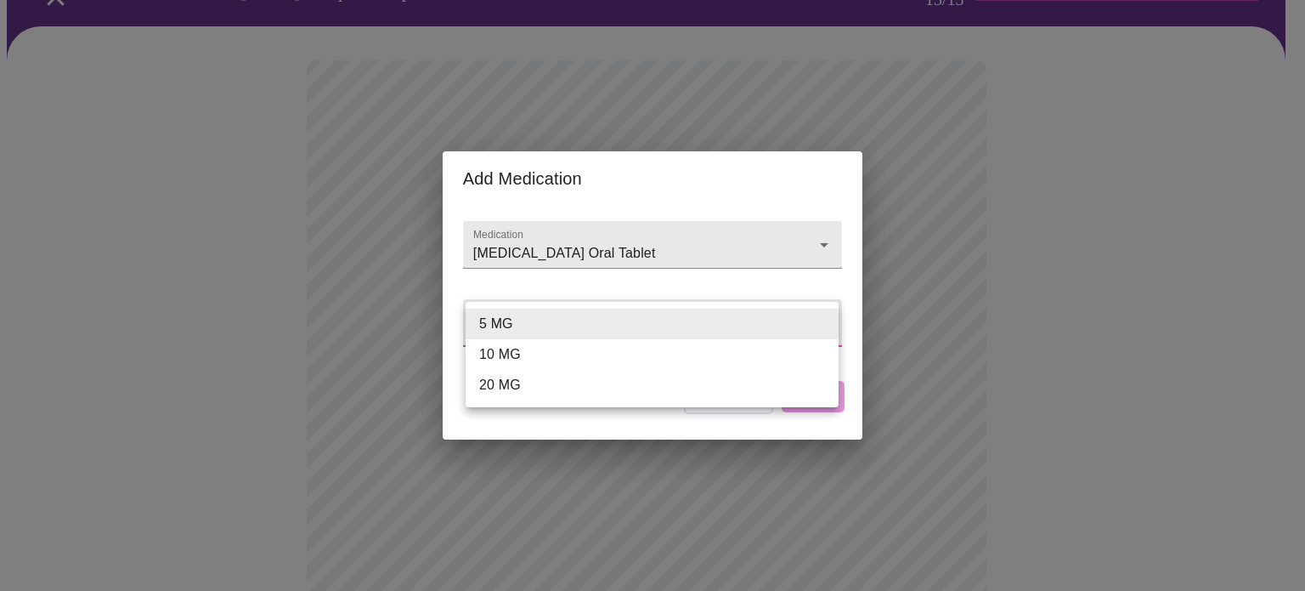
click at [533, 293] on div at bounding box center [652, 295] width 1305 height 591
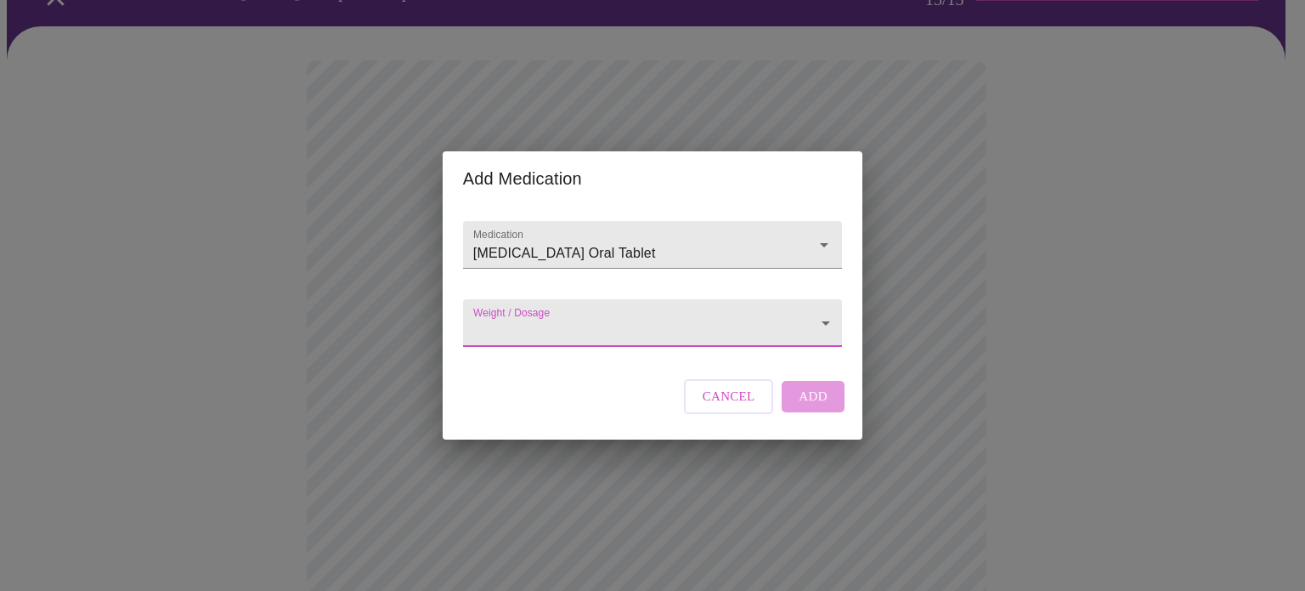
click at [533, 324] on body "MyMenopauseRx Appointments Messaging Labs Uploads Medications Community Refer a…" at bounding box center [653, 546] width 1292 height 1276
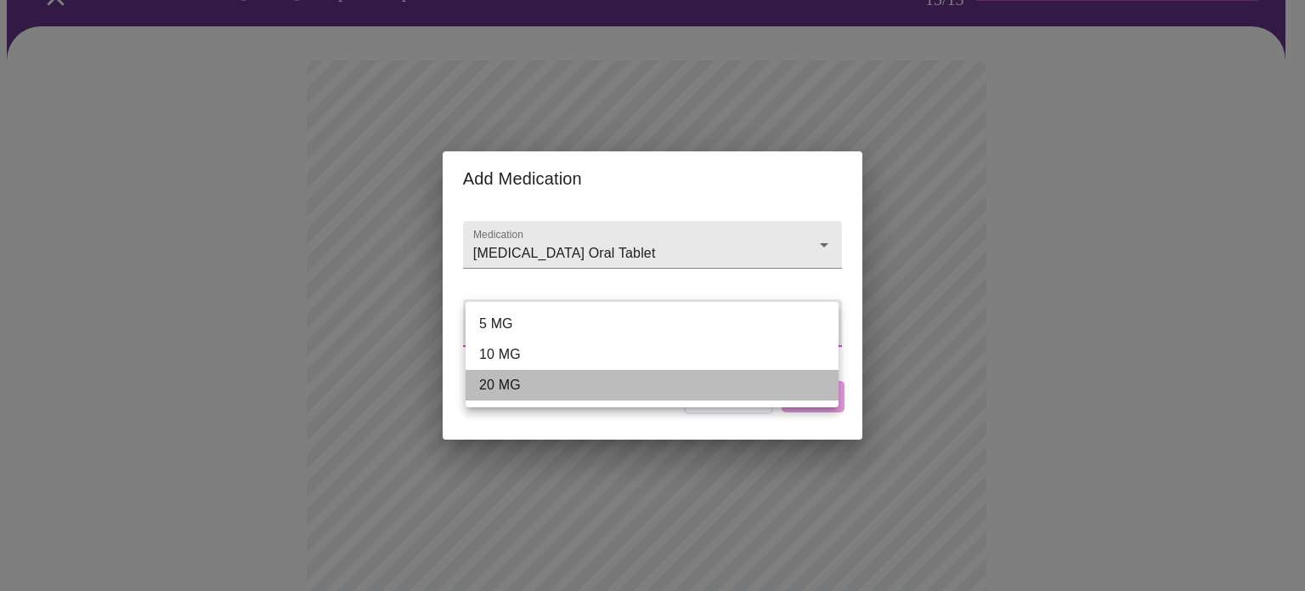
click at [523, 374] on li "20 MG" at bounding box center [652, 385] width 373 height 31
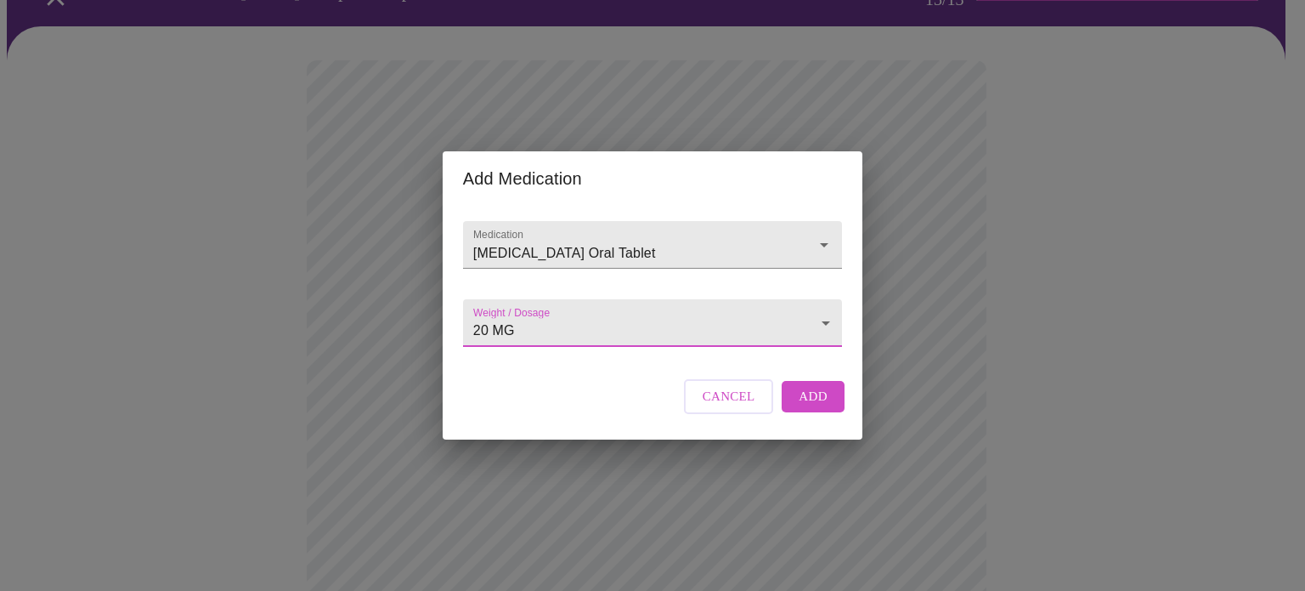
click at [518, 323] on body "MyMenopauseRx Appointments Messaging Labs Uploads Medications Community Refer a…" at bounding box center [653, 546] width 1292 height 1276
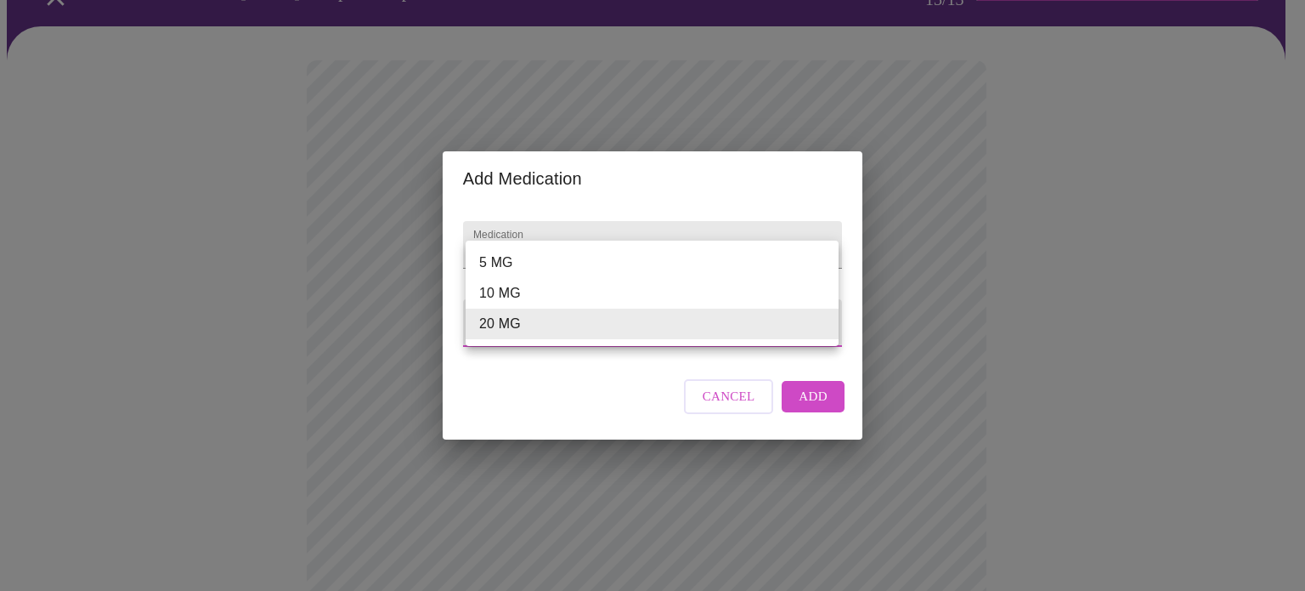
click at [521, 293] on li "10 MG" at bounding box center [652, 293] width 373 height 31
type input "10 MG"
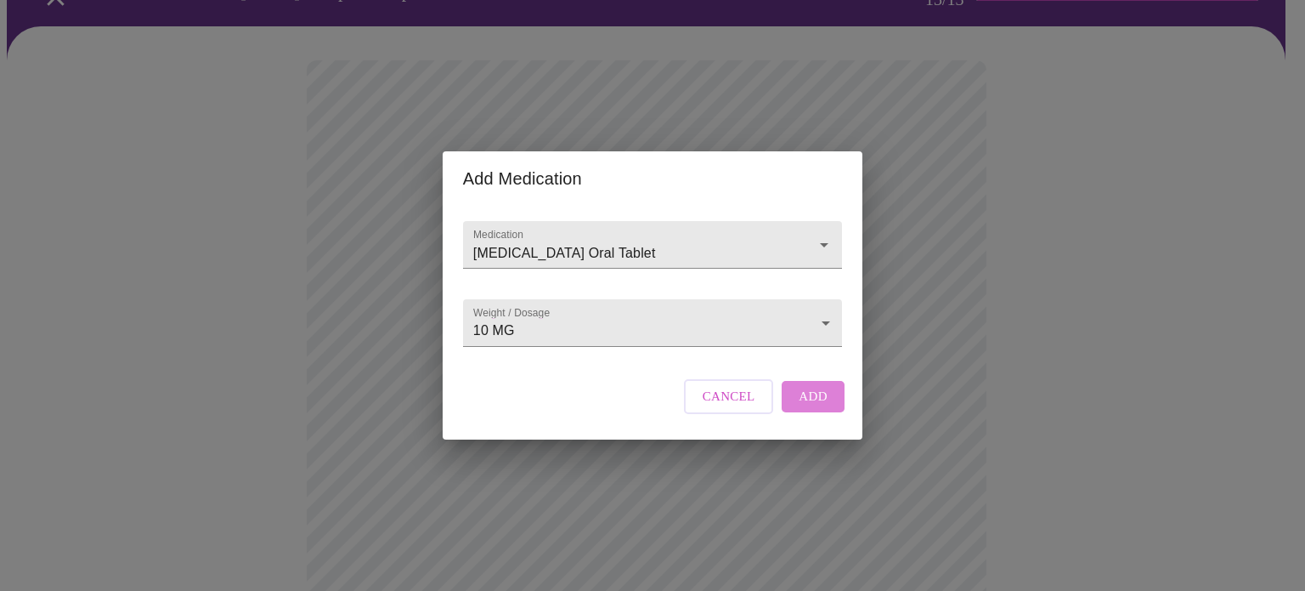
click at [812, 407] on span "Add" at bounding box center [813, 396] width 29 height 22
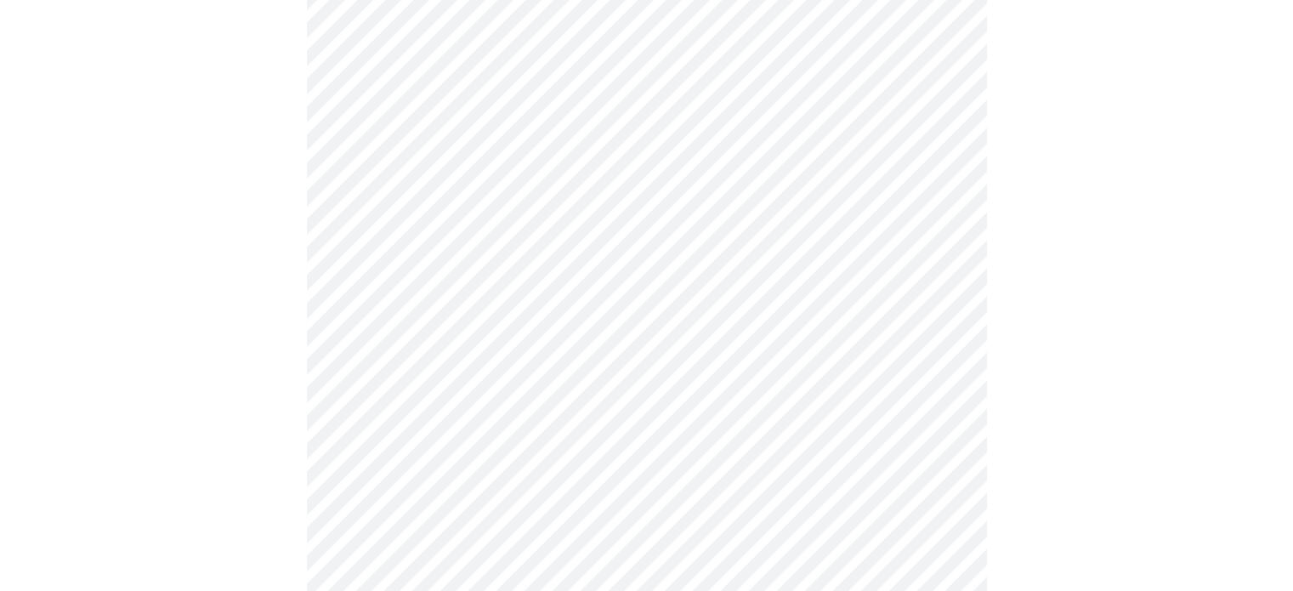
scroll to position [721, 0]
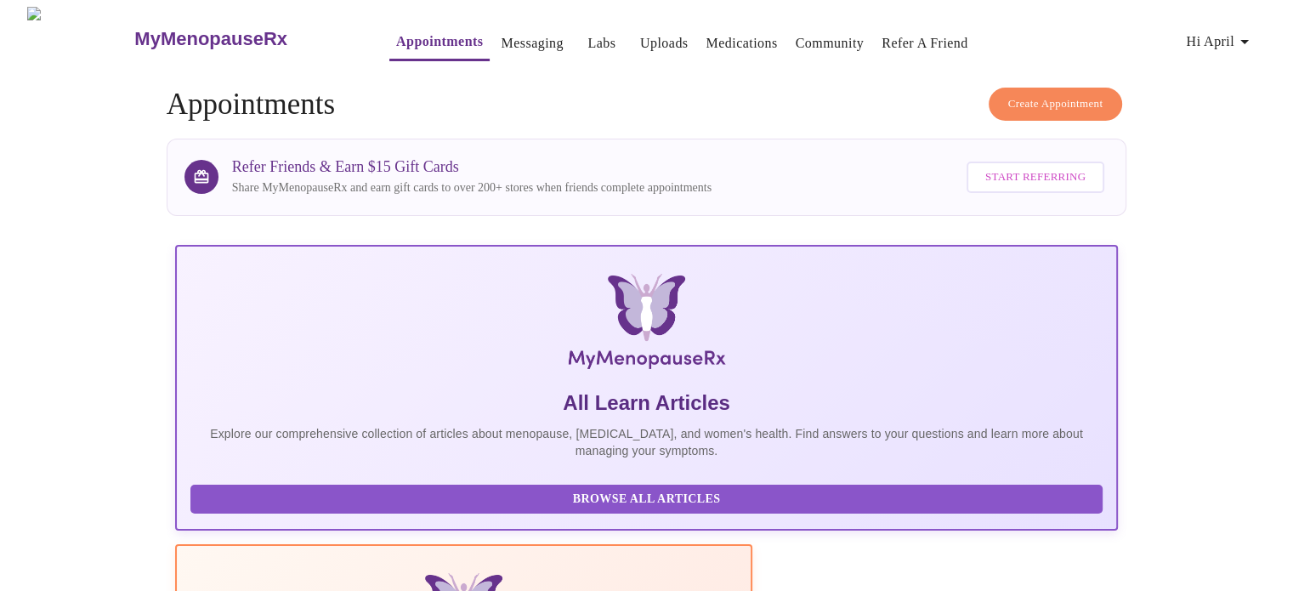
scroll to position [337, 0]
